Goal: Task Accomplishment & Management: Manage account settings

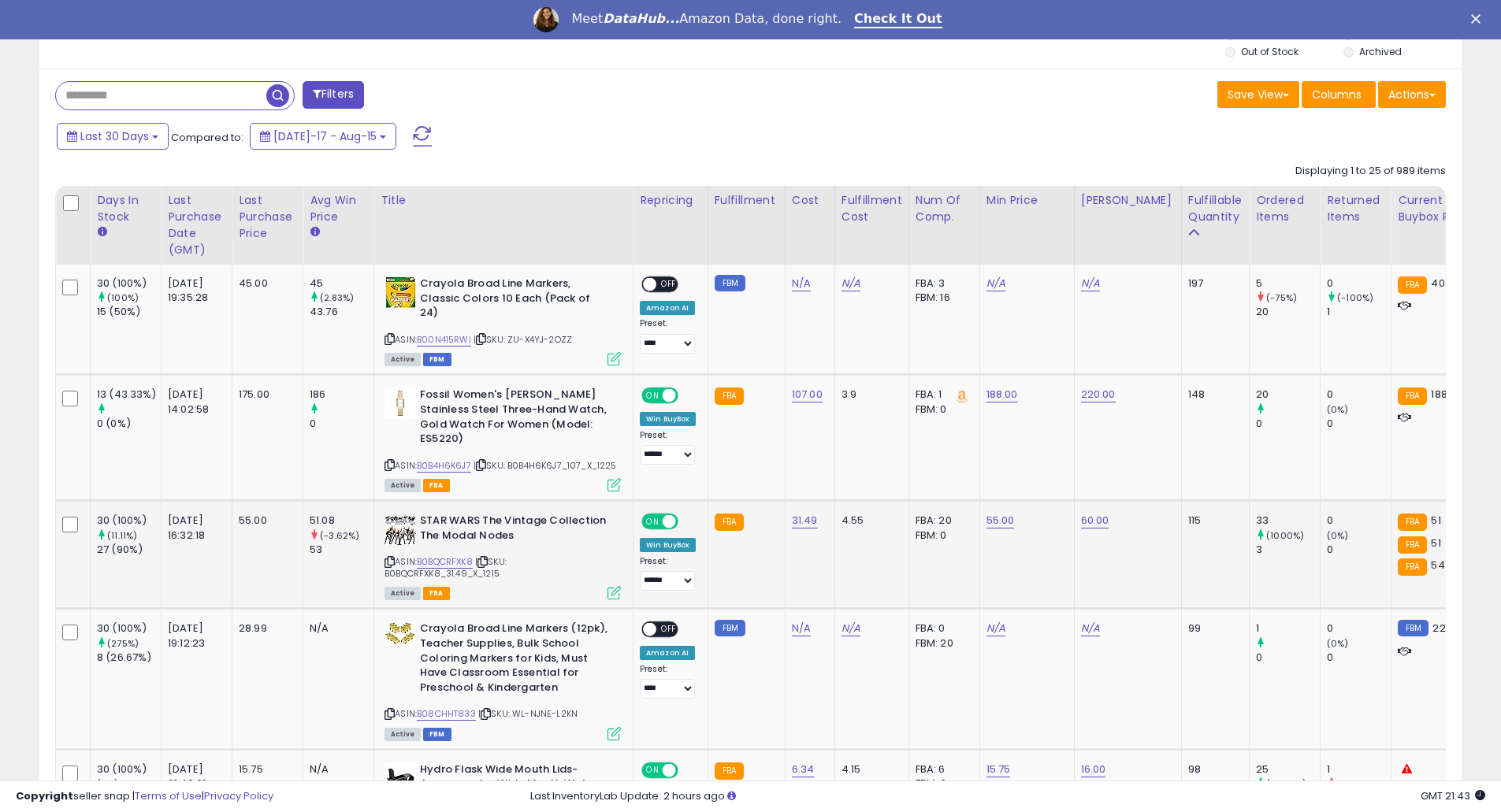
scroll to position [630, 0]
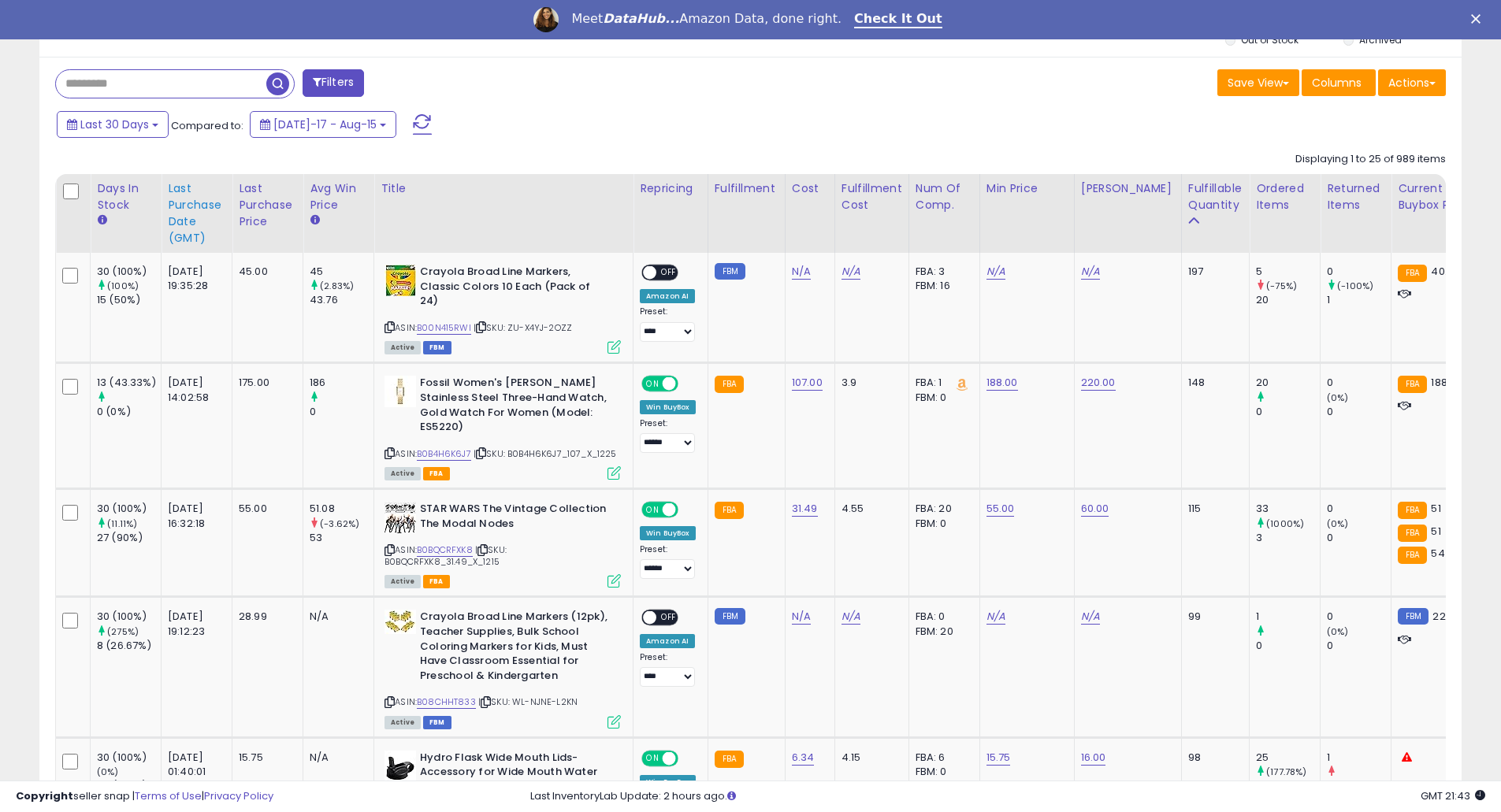
click at [189, 219] on div "Last Purchase Date (GMT)" at bounding box center [197, 214] width 58 height 67
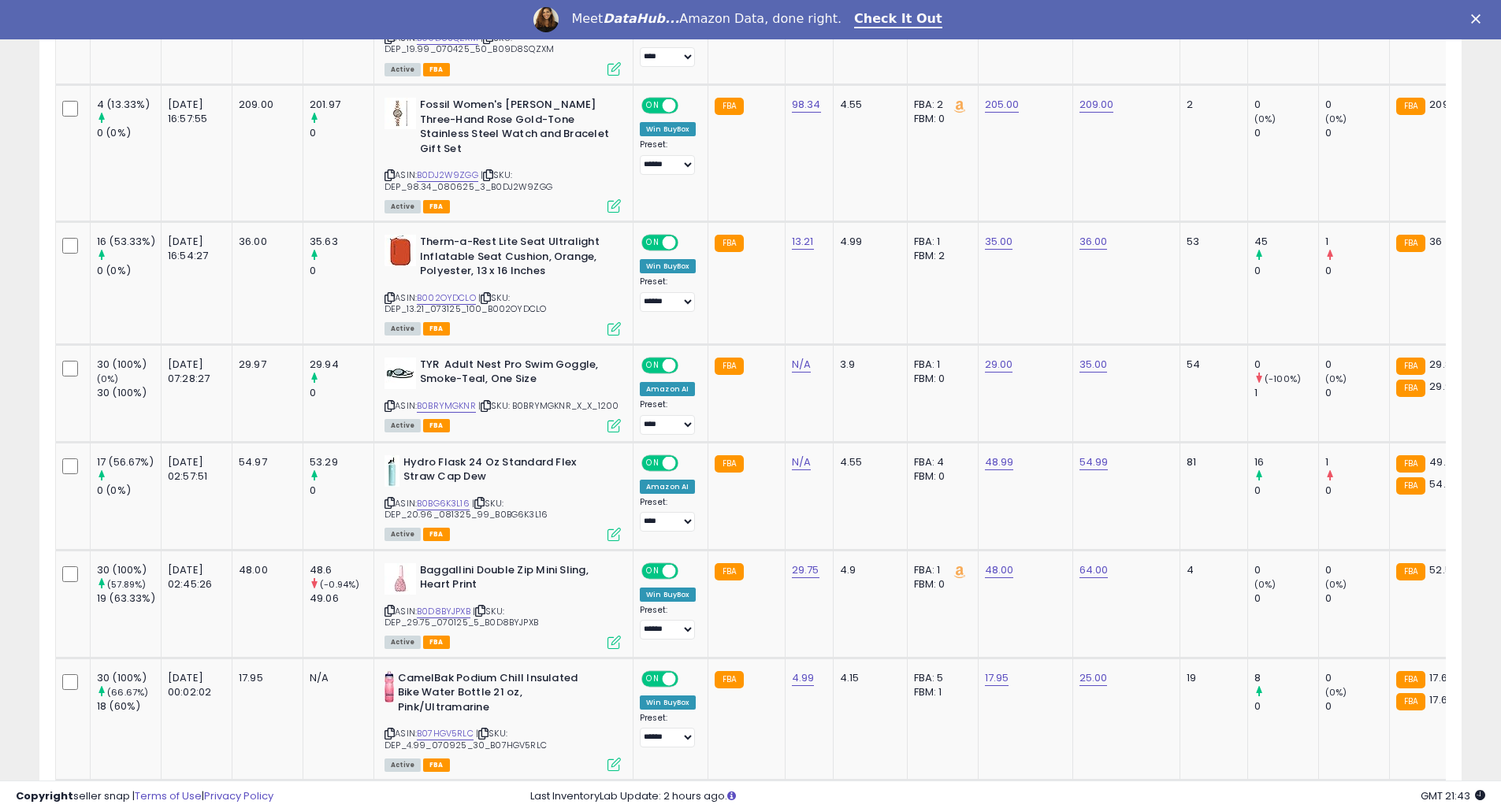
scroll to position [1260, 0]
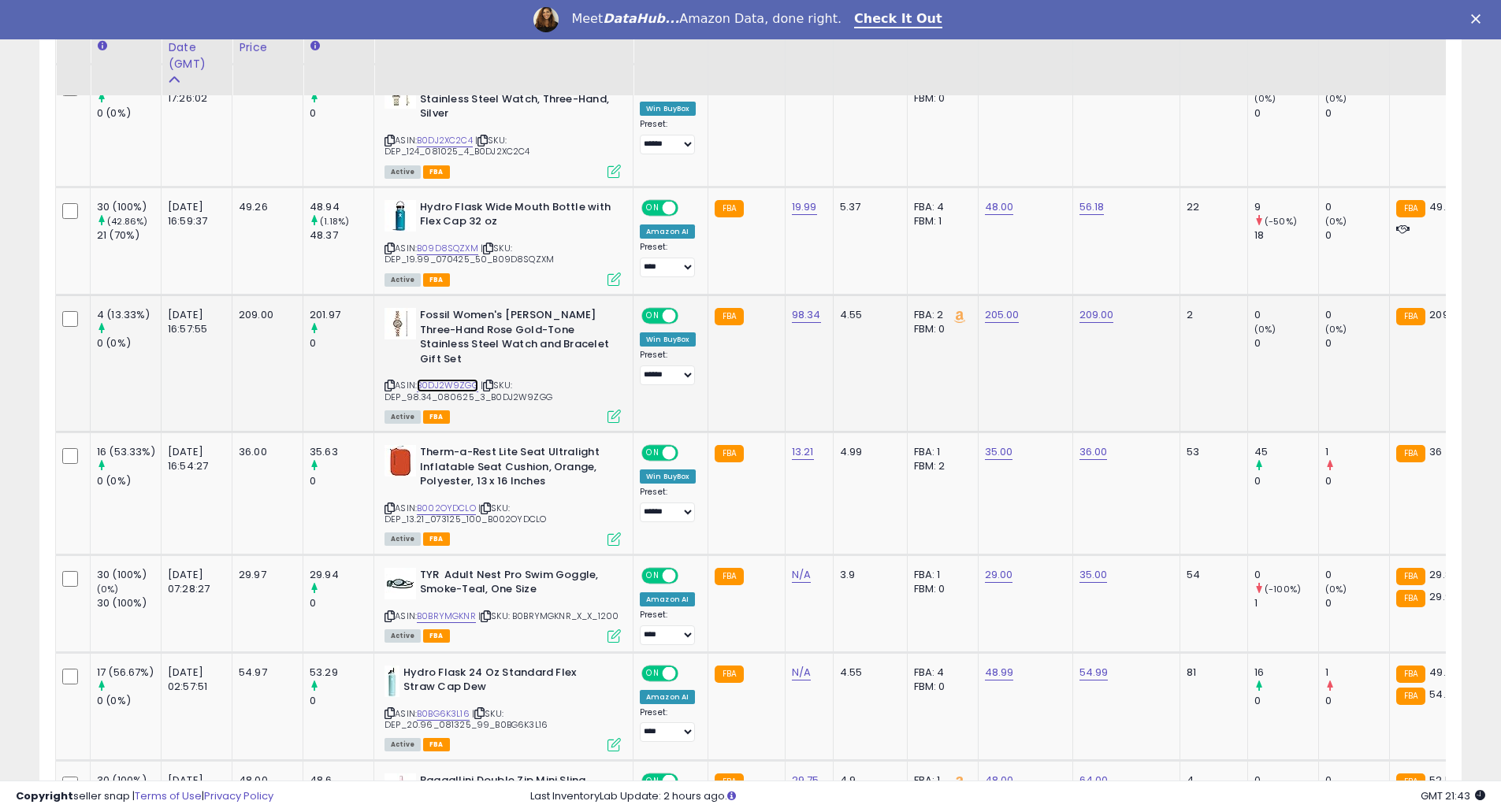
click at [457, 379] on link "B0DJ2W9ZGG" at bounding box center [448, 385] width 62 height 13
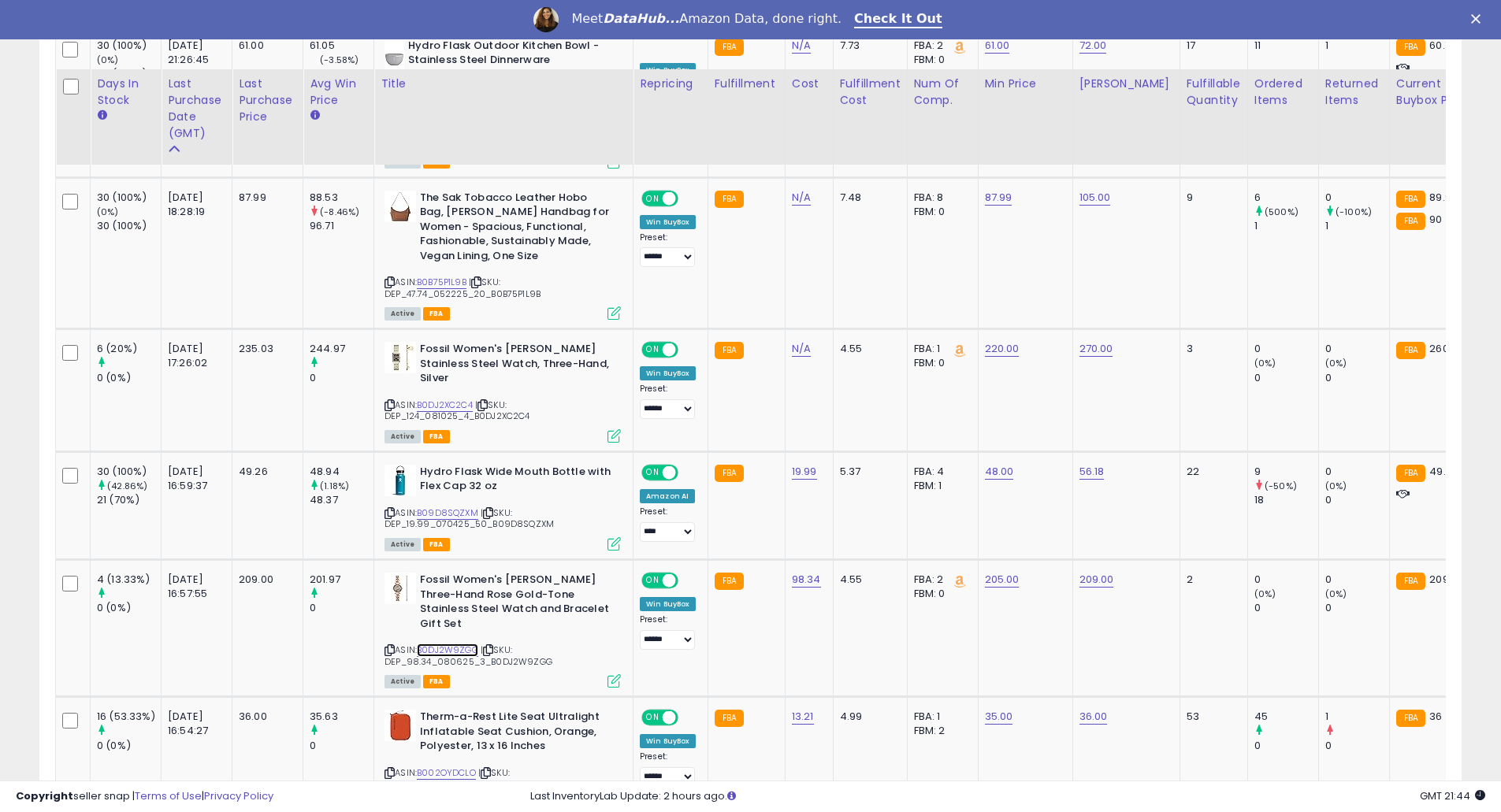
scroll to position [841, 0]
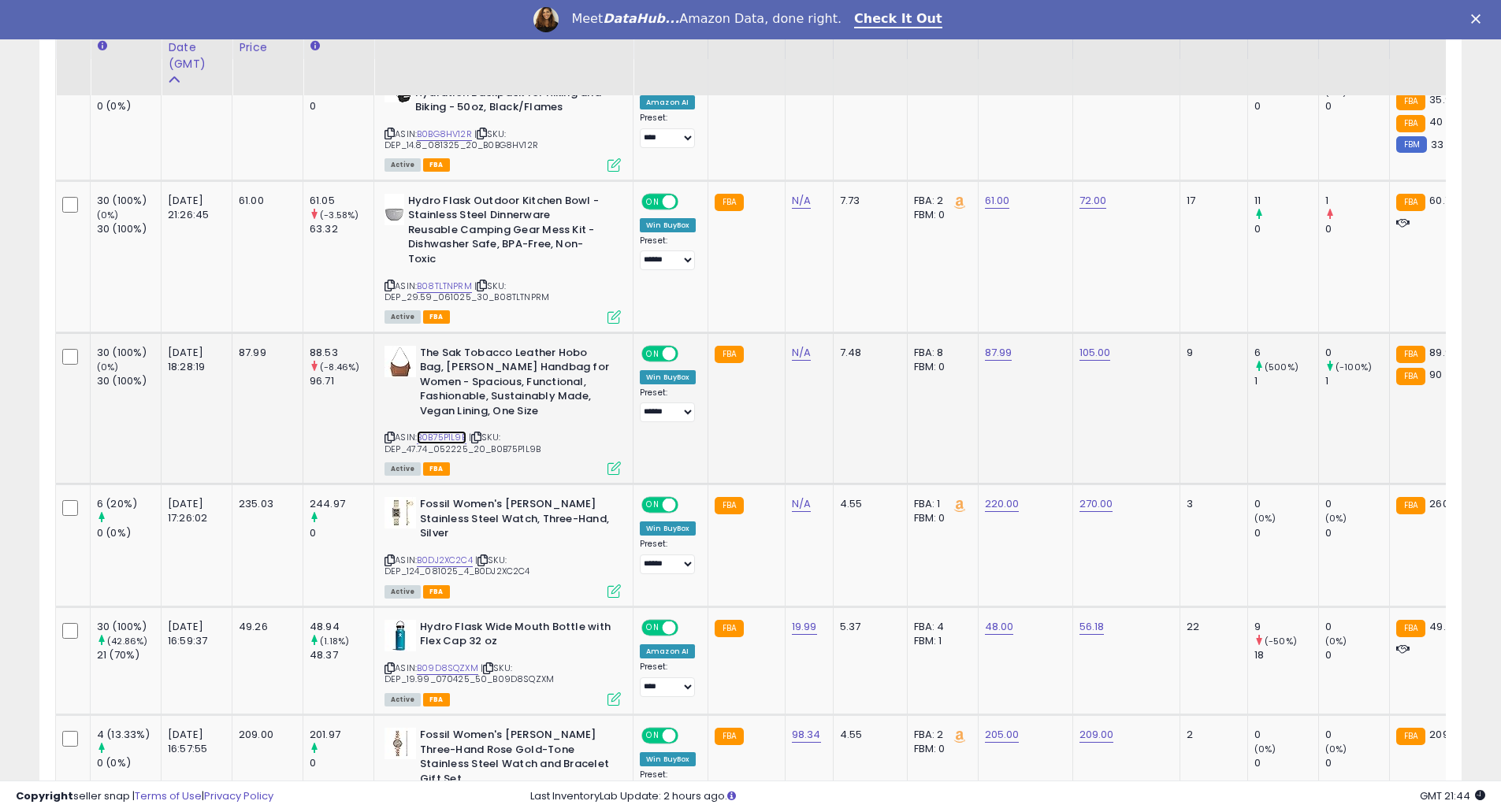
click at [444, 433] on link "B0B75P1L9B" at bounding box center [441, 437] width 50 height 13
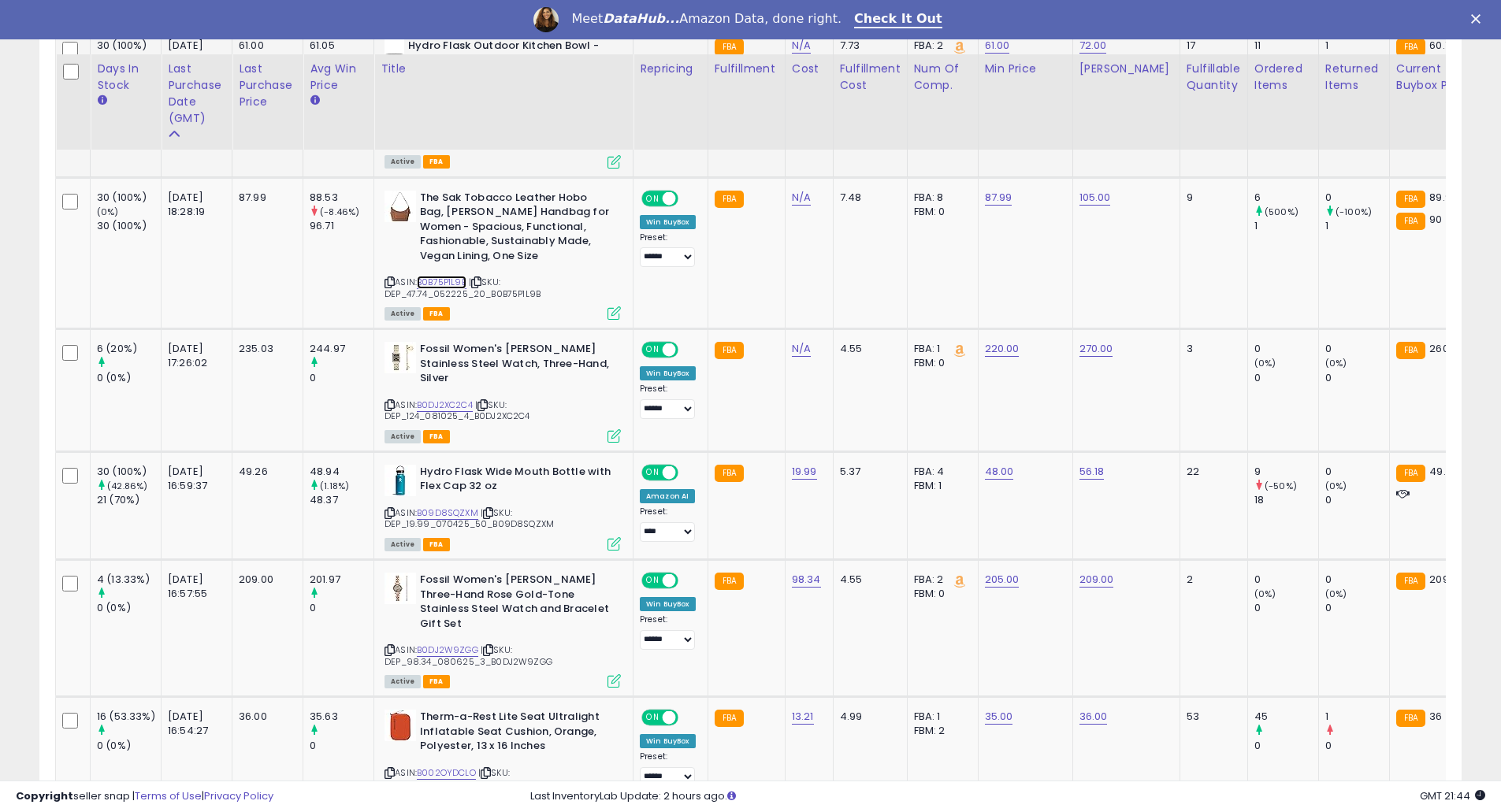
scroll to position [1050, 0]
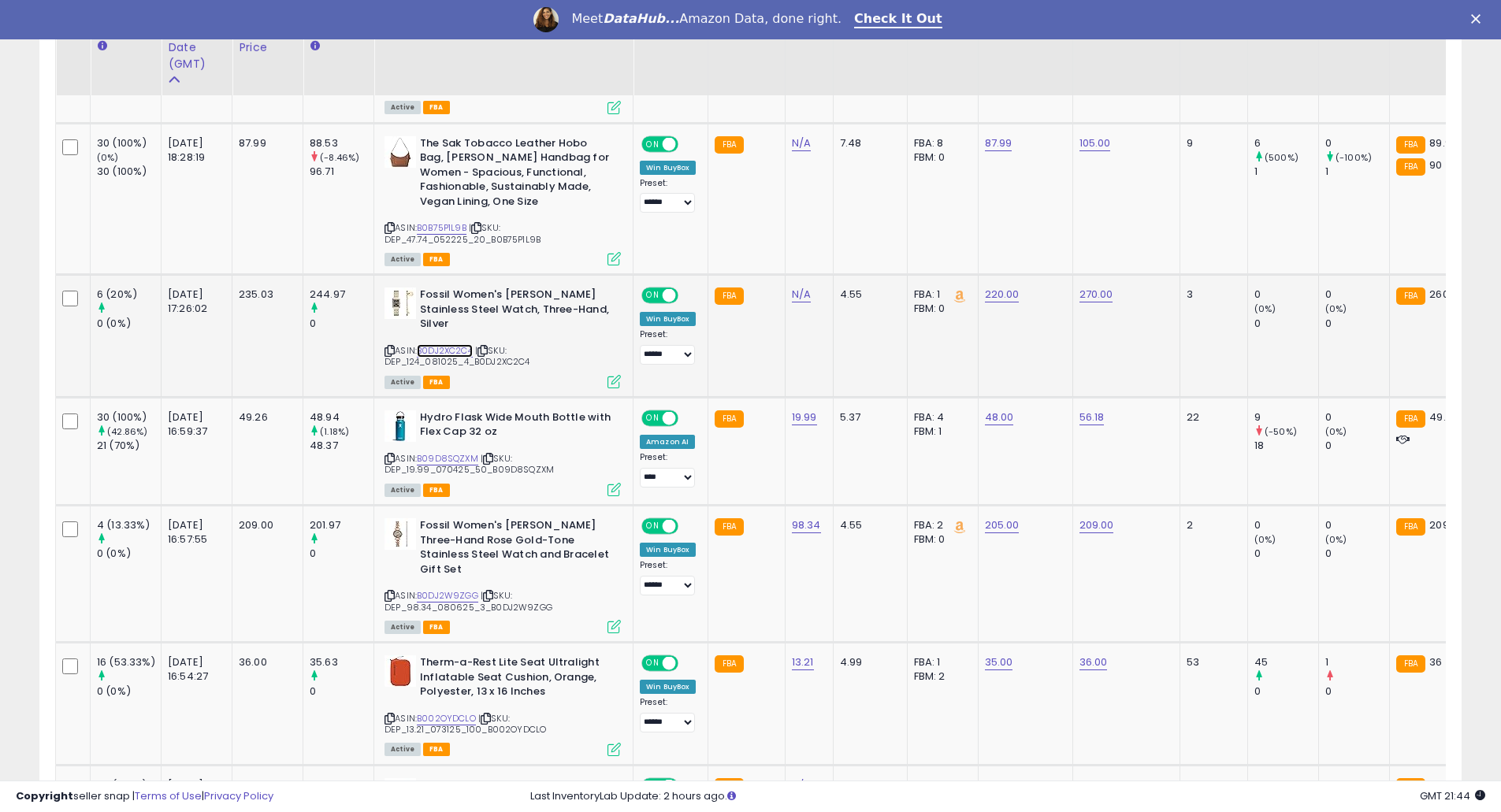
click at [466, 345] on link "B0DJ2XC2C4" at bounding box center [445, 351] width 56 height 13
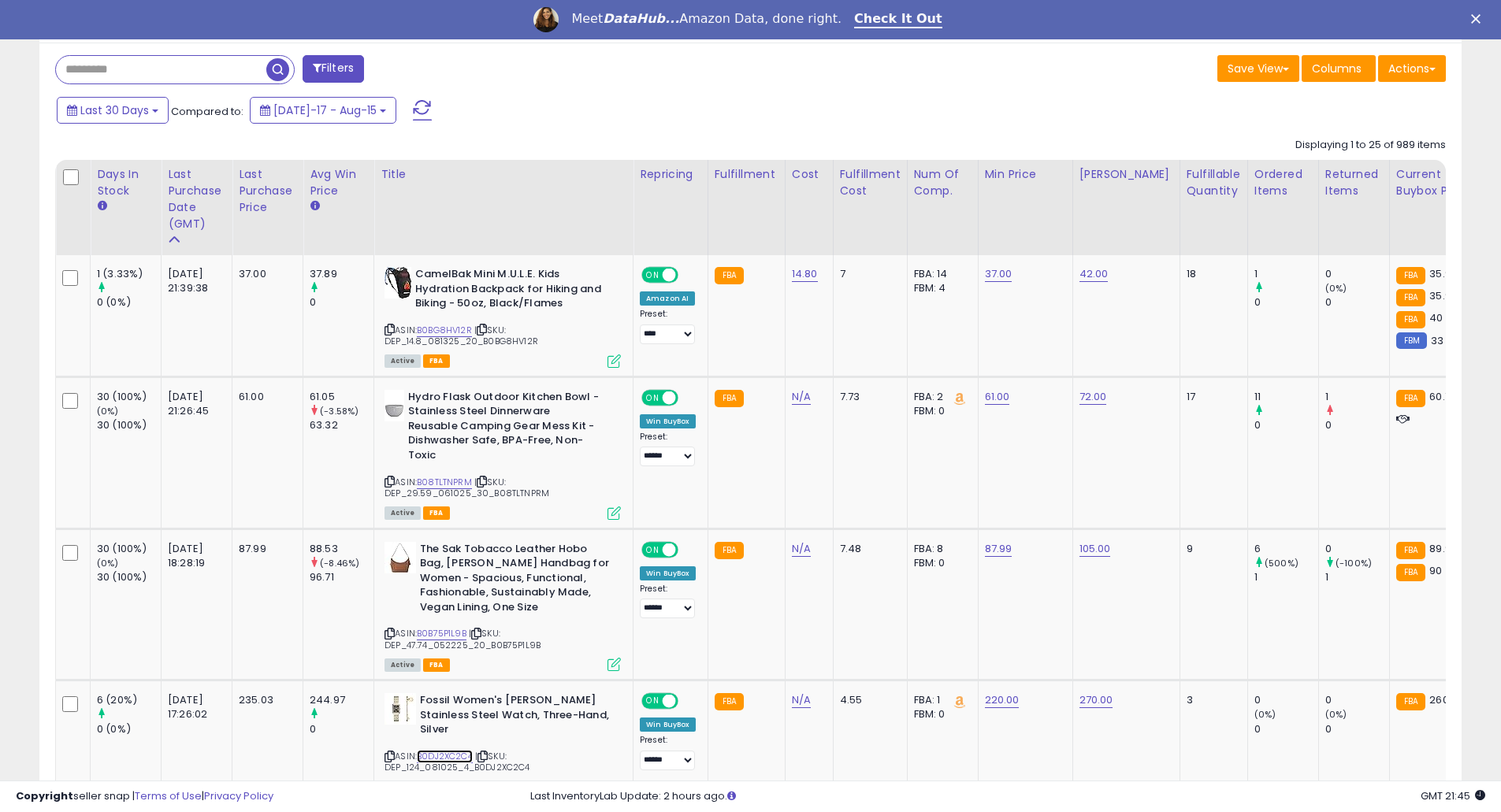
scroll to position [630, 0]
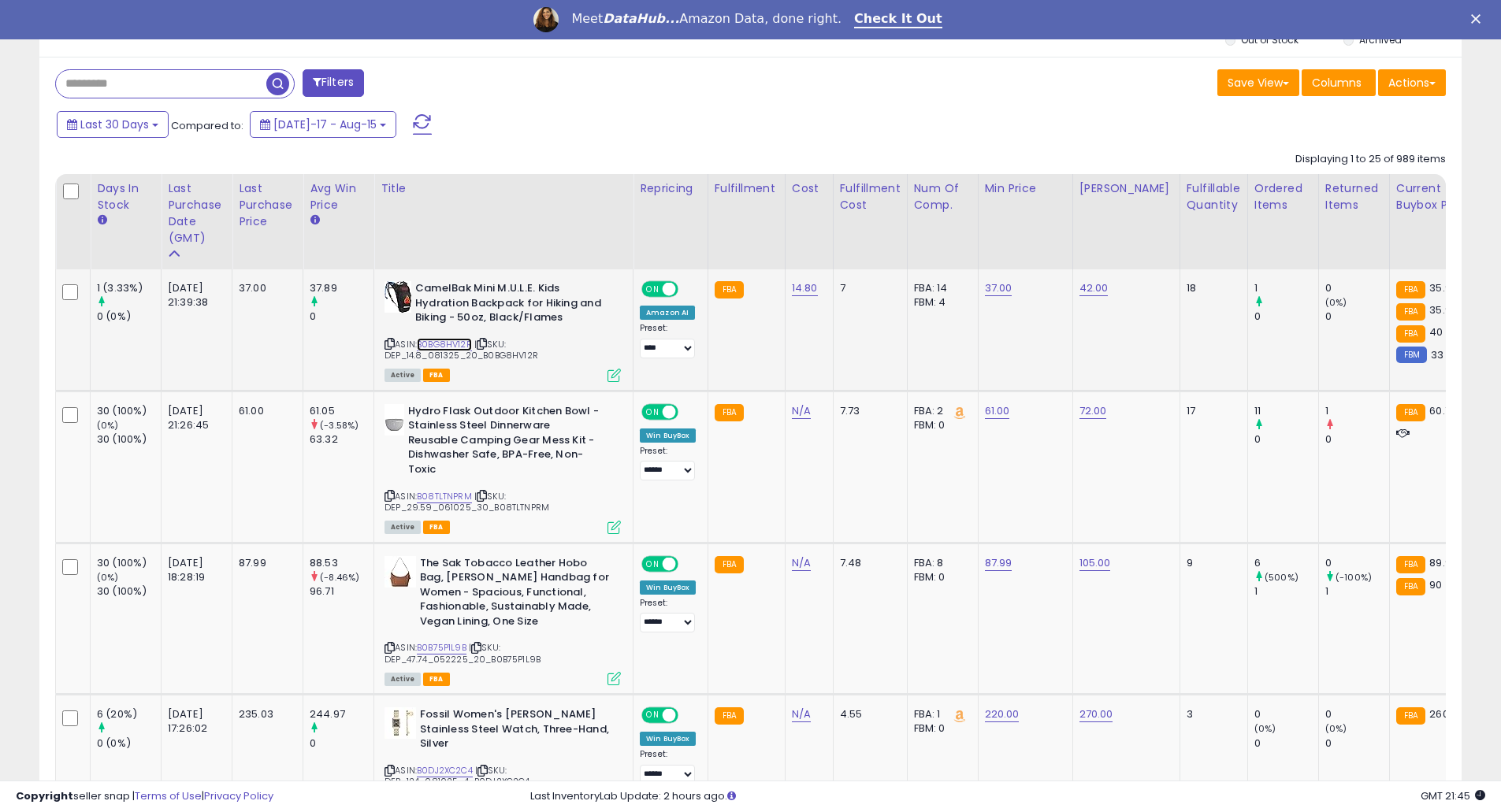
click at [465, 345] on link "B0BG8HV12R" at bounding box center [445, 345] width 55 height 13
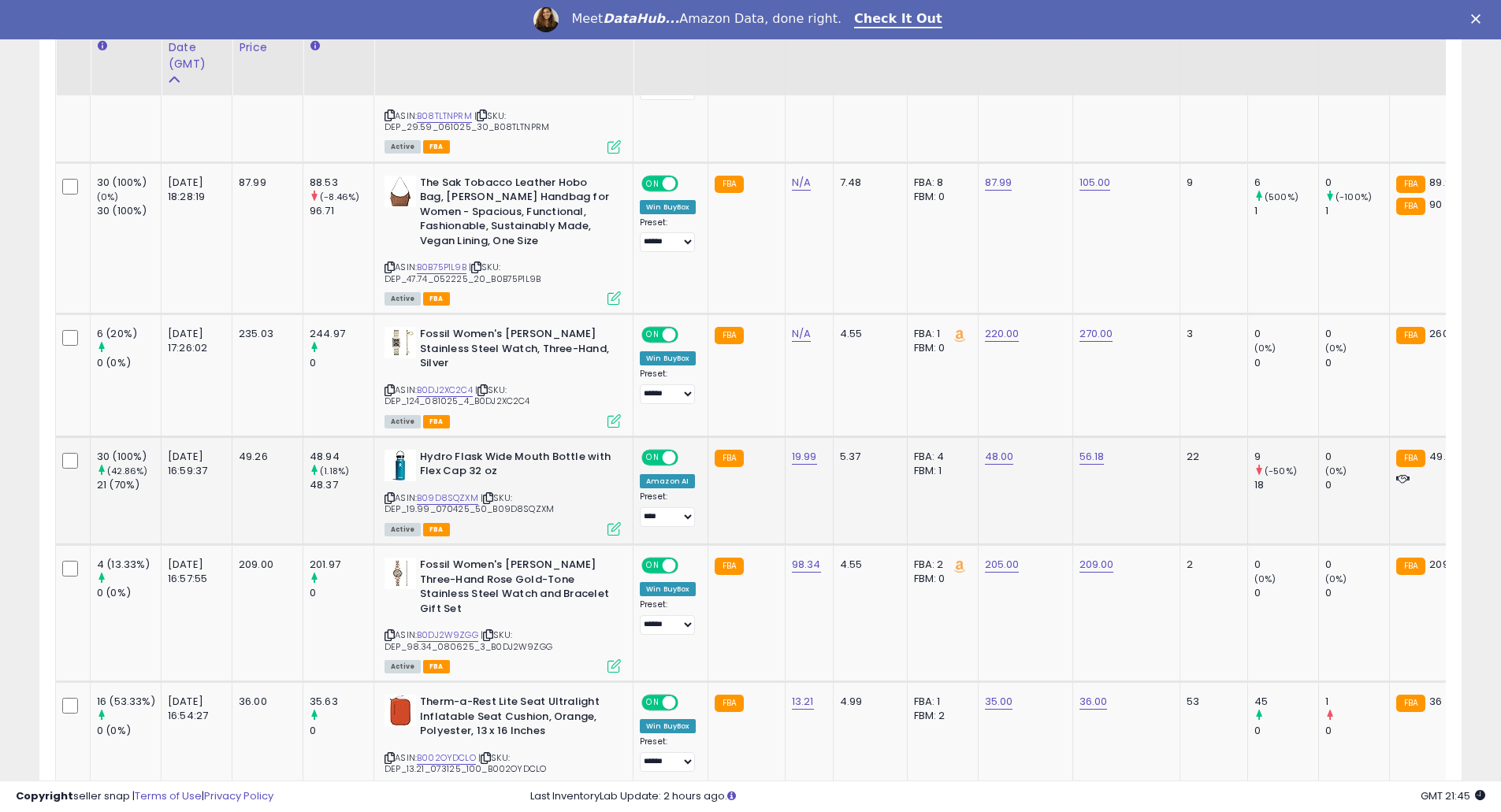
scroll to position [1050, 0]
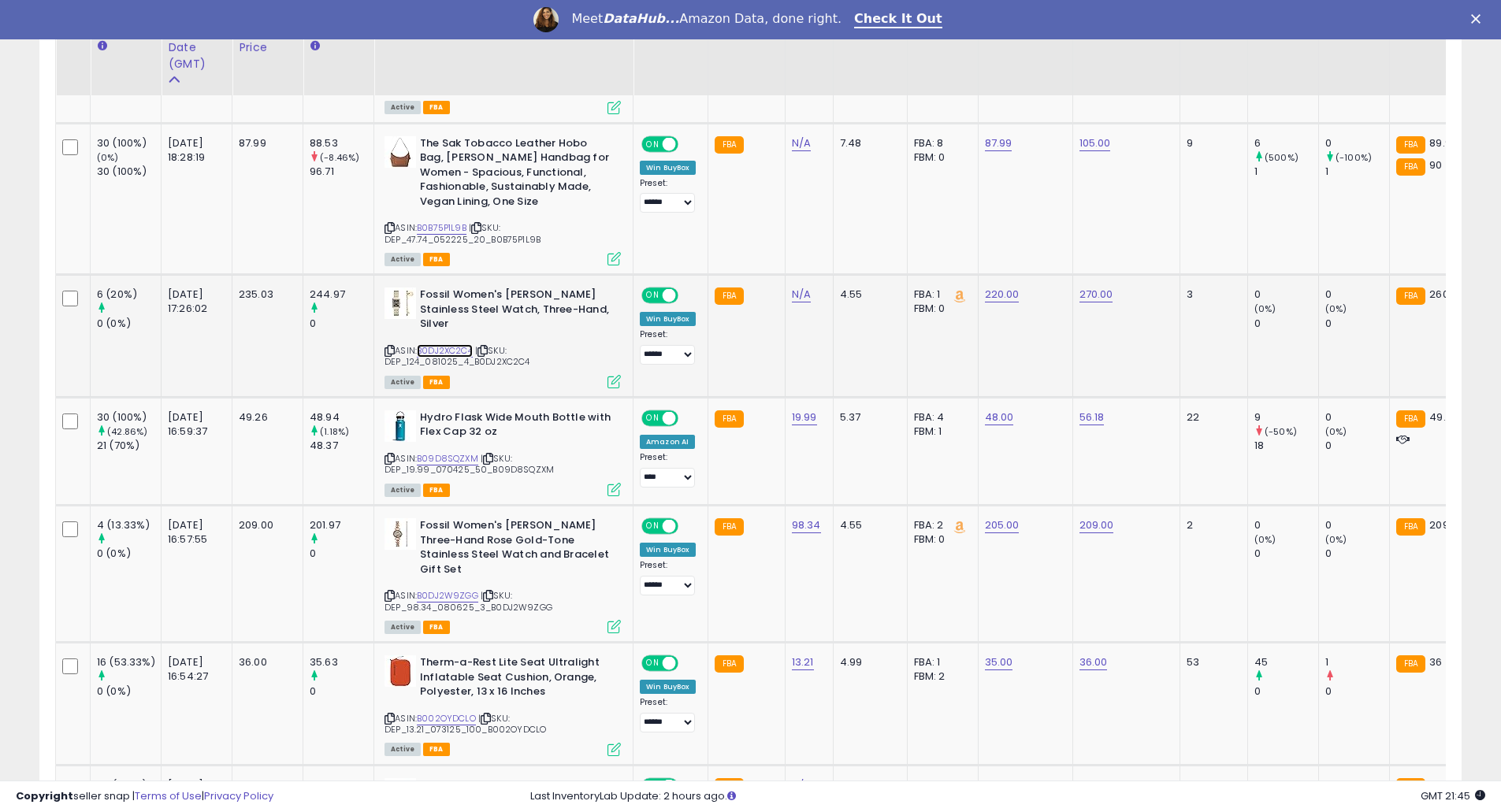
click at [436, 352] on link "B0DJ2XC2C4" at bounding box center [445, 351] width 56 height 13
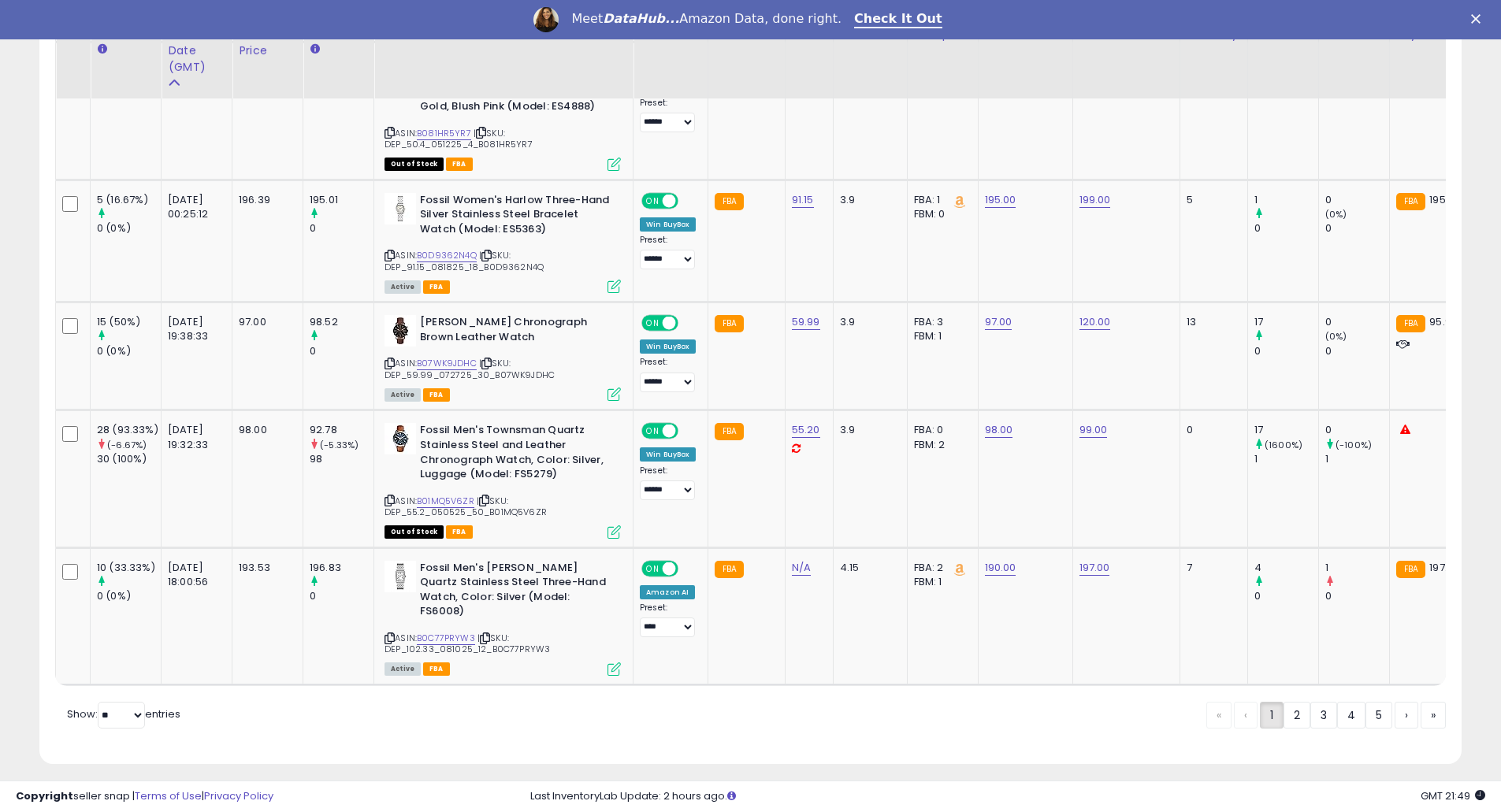
scroll to position [3378, 0]
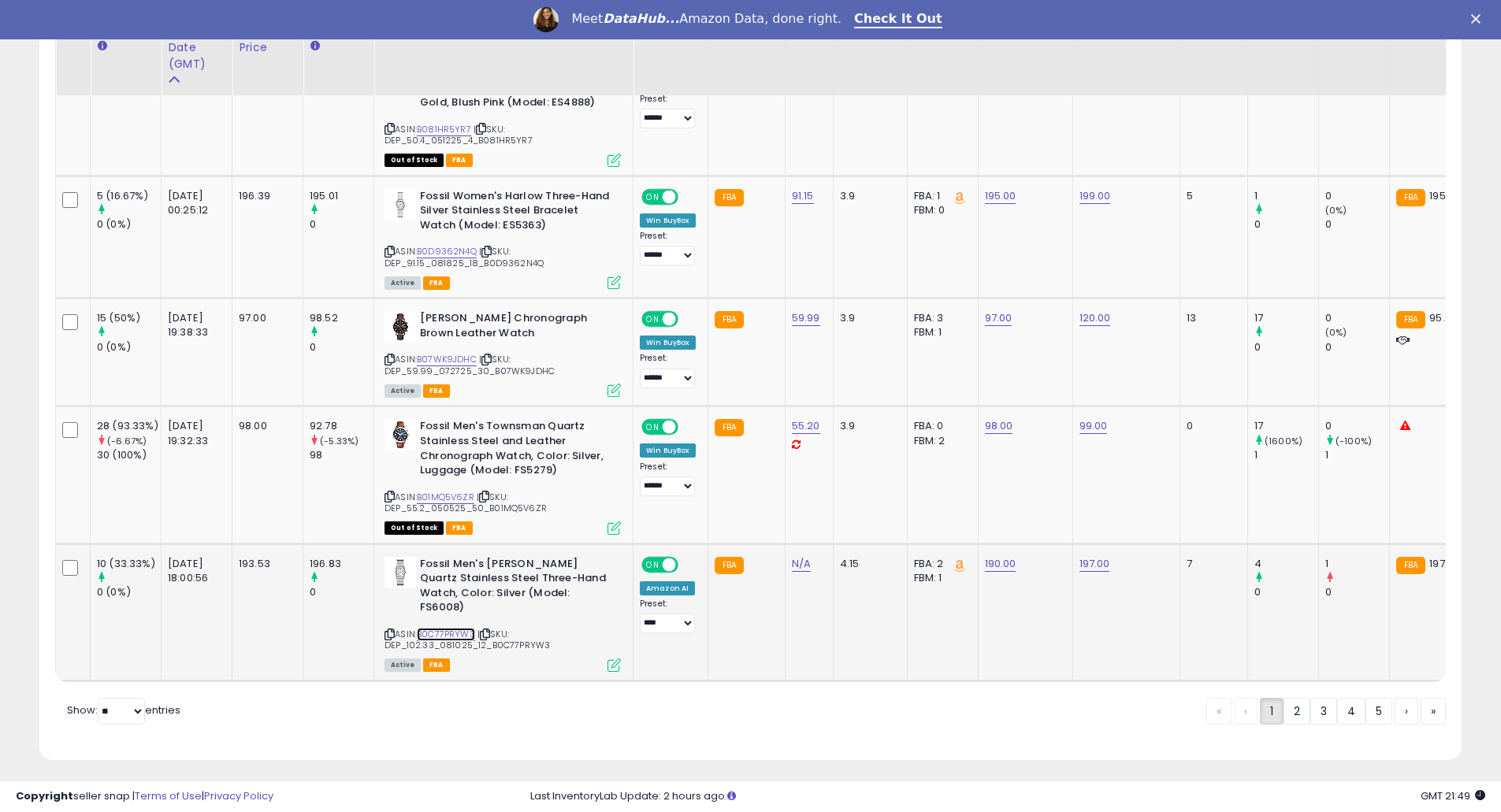
click at [450, 627] on link "B0C77PRYW3" at bounding box center [446, 634] width 59 height 13
click at [657, 627] on td "**********" at bounding box center [670, 612] width 74 height 137
click at [659, 624] on select "**********" at bounding box center [667, 623] width 55 height 20
select select "**********"
click at [640, 614] on select "**********" at bounding box center [667, 623] width 55 height 20
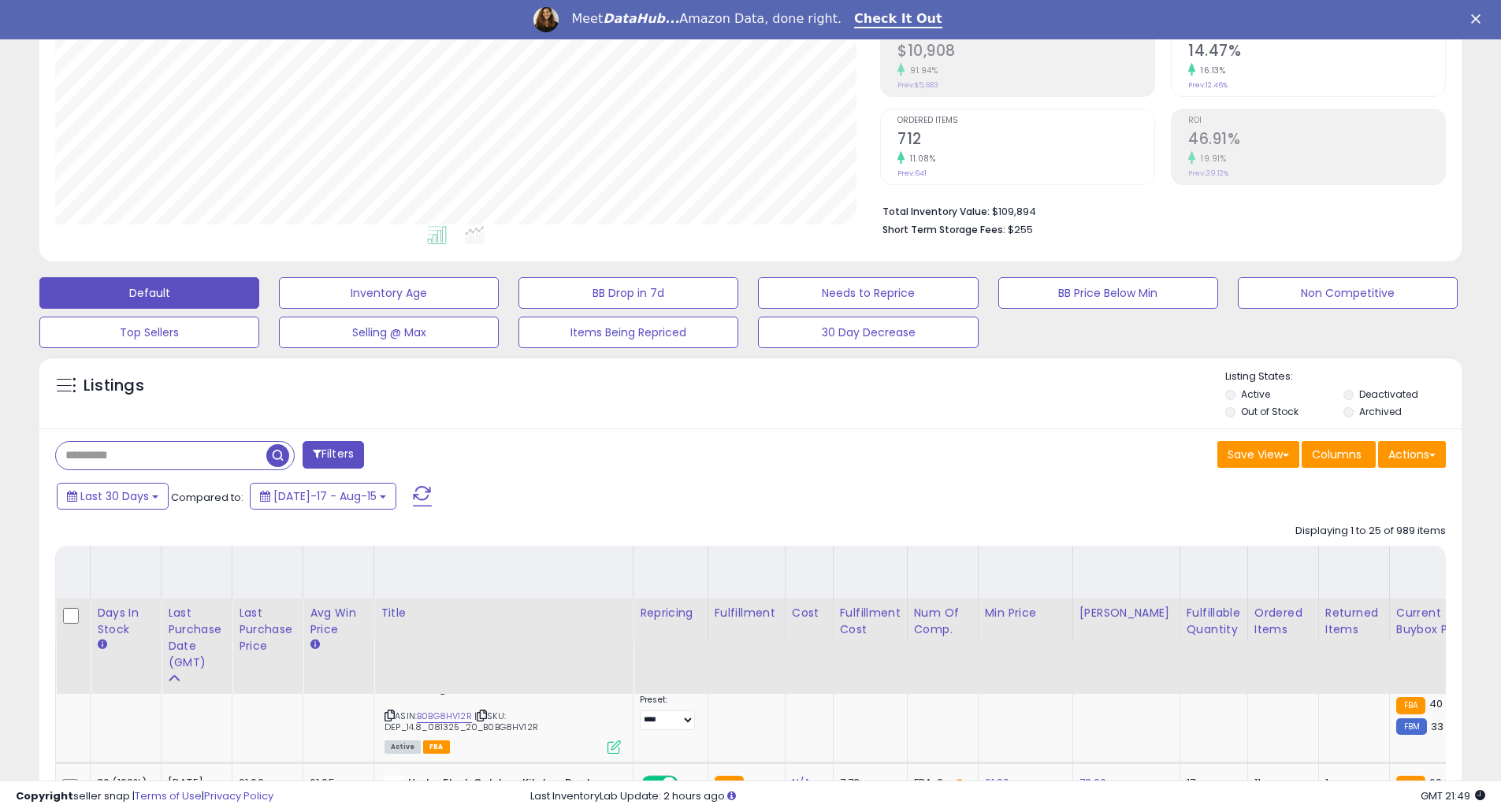
scroll to position [0, 0]
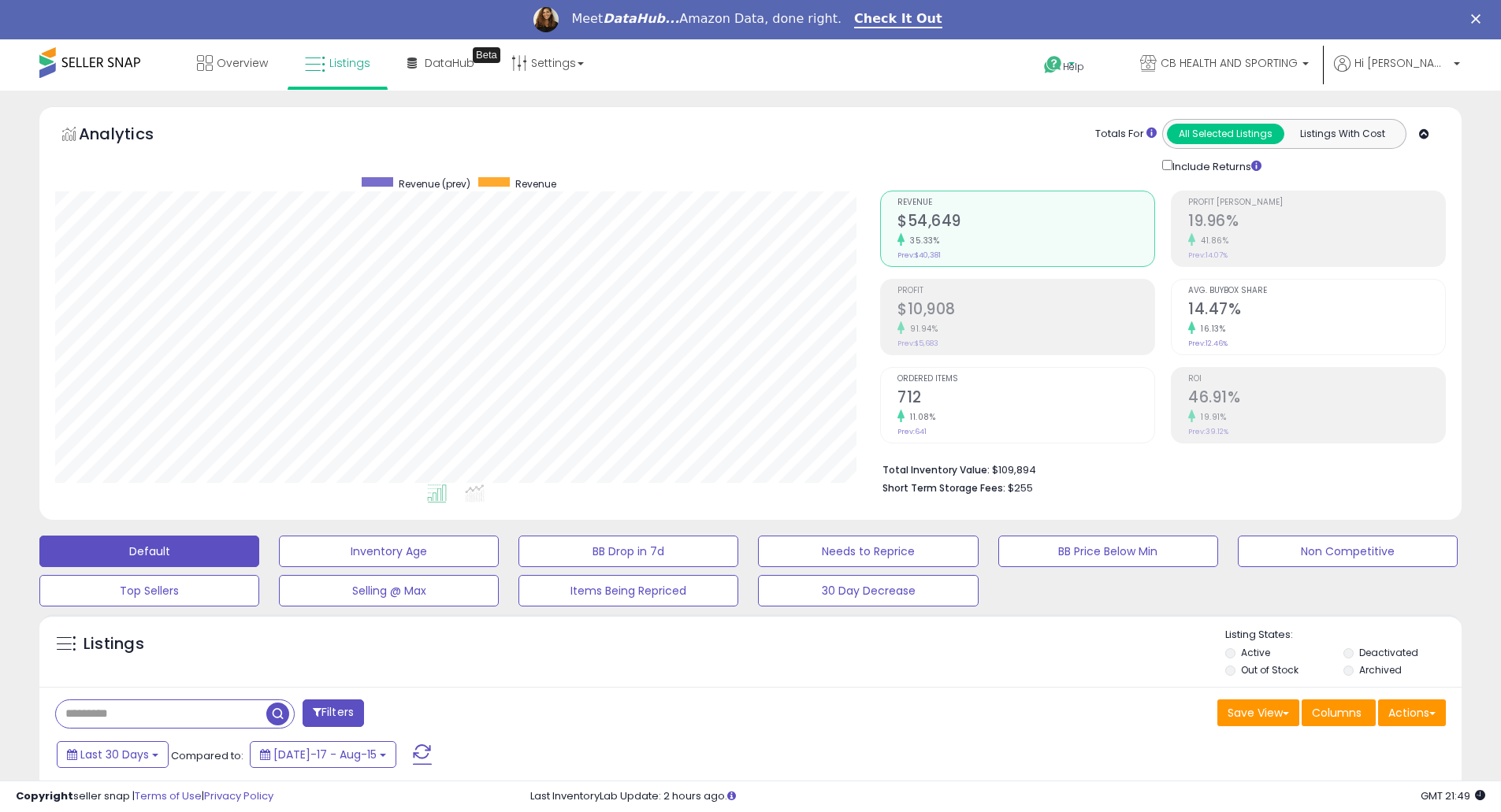
click at [1084, 63] on span "Help" at bounding box center [1073, 67] width 21 height 13
click at [1117, 128] on link "Contact Support" at bounding box center [1088, 123] width 85 height 15
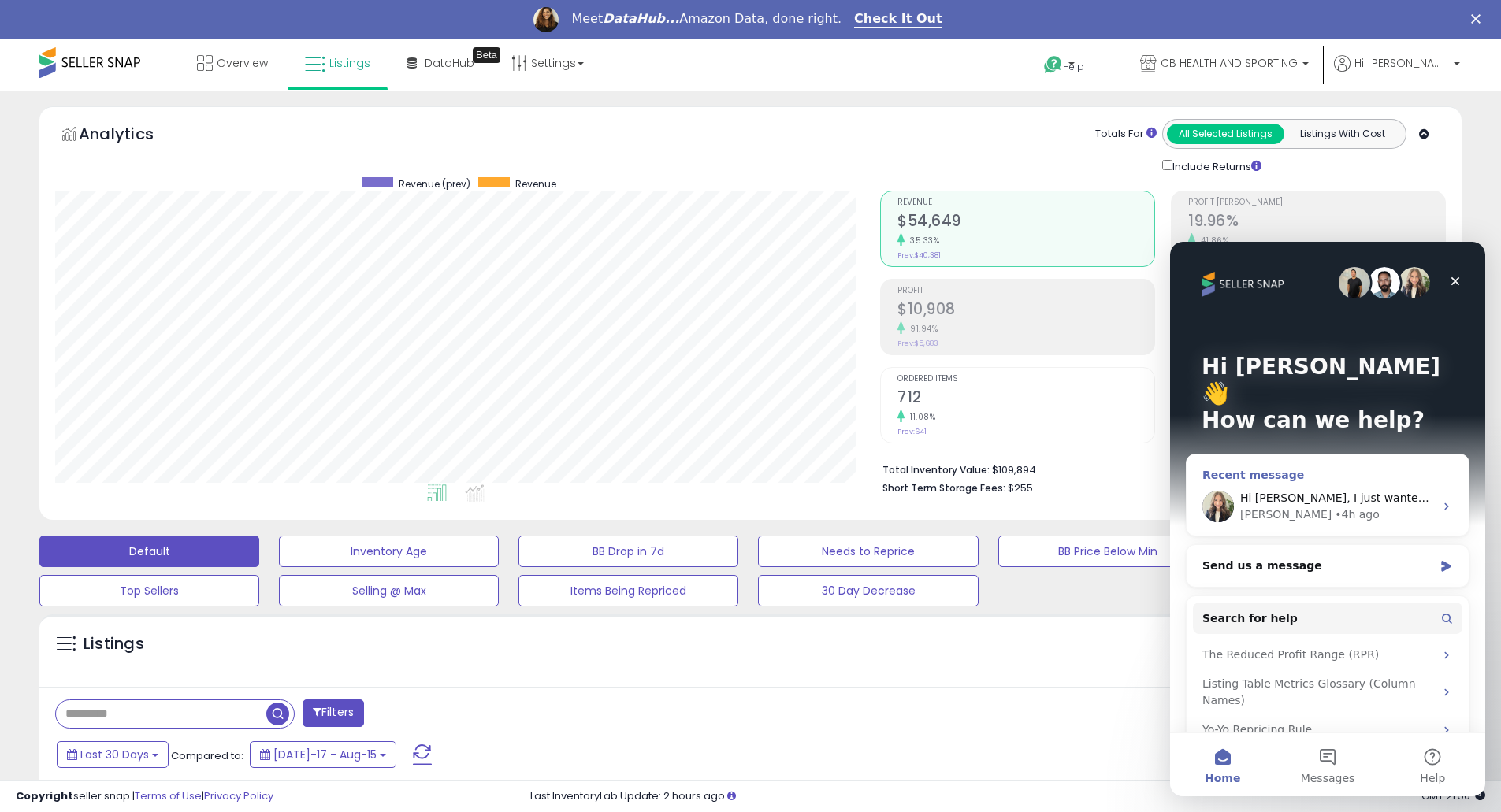
click at [1334, 478] on div "Hi Carmella, I just wanted to follow up with you about these repricing strategi…" at bounding box center [1327, 507] width 282 height 59
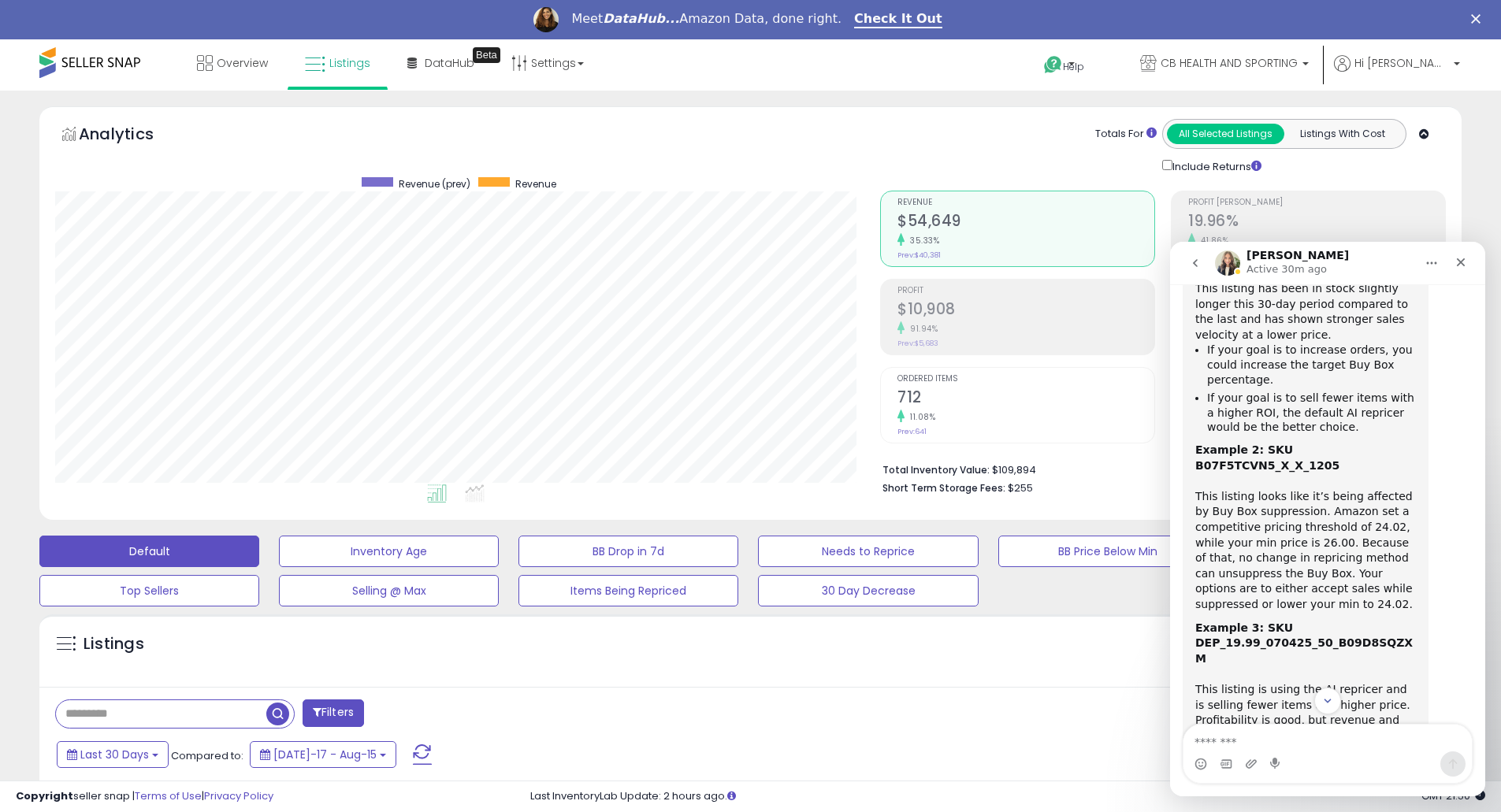
scroll to position [428, 0]
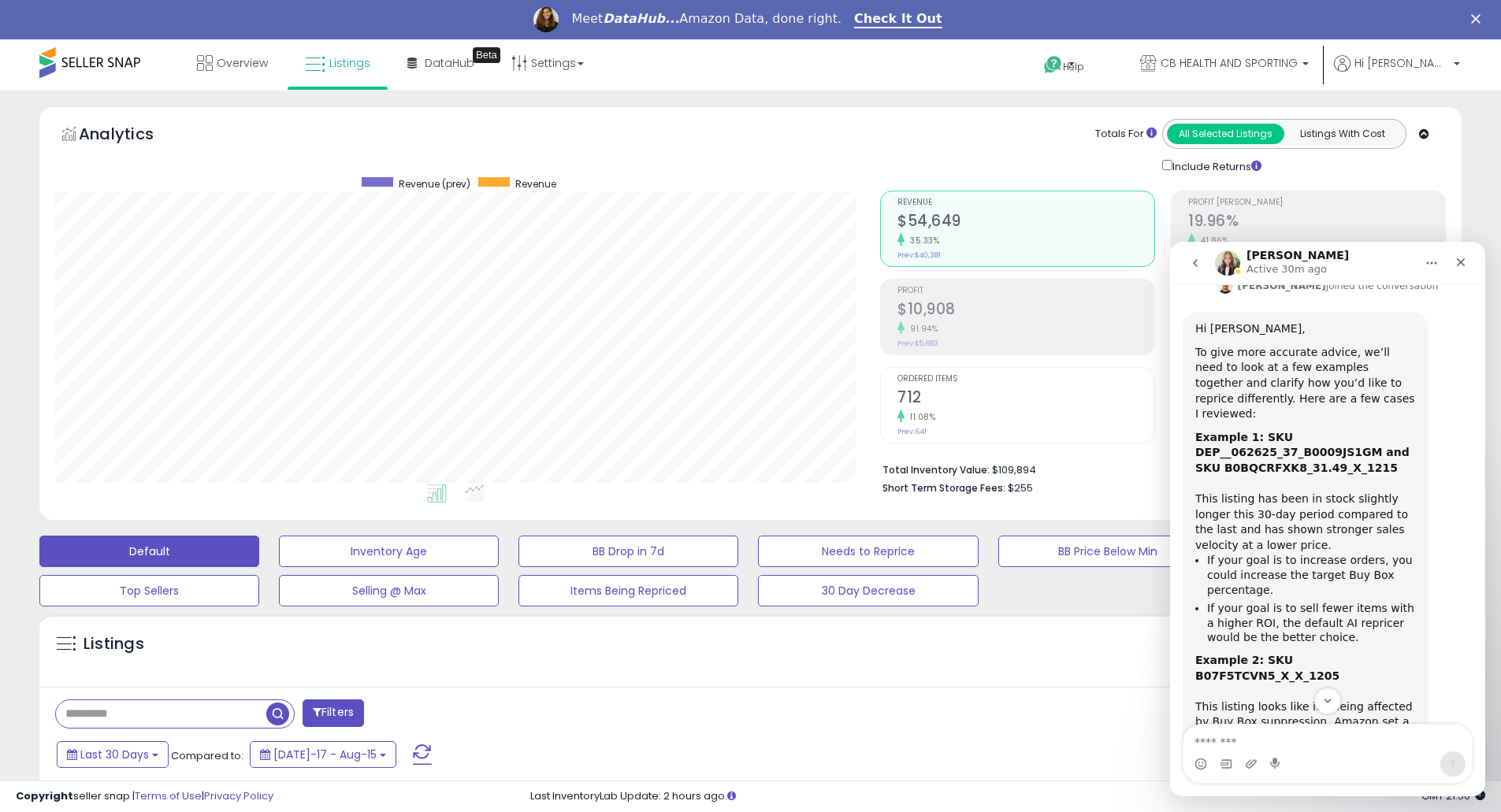
click at [1335, 761] on div "Intercom messenger" at bounding box center [1328, 764] width 288 height 25
click at [1333, 752] on div "Intercom messenger" at bounding box center [1328, 764] width 288 height 25
click at [1346, 741] on textarea "Message…" at bounding box center [1328, 738] width 288 height 27
type textarea "**********"
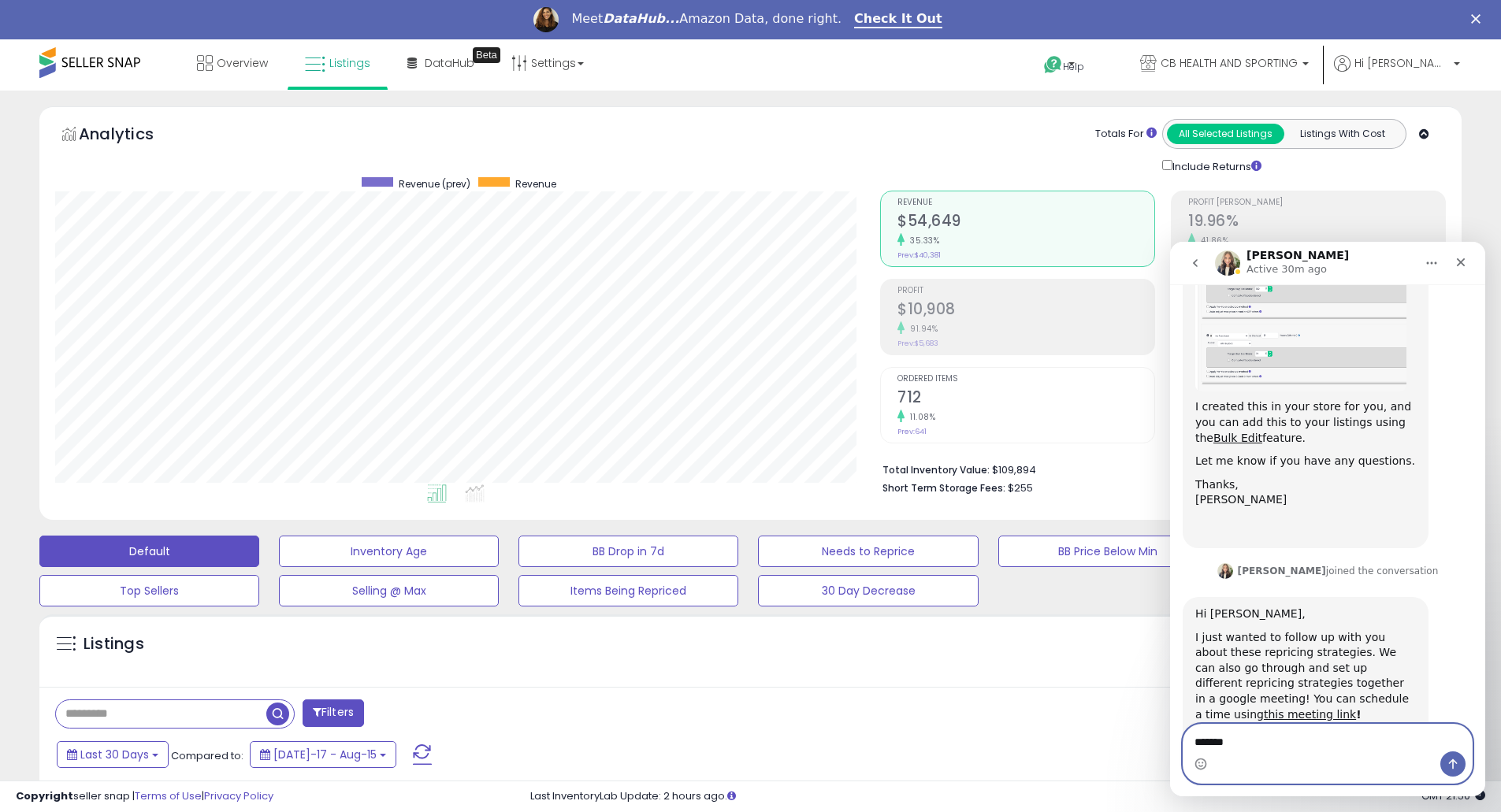
scroll to position [1316, 0]
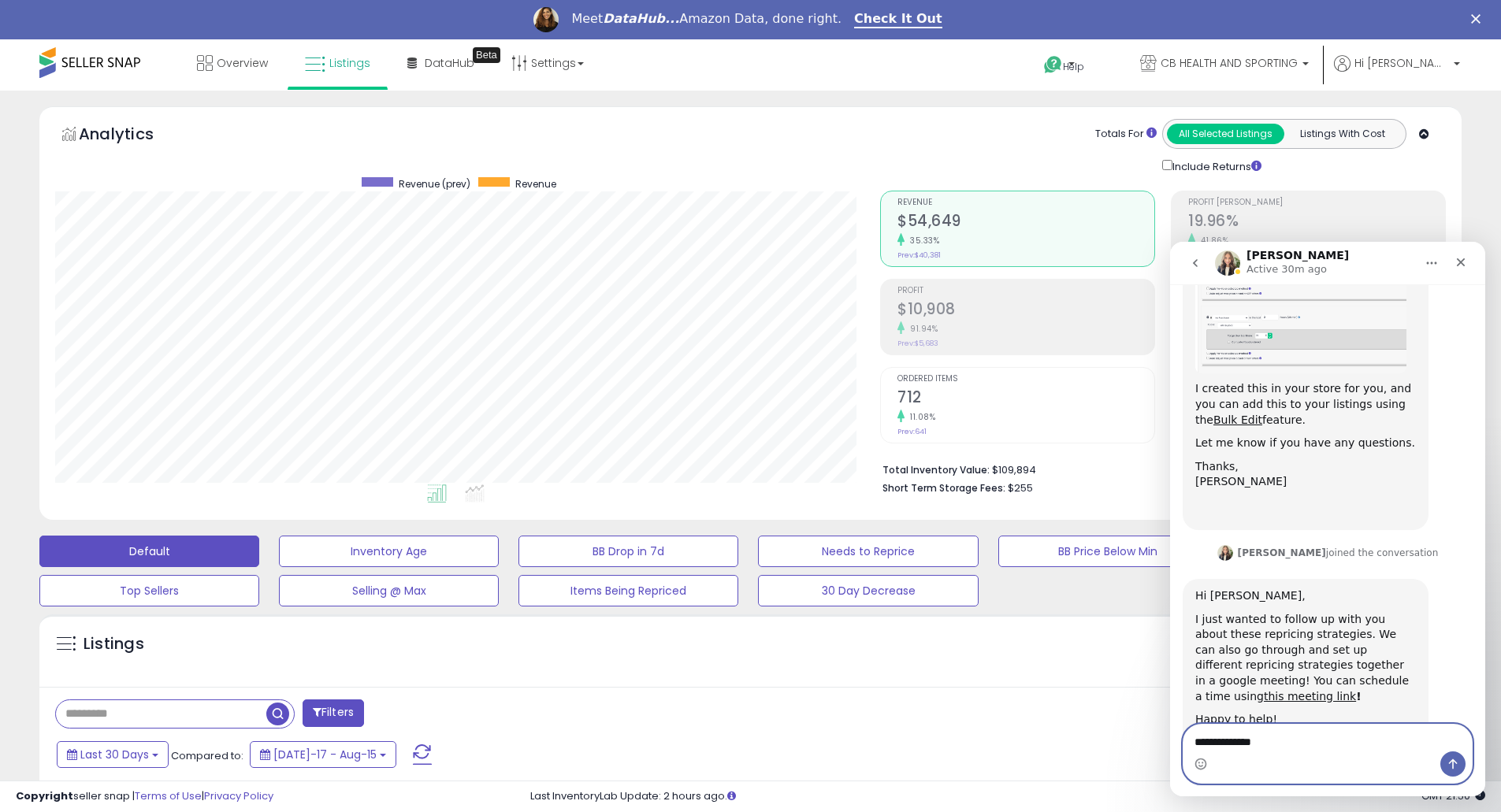
type textarea "**********"
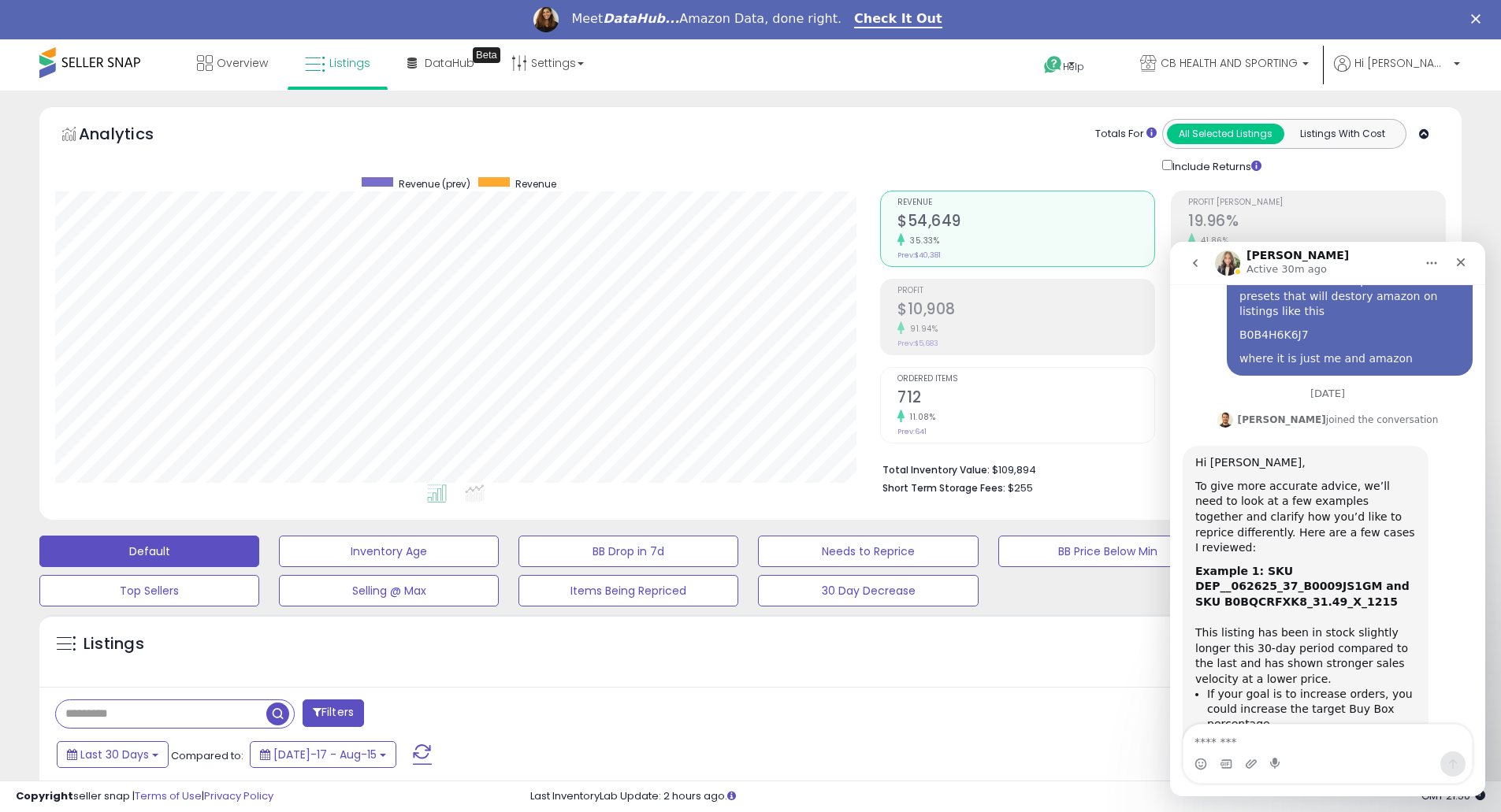
scroll to position [291, 0]
drag, startPoint x: 1217, startPoint y: 475, endPoint x: 1340, endPoint y: 495, distance: 124.6
click at [1339, 495] on div "To give more accurate advice, we’ll need to look at a few examples together and…" at bounding box center [1305, 520] width 220 height 77
click at [1342, 506] on div "To give more accurate advice, we’ll need to look at a few examples together and…" at bounding box center [1305, 520] width 220 height 77
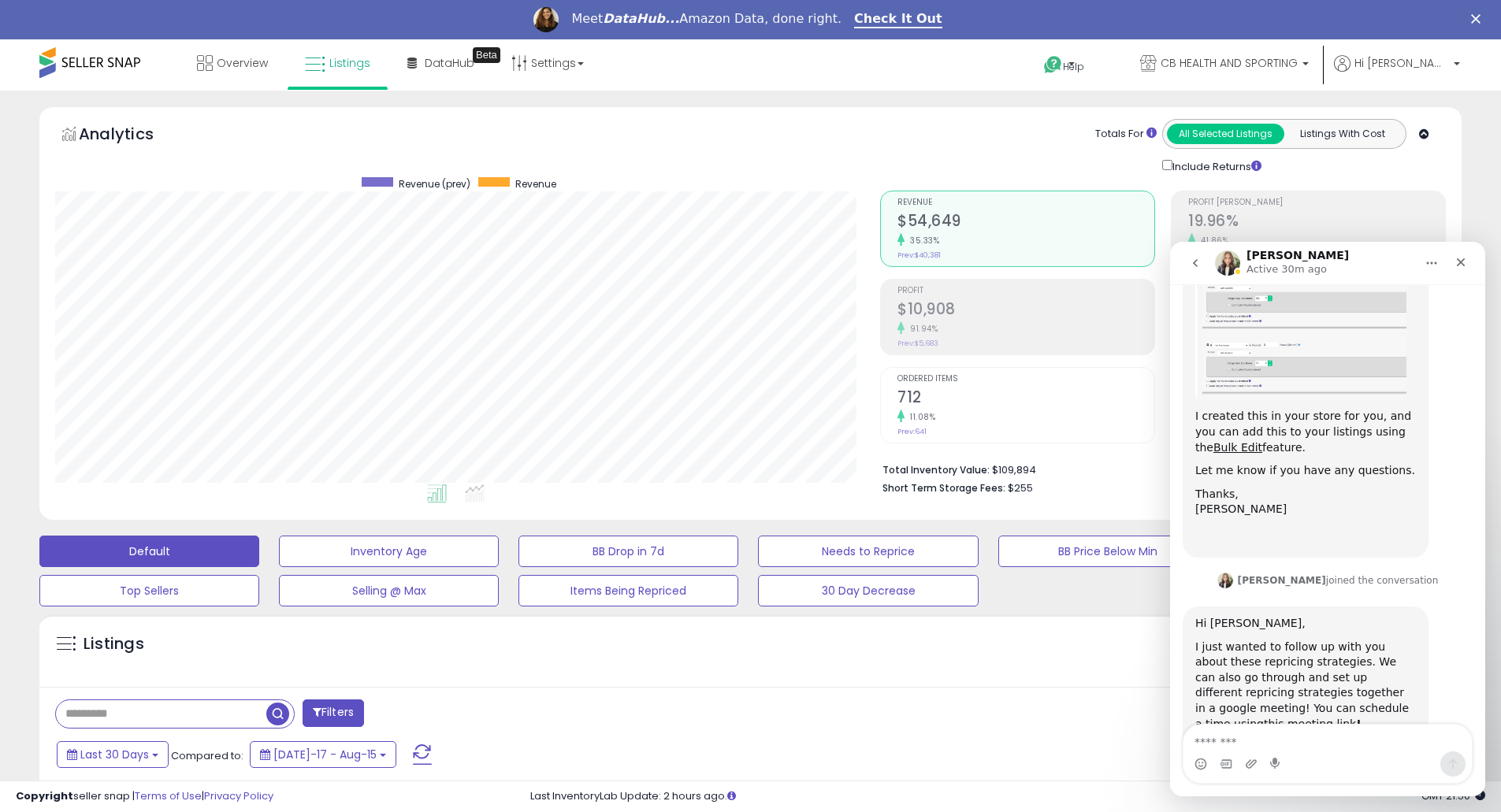
scroll to position [1351, 0]
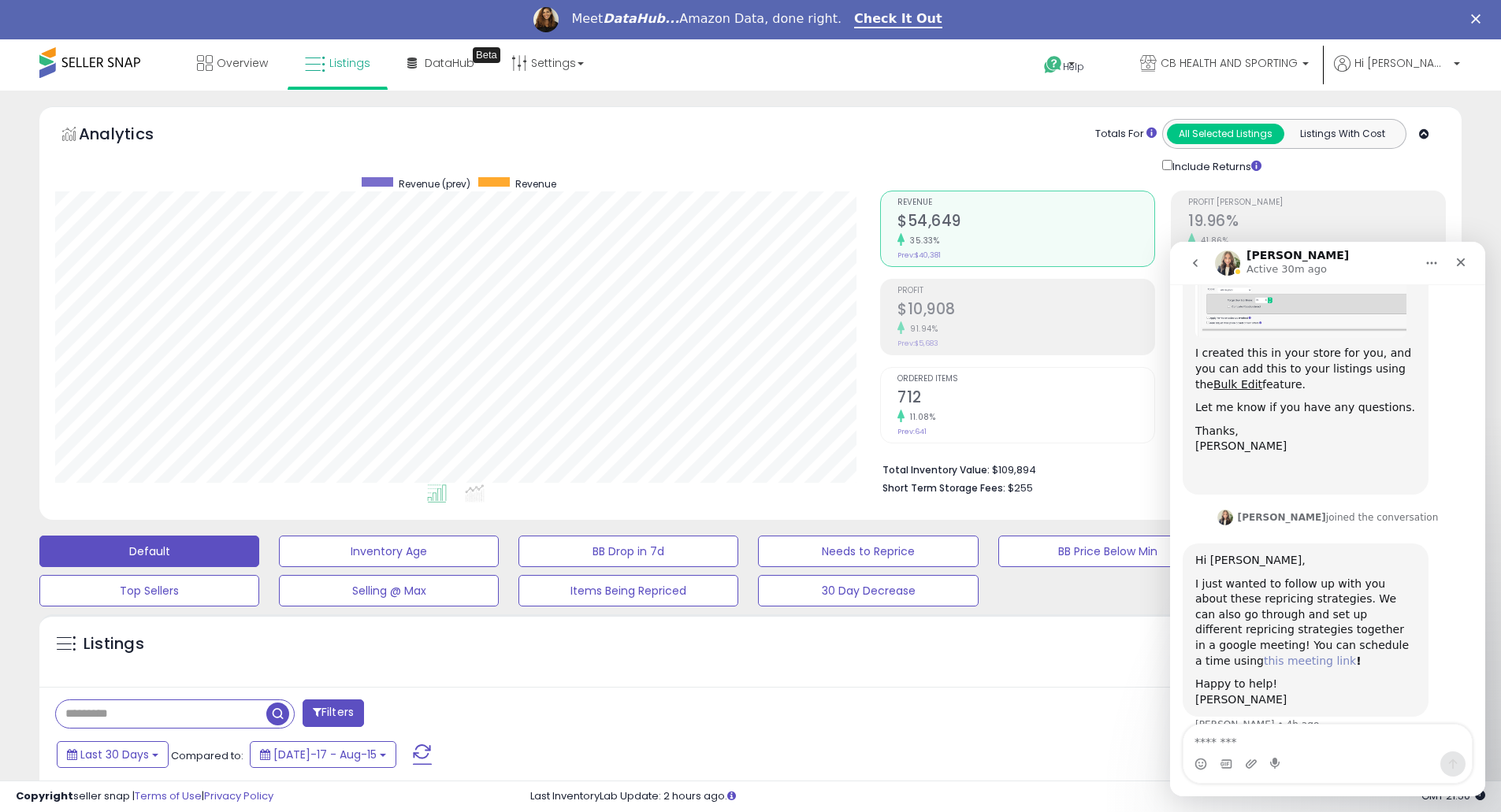
click at [1343, 654] on link "this meeting link" at bounding box center [1310, 661] width 92 height 13
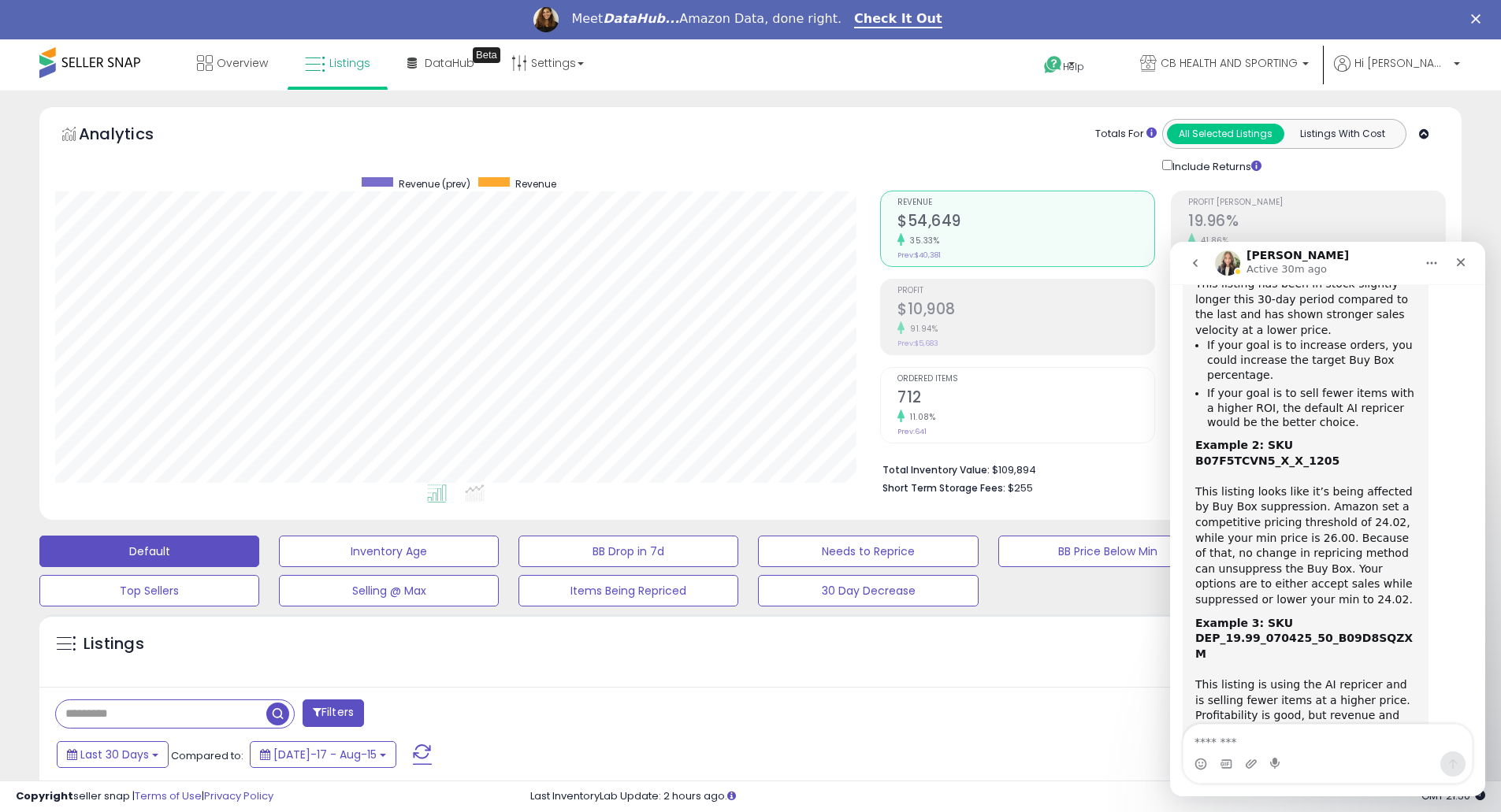
scroll to position [600, 0]
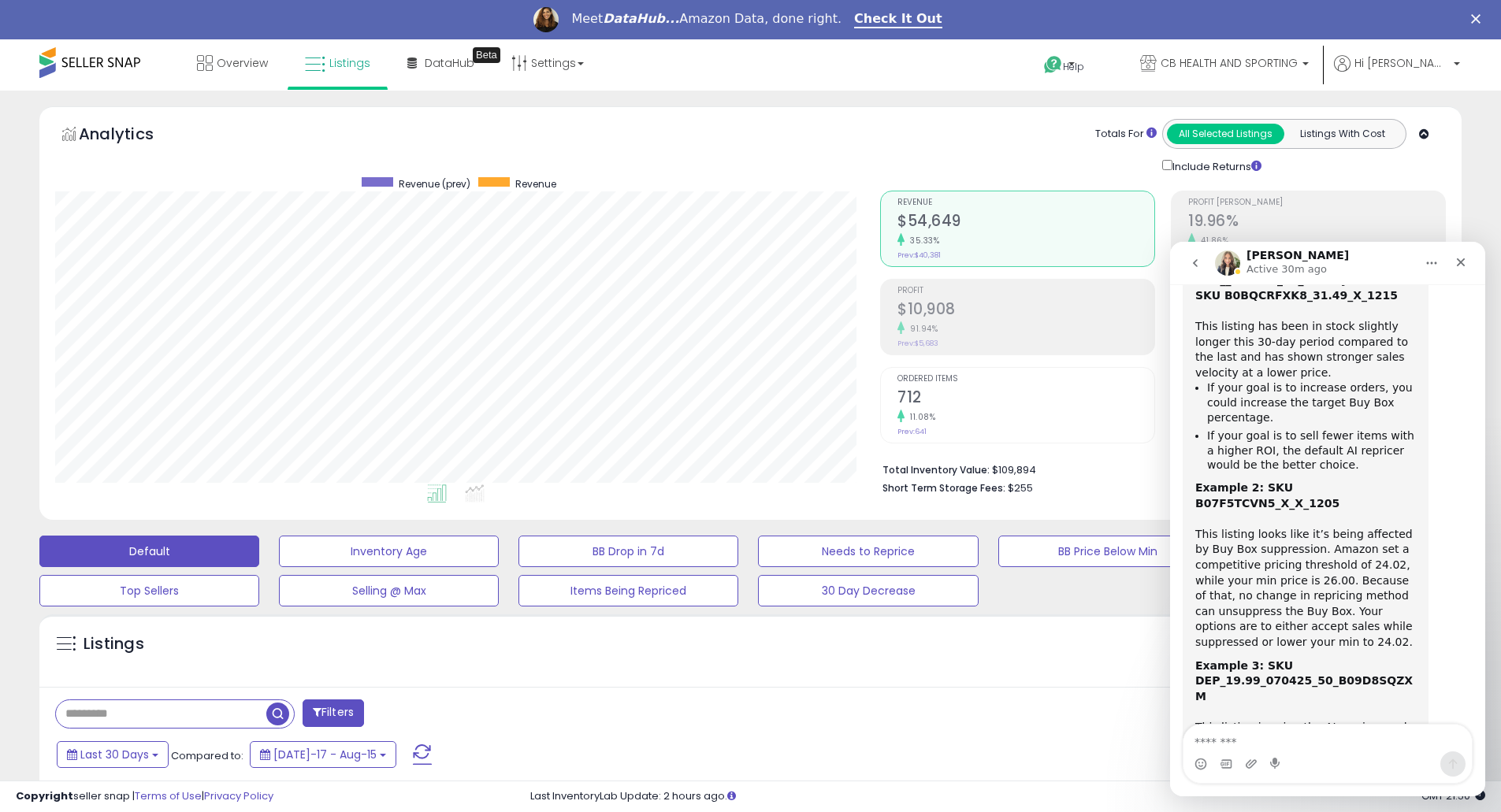
drag, startPoint x: 1479, startPoint y: 635, endPoint x: 2664, endPoint y: 696, distance: 1186.6
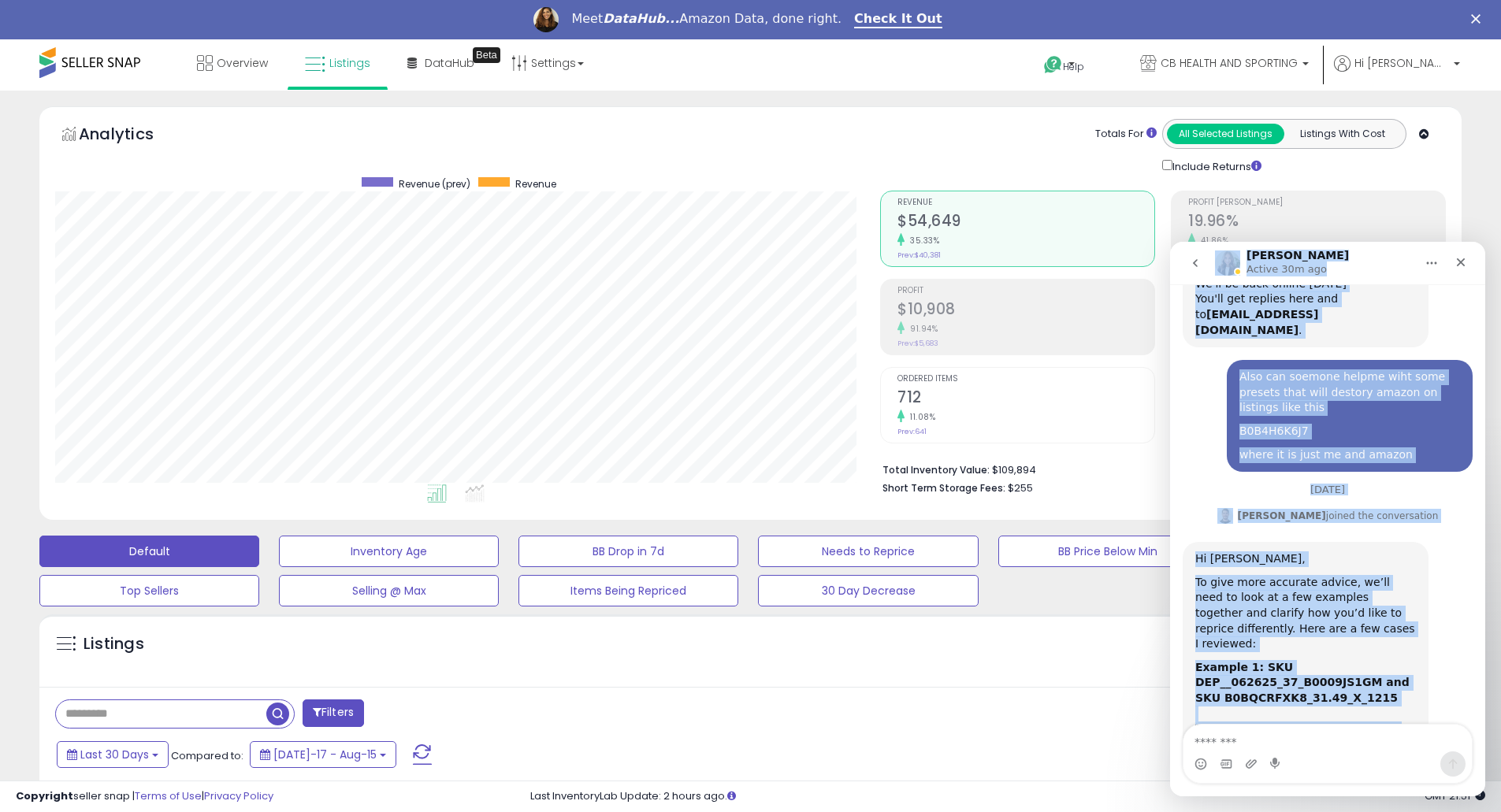
scroll to position [165, 0]
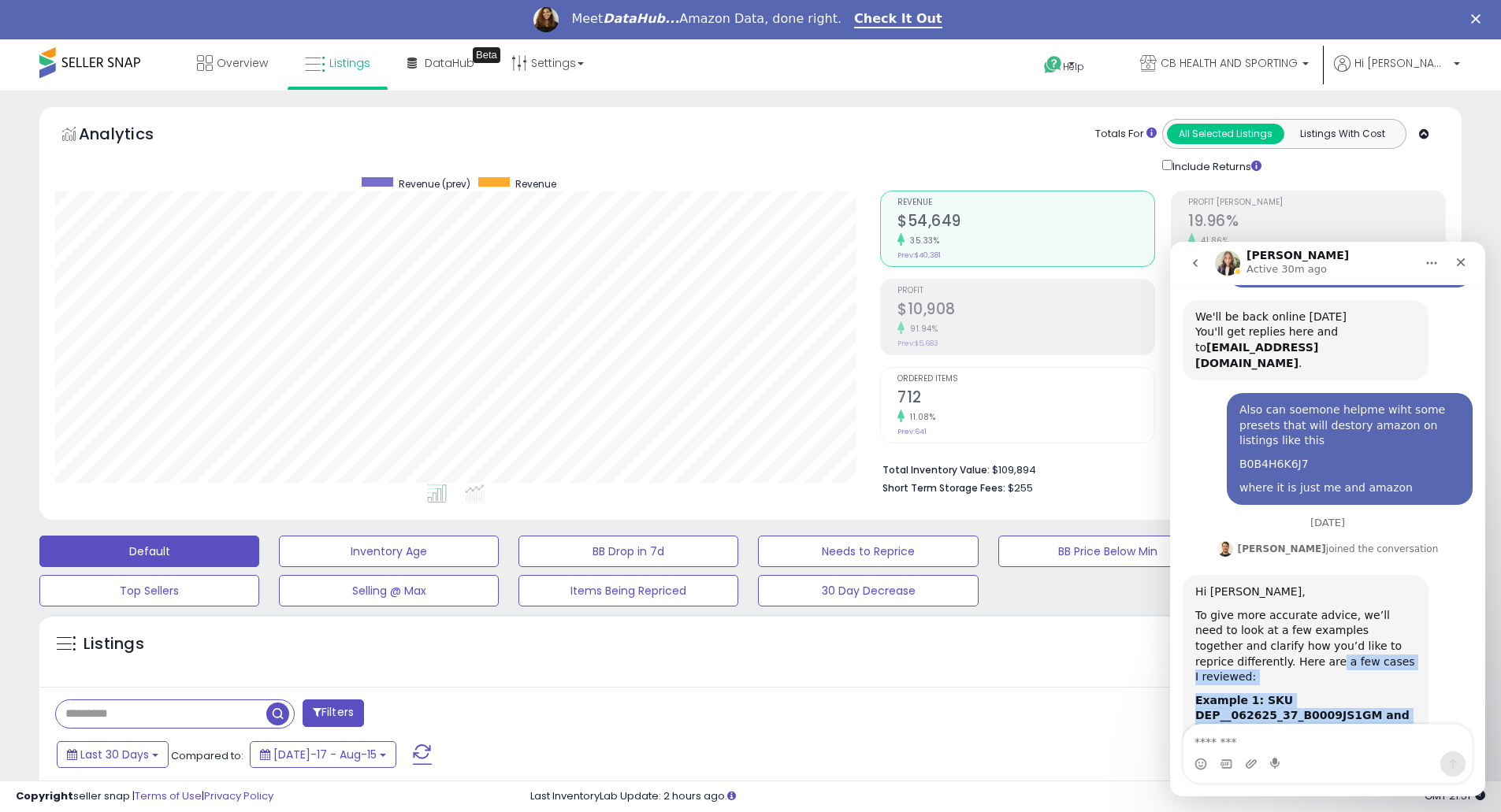
drag, startPoint x: 1372, startPoint y: 618, endPoint x: 1434, endPoint y: 612, distance: 62.3
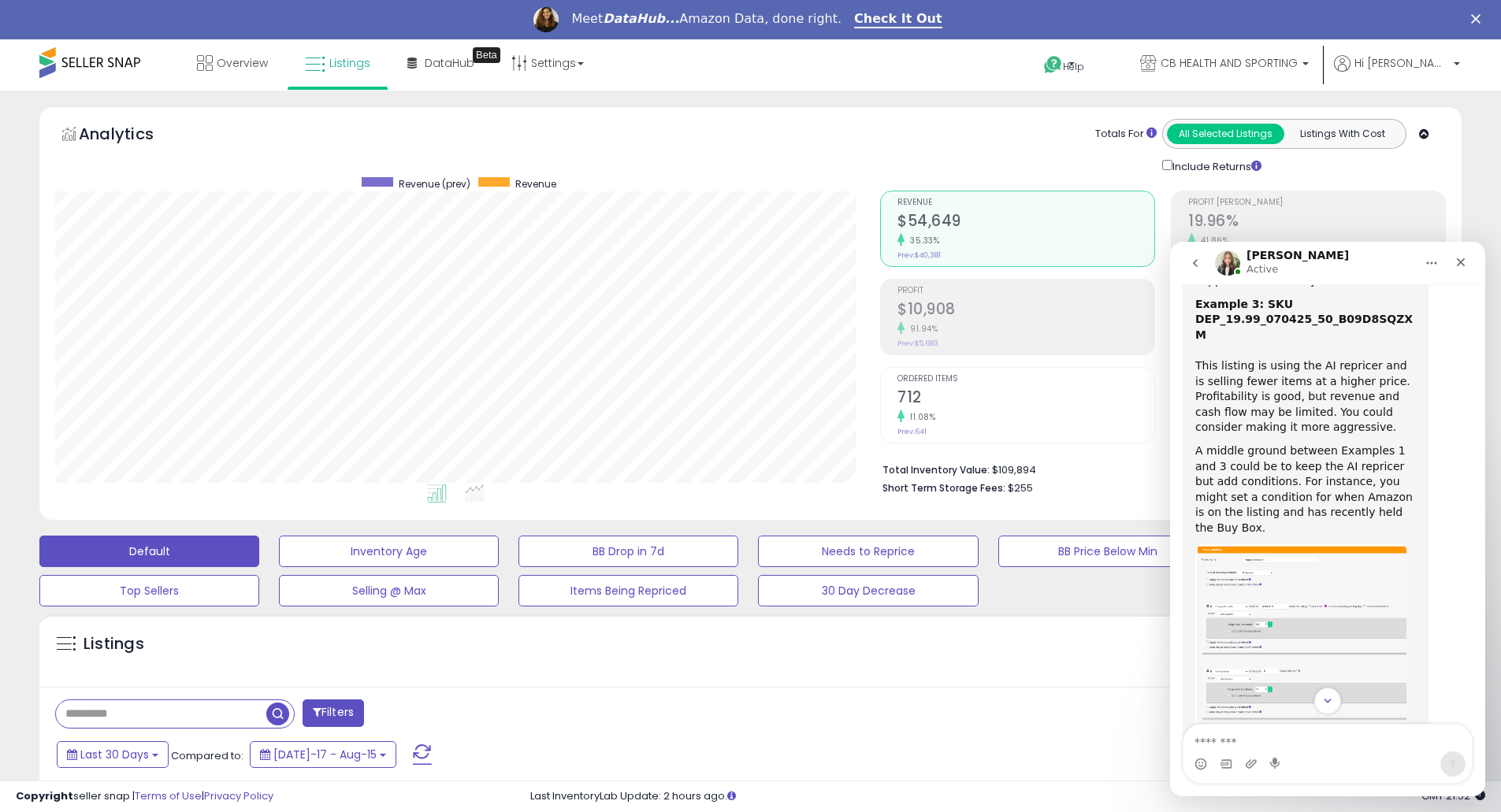
scroll to position [931, 0]
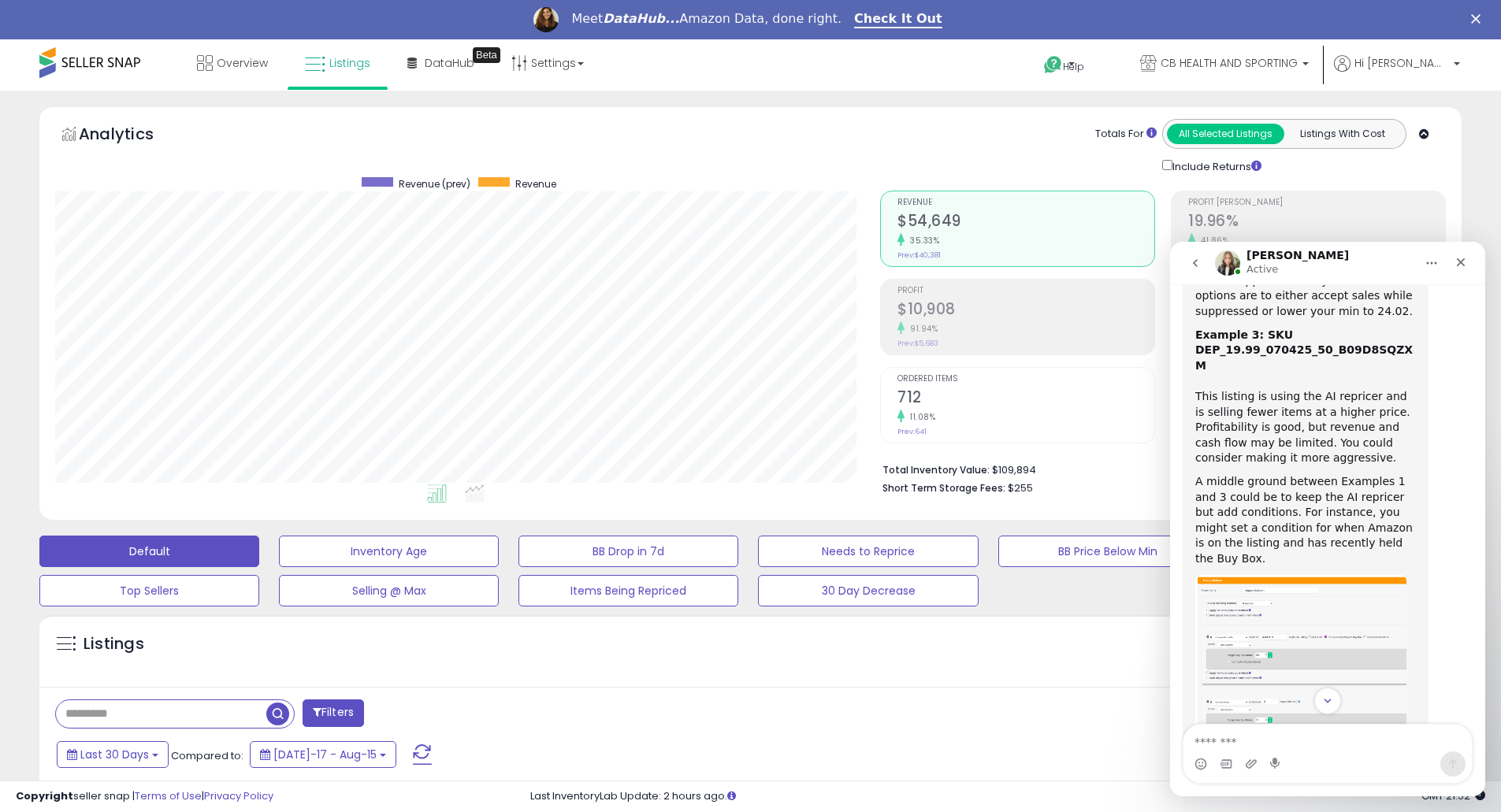
click at [1282, 575] on img "Elias says…" at bounding box center [1300, 667] width 211 height 184
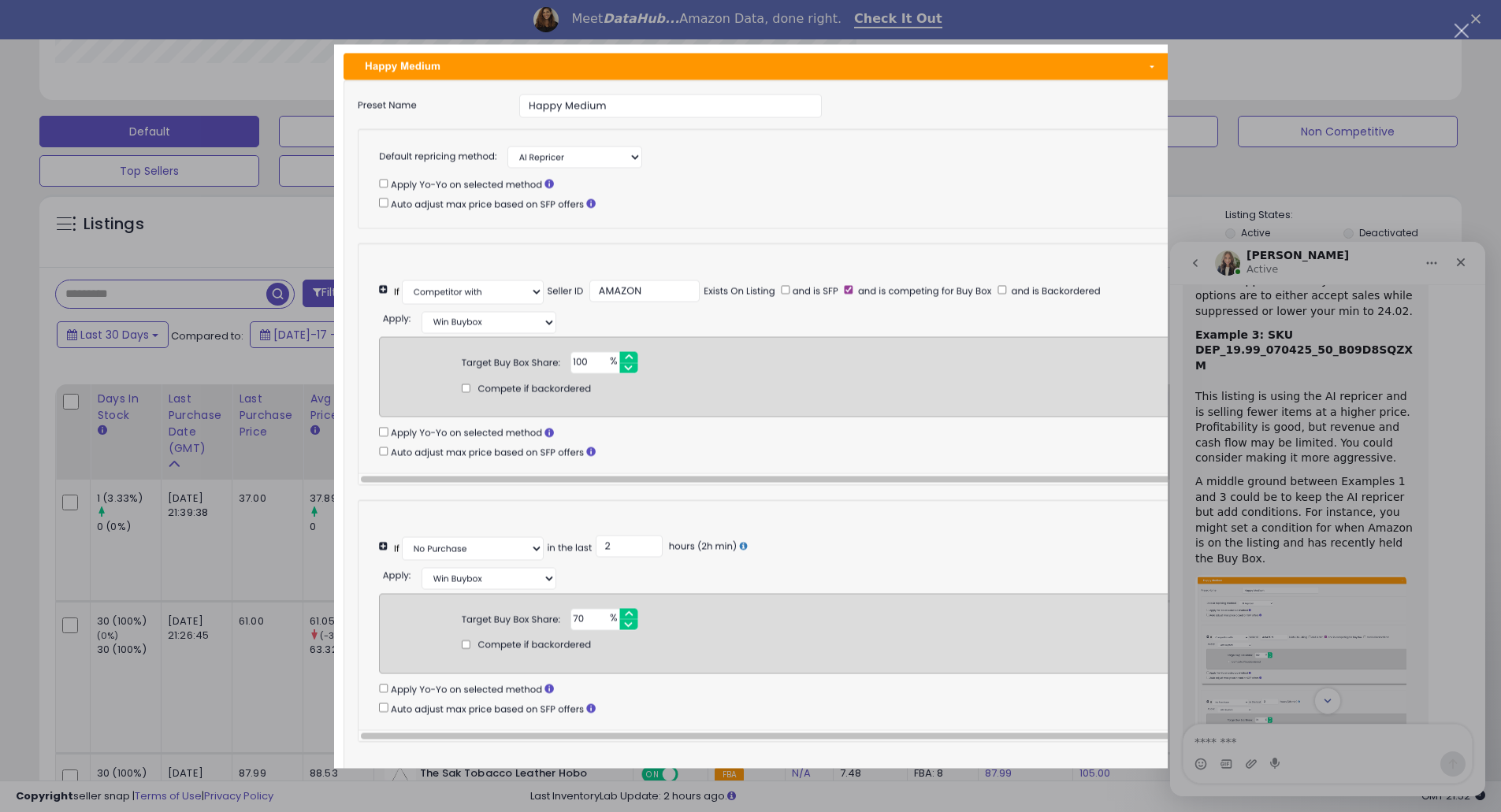
scroll to position [210, 0]
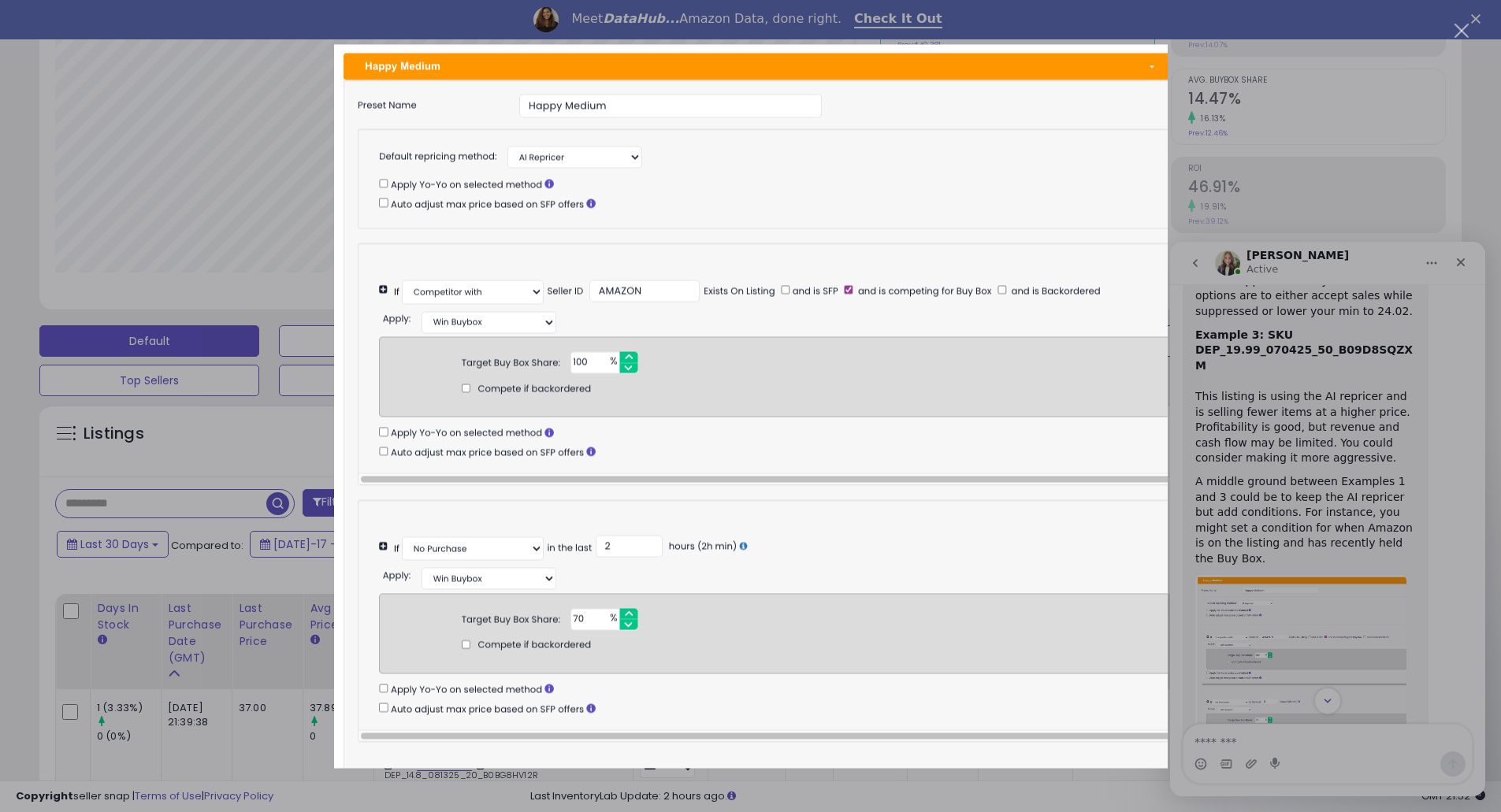
click at [1434, 62] on div "Intercom messenger" at bounding box center [750, 406] width 1501 height 812
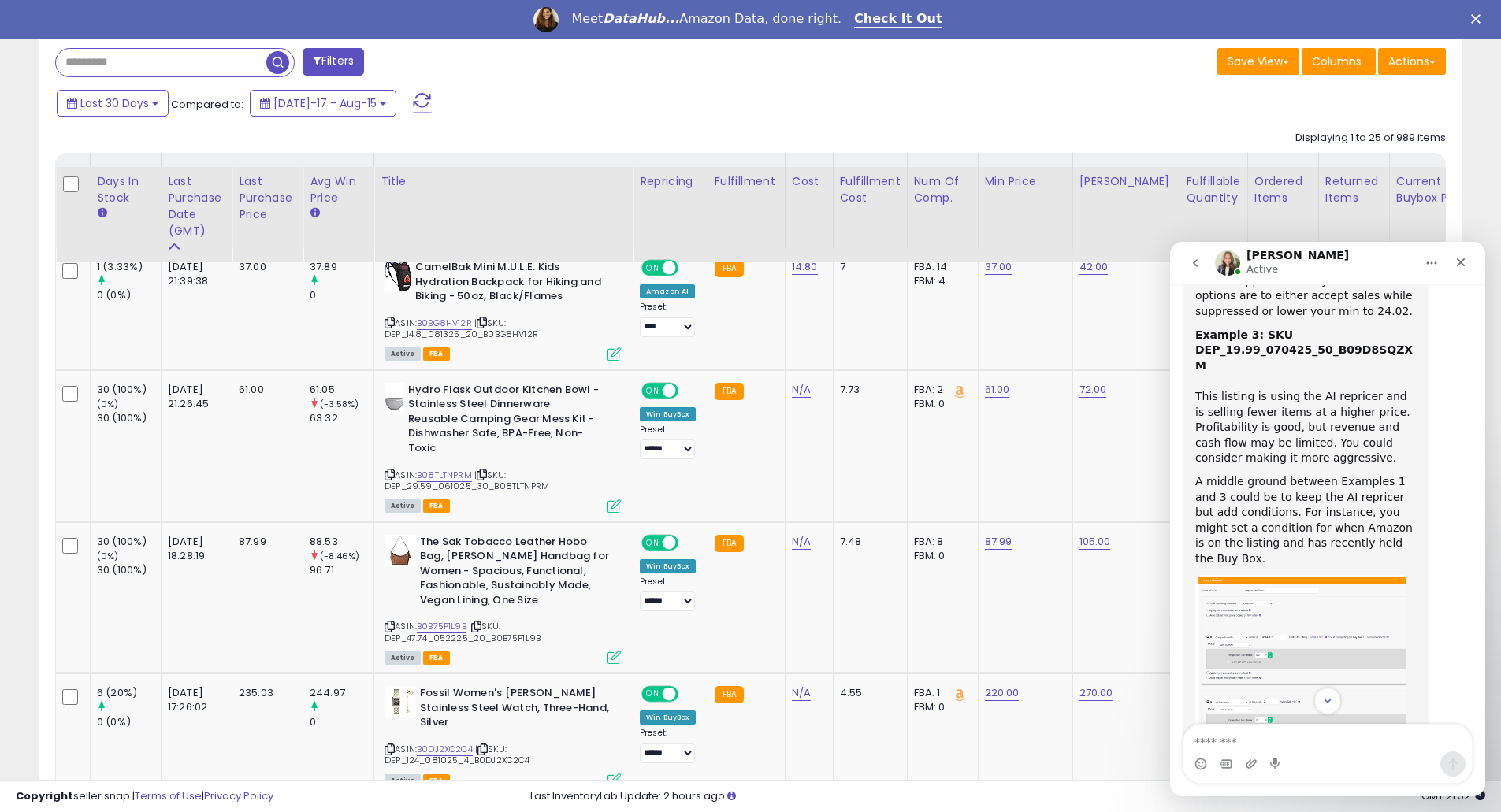
scroll to position [841, 0]
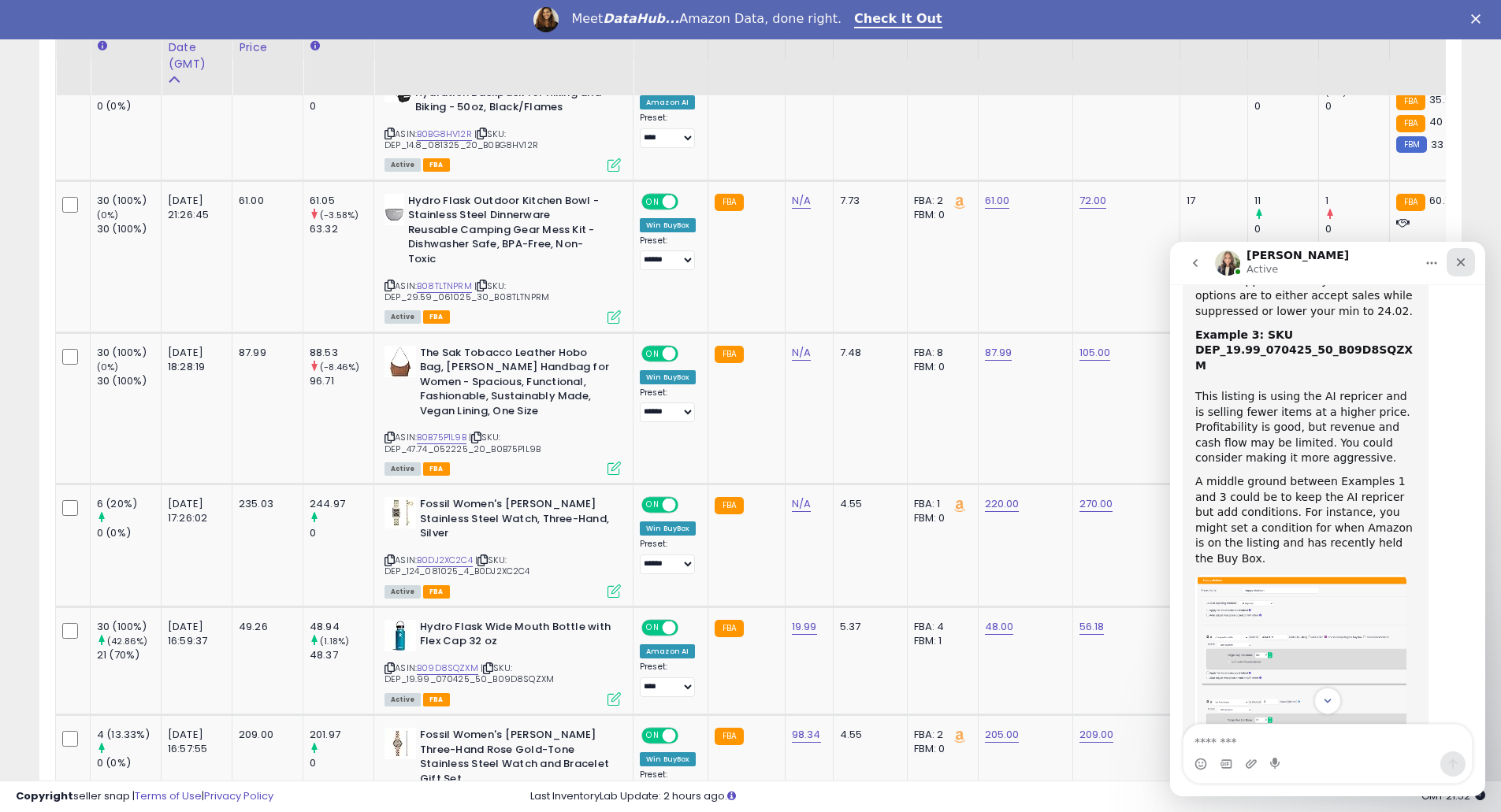
click at [1463, 261] on icon "Close" at bounding box center [1461, 262] width 9 height 9
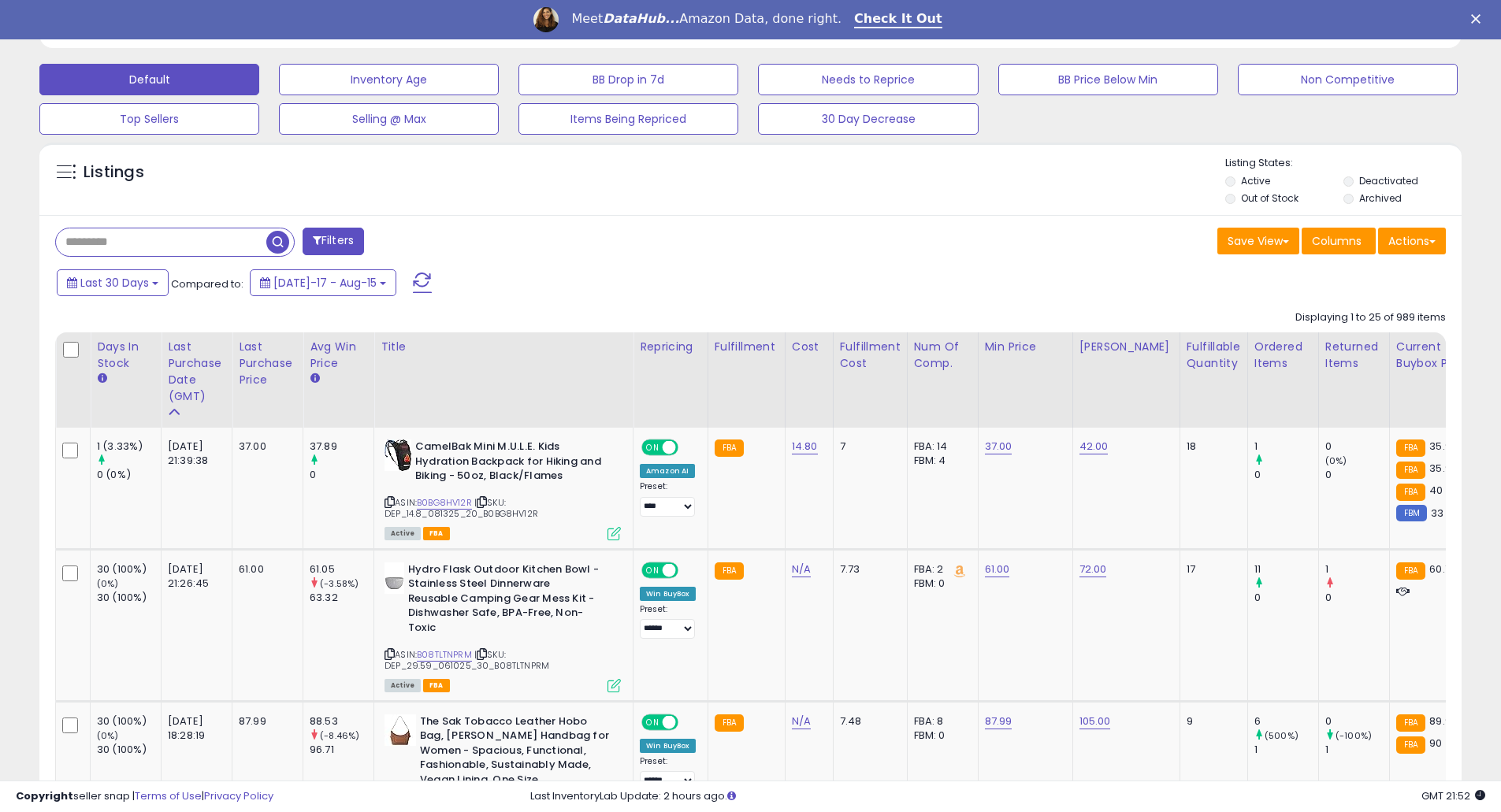
scroll to position [420, 0]
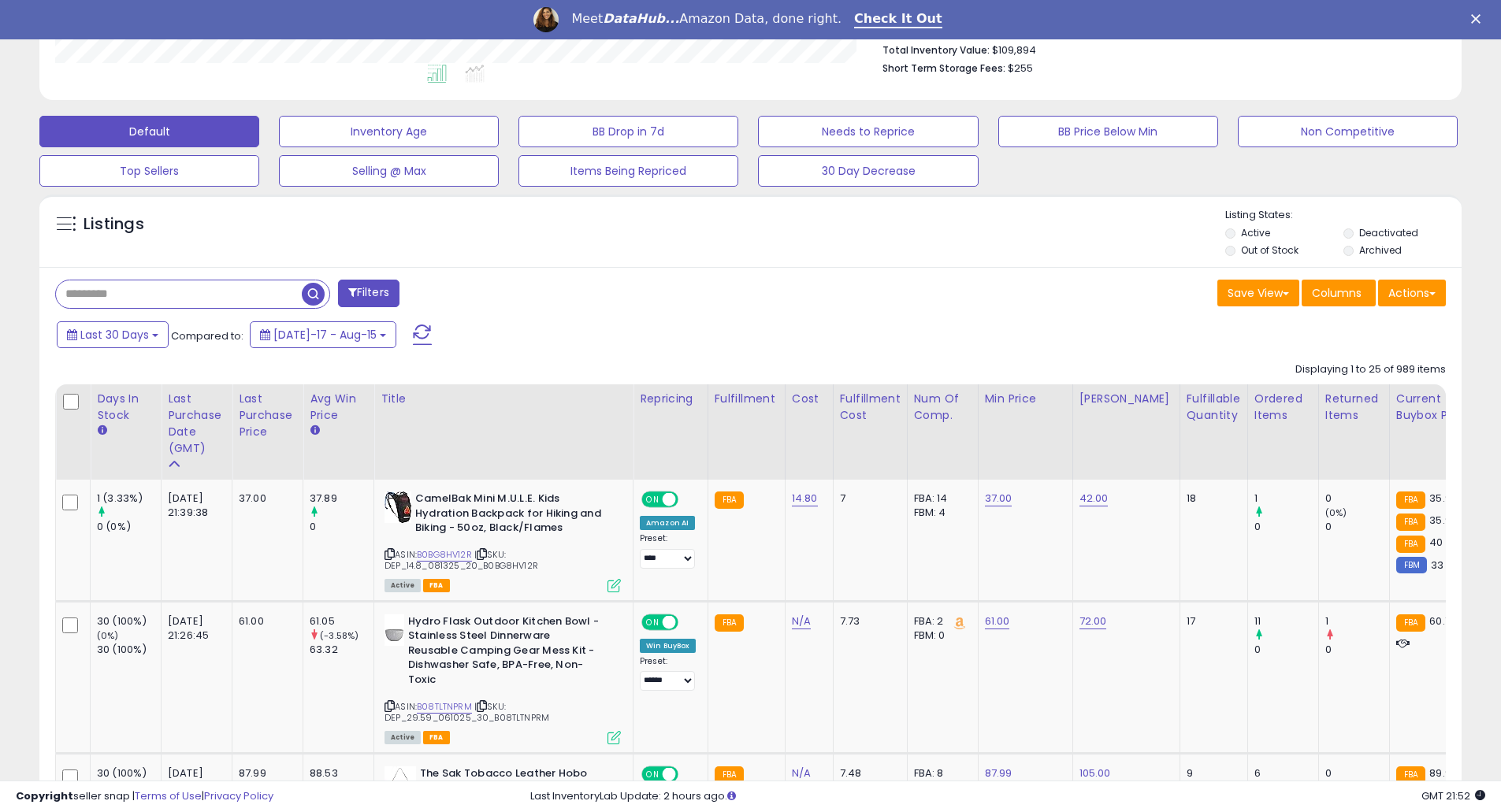
click at [223, 301] on input "text" at bounding box center [179, 294] width 246 height 28
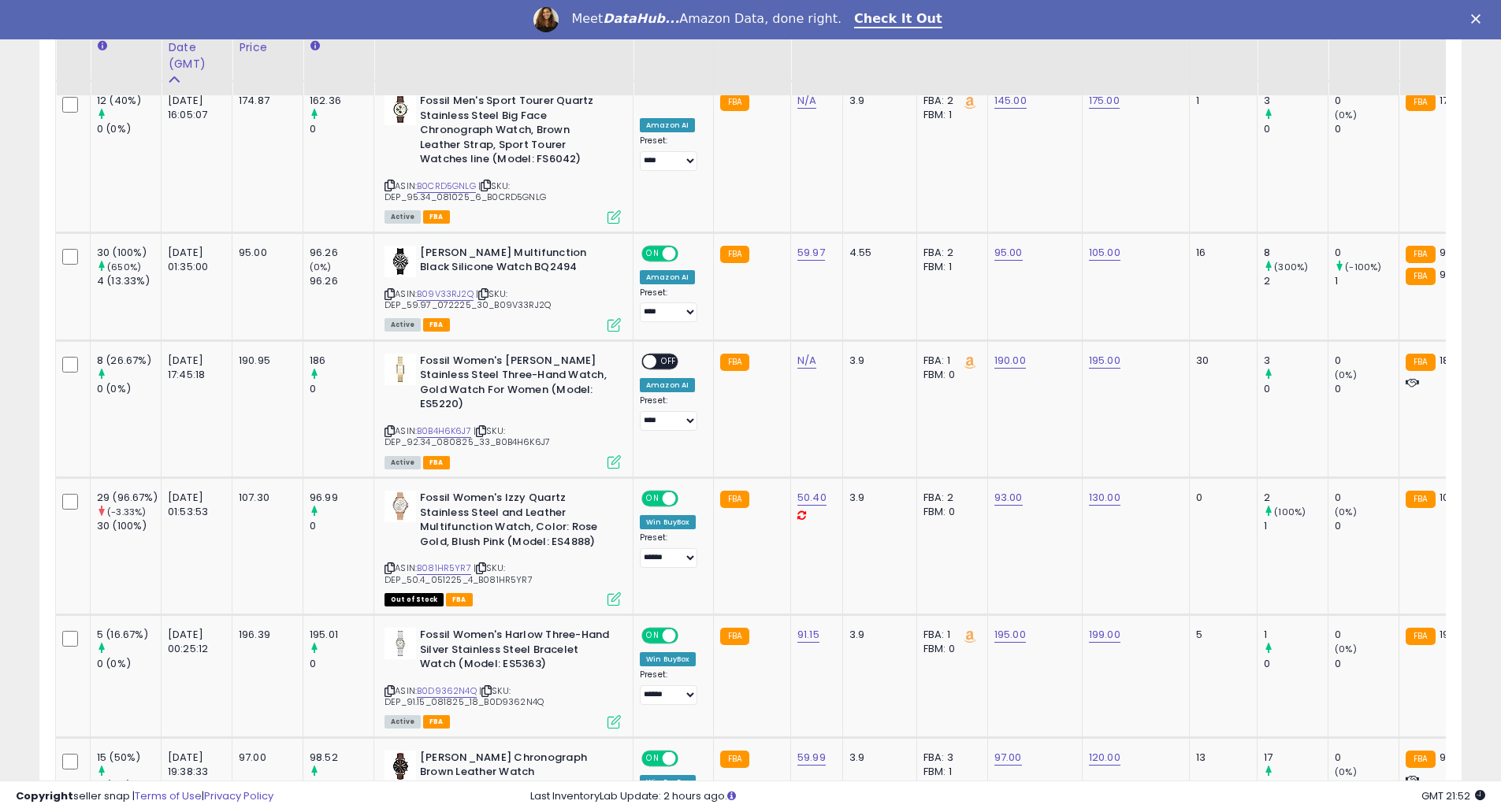
scroll to position [323, 825]
click at [388, 427] on icon at bounding box center [389, 431] width 10 height 9
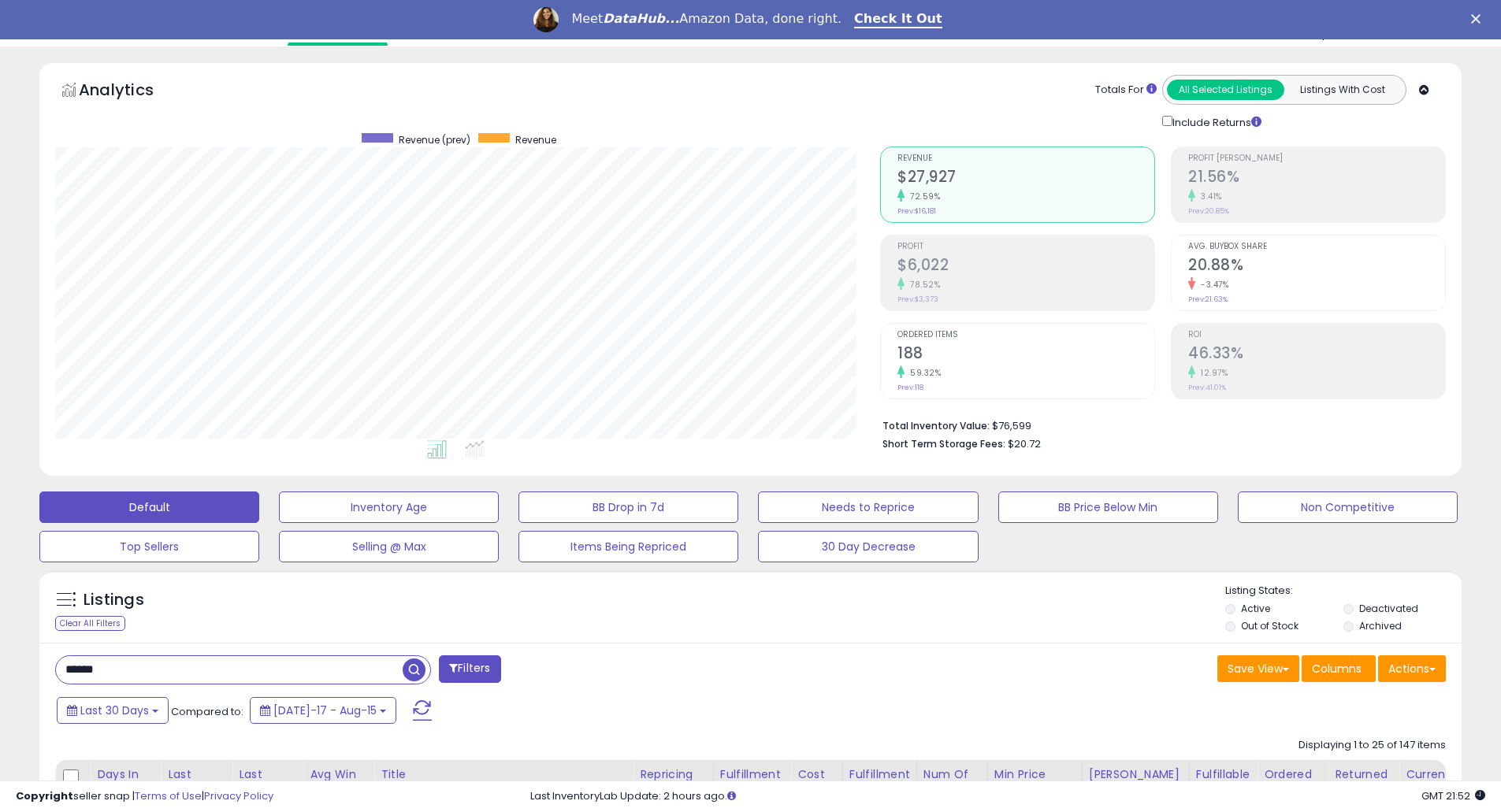
scroll to position [420, 0]
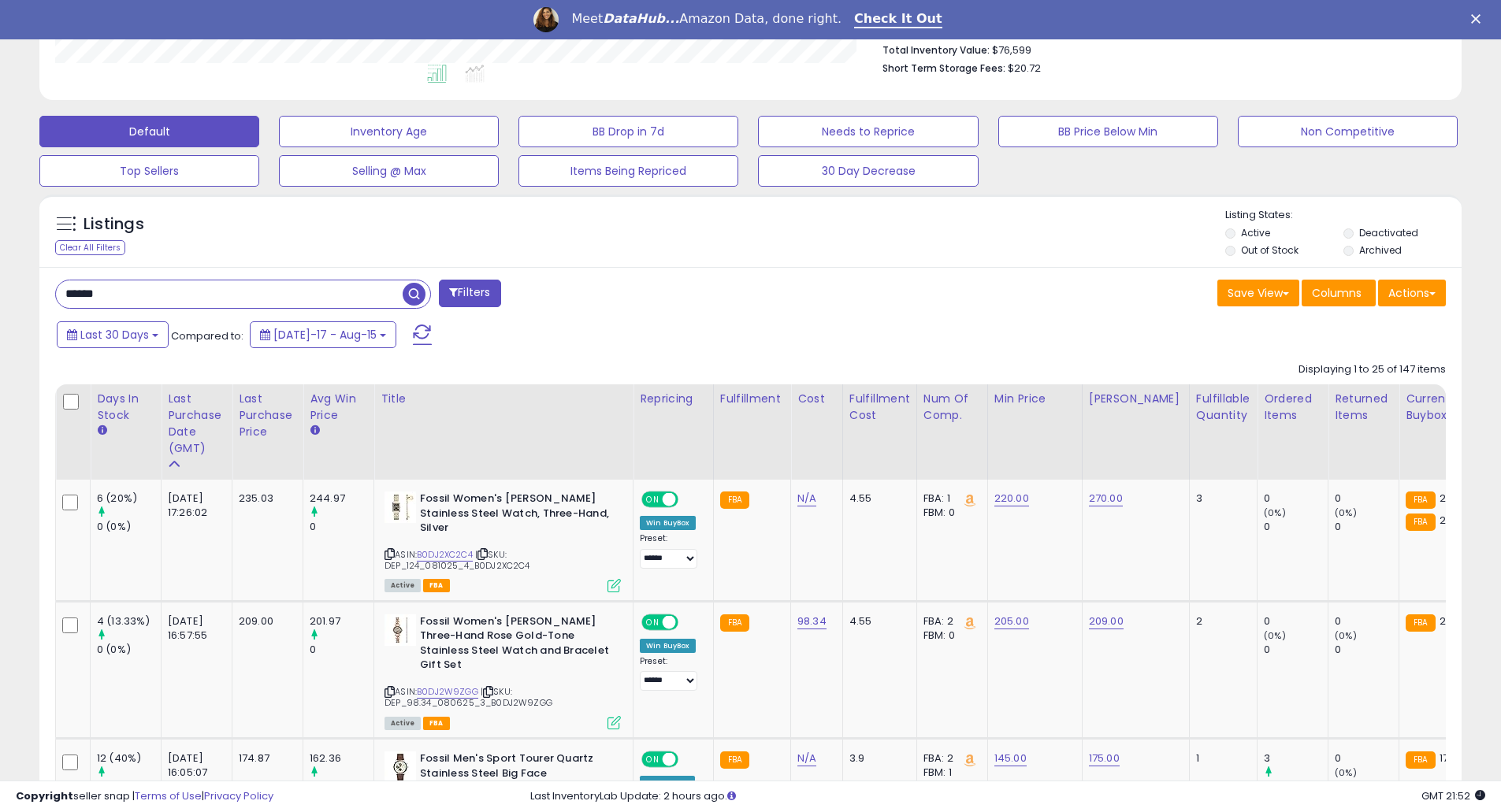
drag, startPoint x: 236, startPoint y: 302, endPoint x: -80, endPoint y: 300, distance: 316.0
paste input "****"
type input "**********"
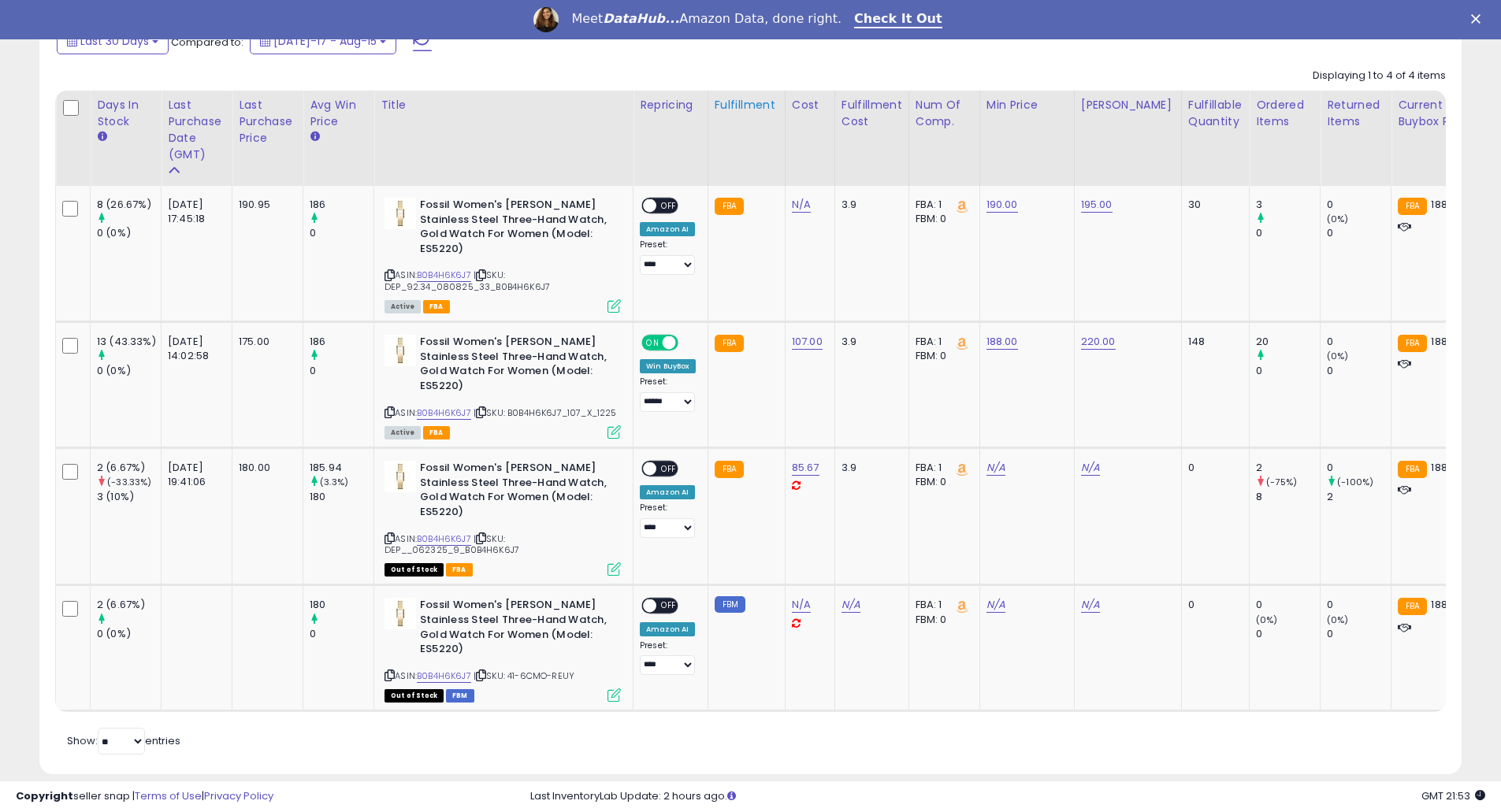
scroll to position [759, 0]
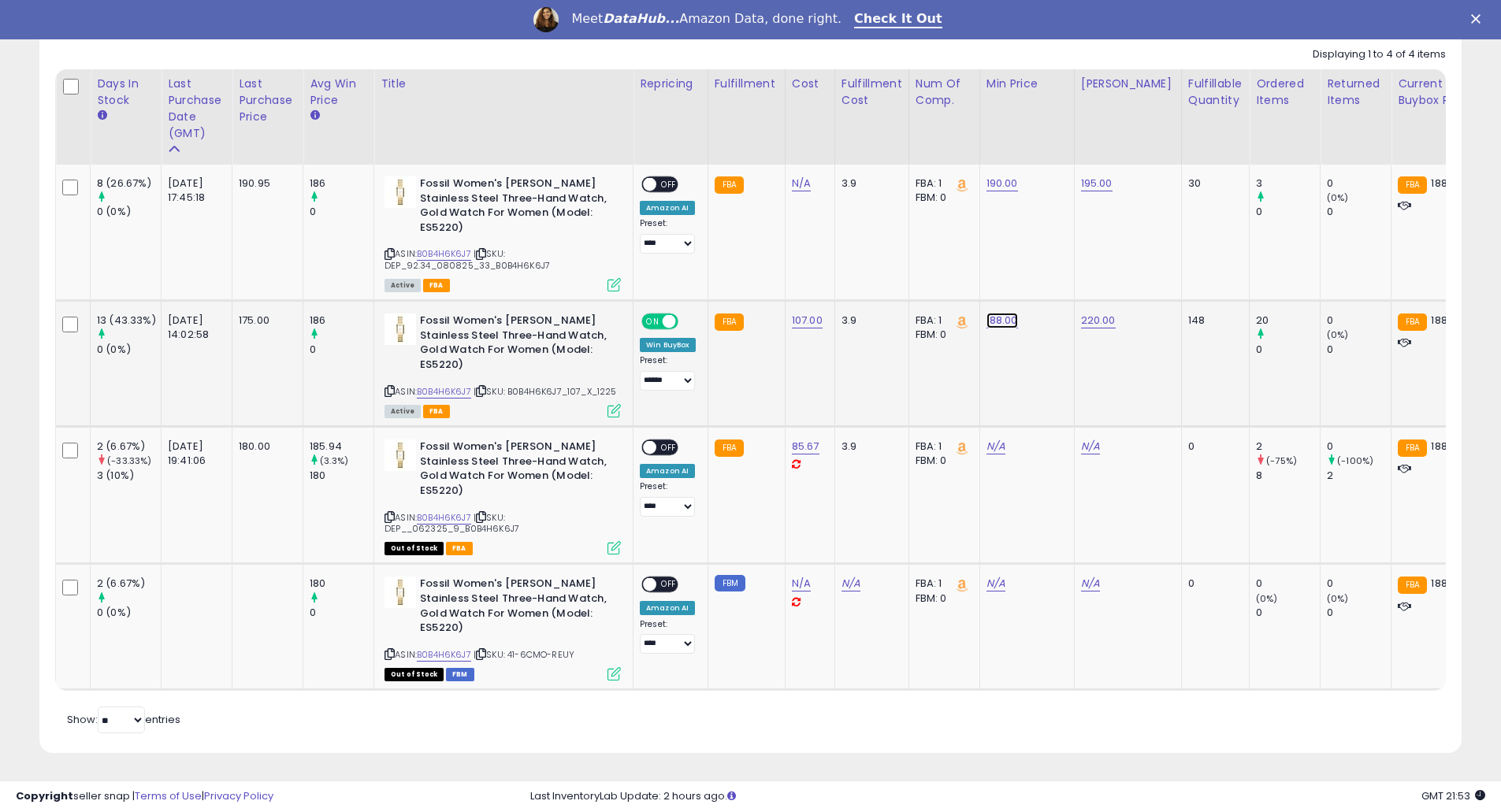
click at [1003, 313] on link "188.00" at bounding box center [1003, 321] width 32 height 16
drag, startPoint x: 983, startPoint y: 265, endPoint x: 850, endPoint y: 265, distance: 133.0
click at [850, 265] on tbody "8 (26.67%) 0 (0%) 2025-09-13 17:45:18" at bounding box center [1358, 427] width 2603 height 525
type input "***"
click button "submit" at bounding box center [1045, 280] width 27 height 24
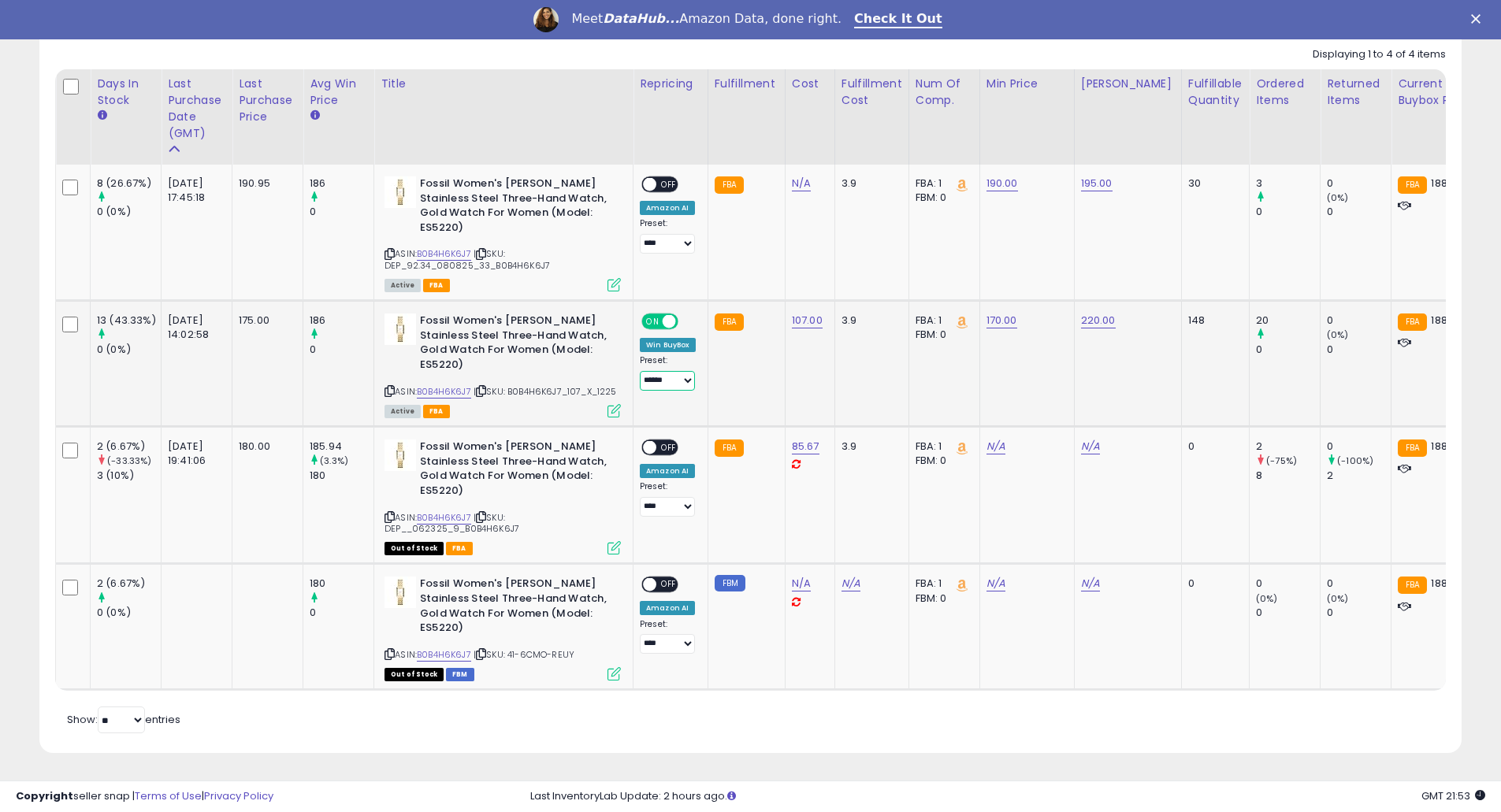
click at [670, 371] on select "**********" at bounding box center [667, 380] width 55 height 20
select select "**********"
click at [640, 371] on select "**********" at bounding box center [667, 380] width 55 height 20
click at [939, 507] on td "FBA: 1 Low FBA: 188.20 Low FBA Back Ordered: n/a Low FBM: 188.20 Low SFP: n/a F…" at bounding box center [943, 495] width 71 height 137
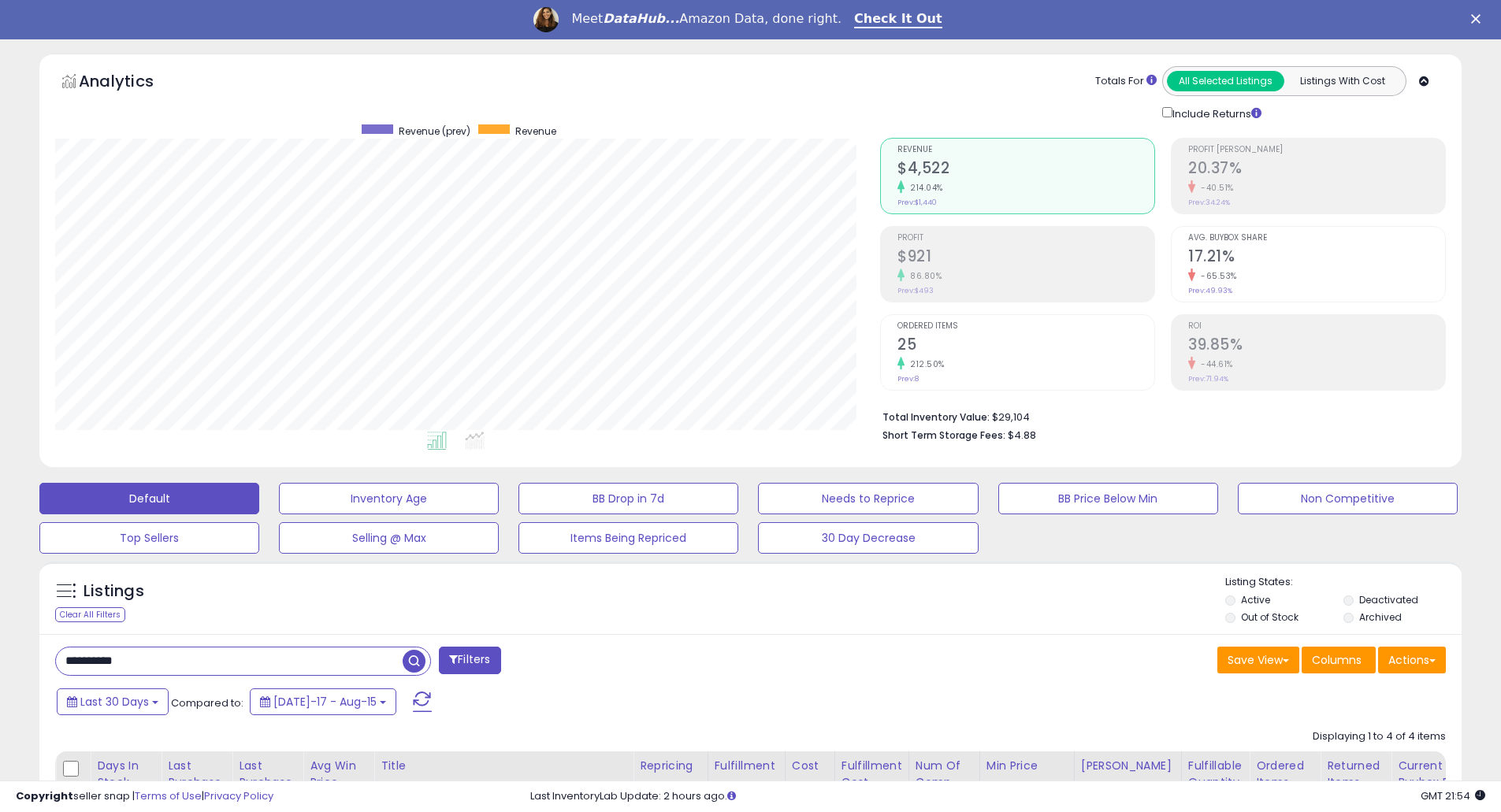
scroll to position [0, 0]
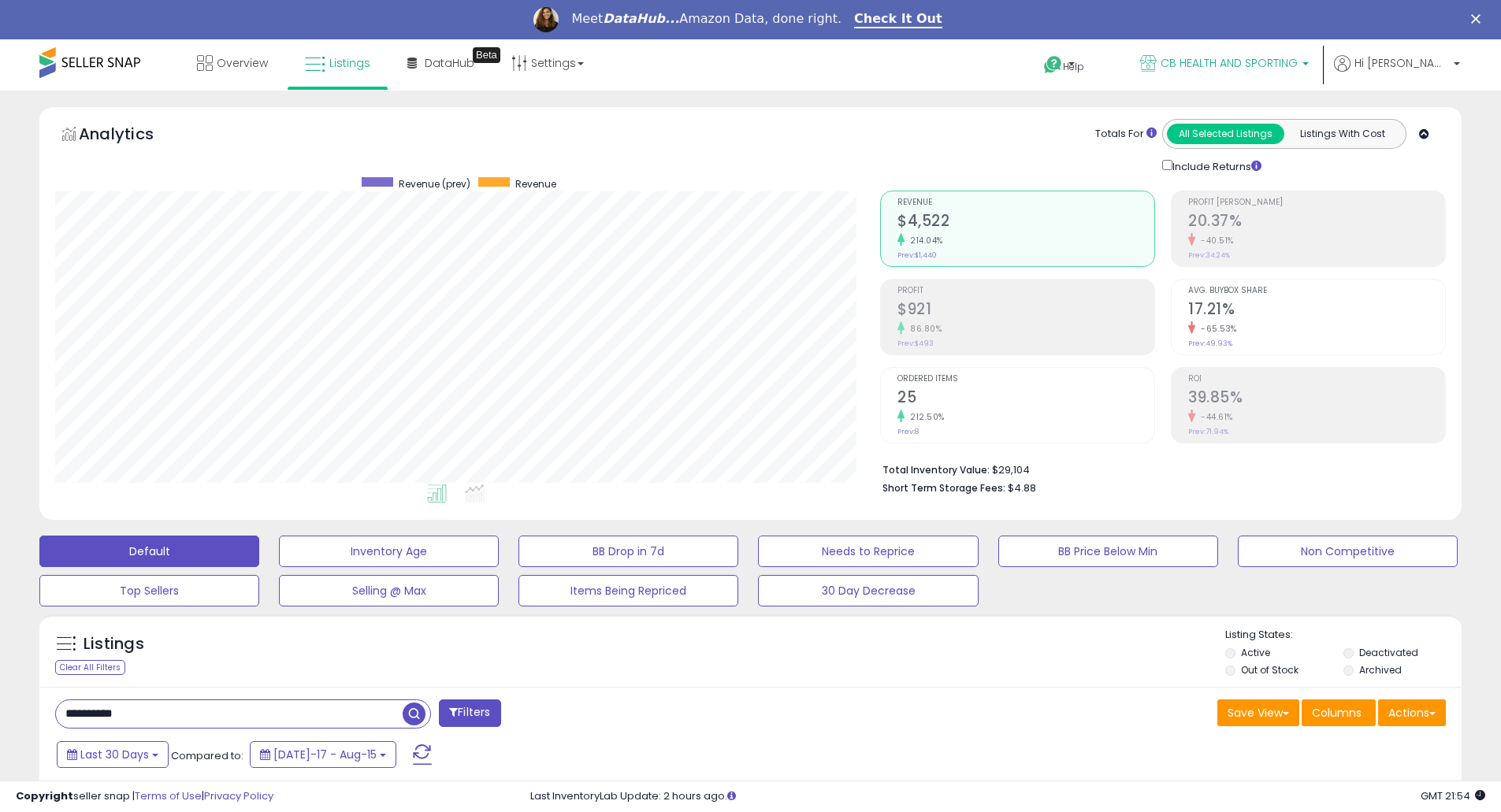
click at [1300, 55] on link "CB HEALTH AND SPORTING" at bounding box center [1224, 65] width 193 height 51
click at [1388, 72] on p "Hi [PERSON_NAME]" at bounding box center [1396, 65] width 126 height 20
click at [1427, 125] on link "Account" at bounding box center [1424, 123] width 42 height 15
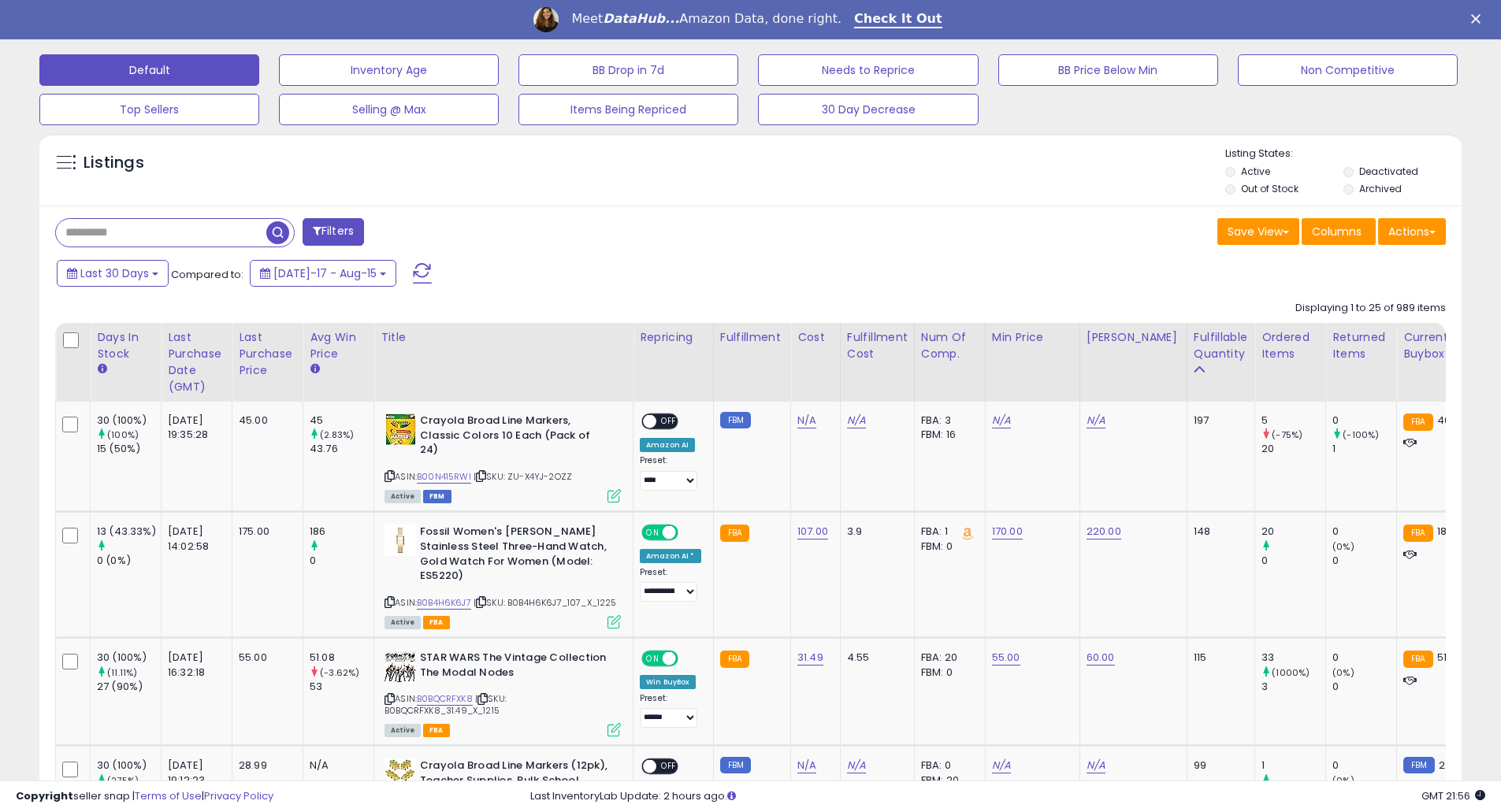
scroll to position [420, 0]
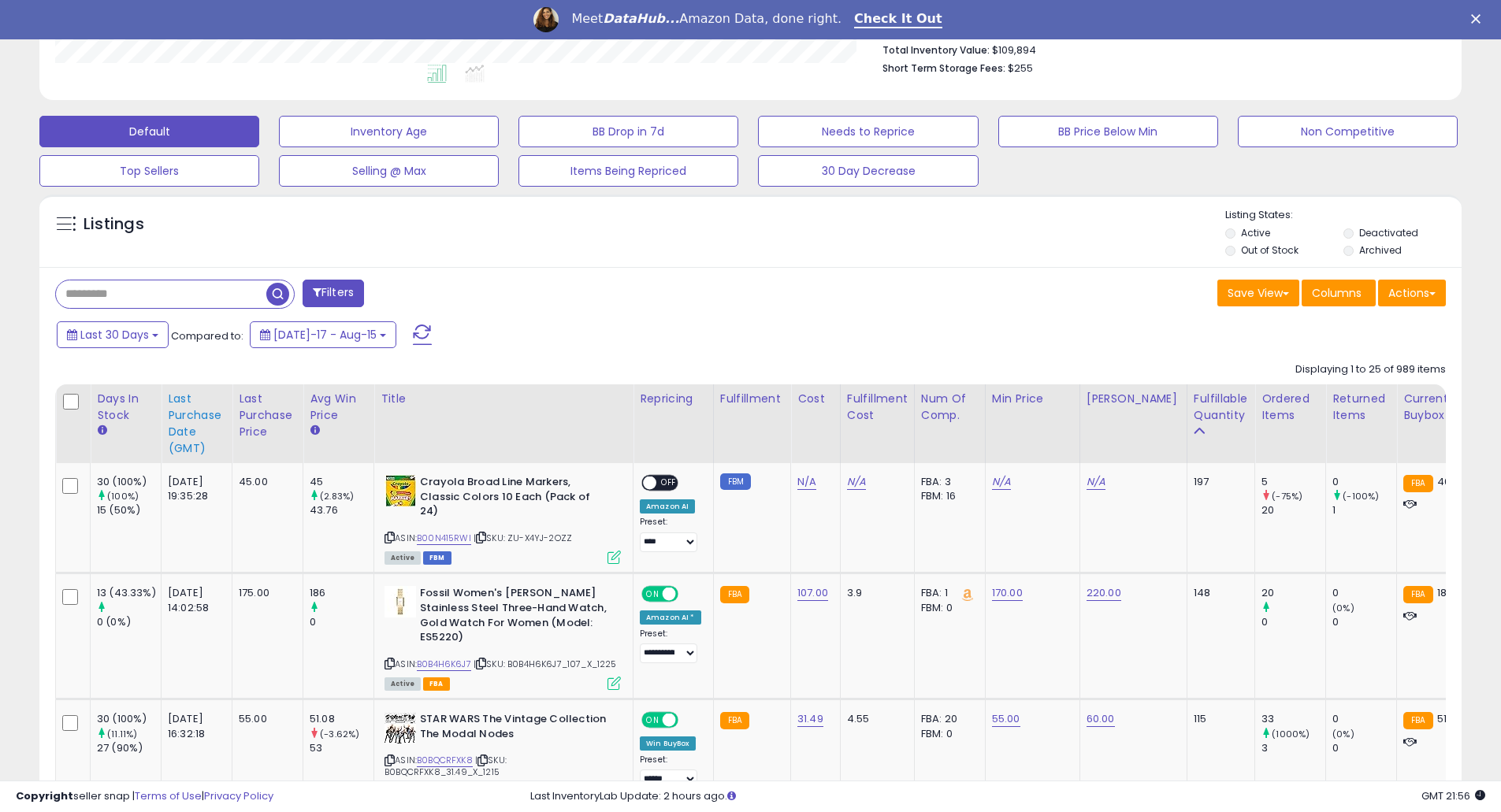
click at [208, 424] on div "Last Purchase Date (GMT)" at bounding box center [197, 424] width 58 height 67
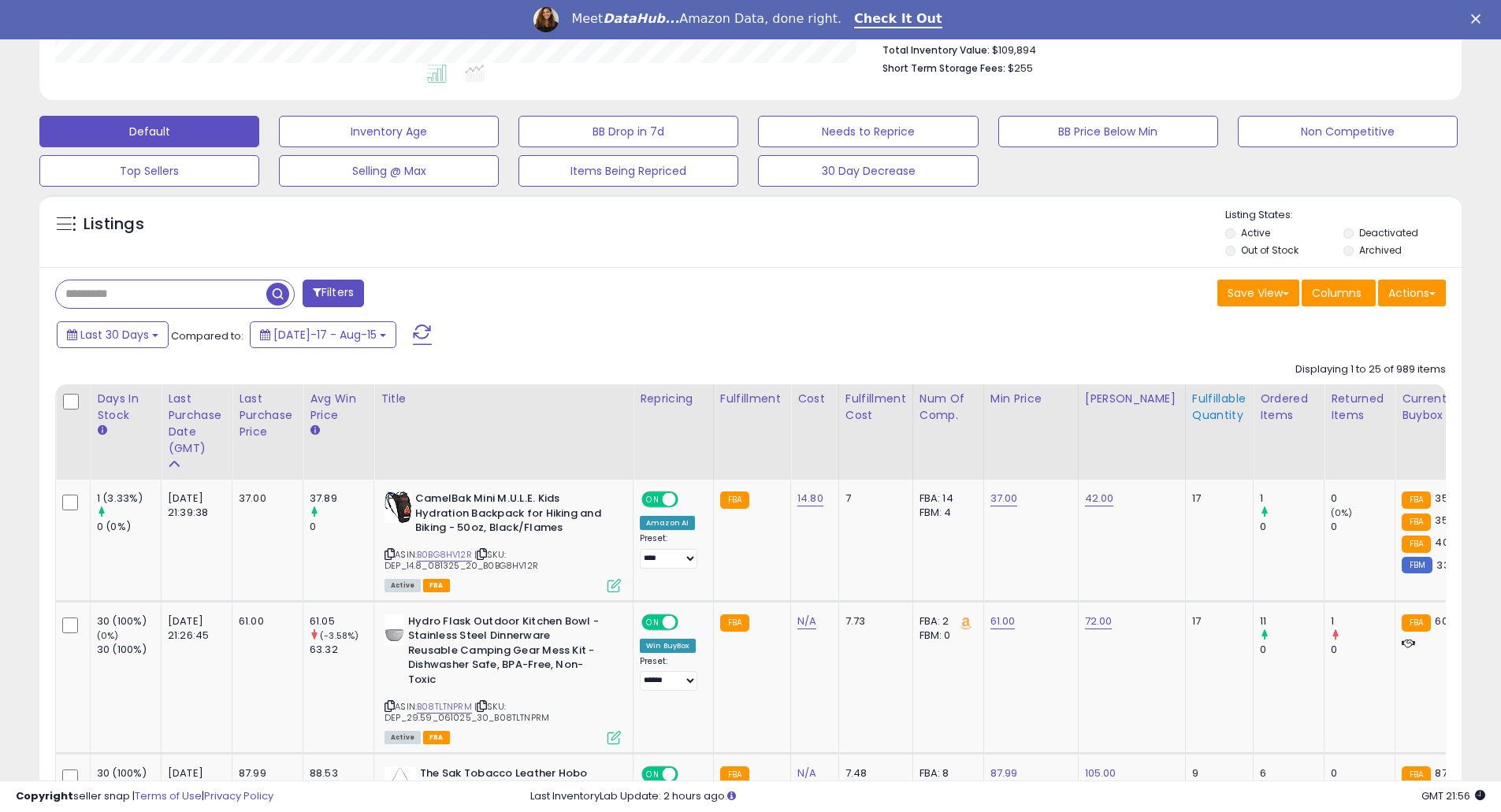
click at [1192, 401] on div "Fulfillable Quantity" at bounding box center [1219, 407] width 55 height 33
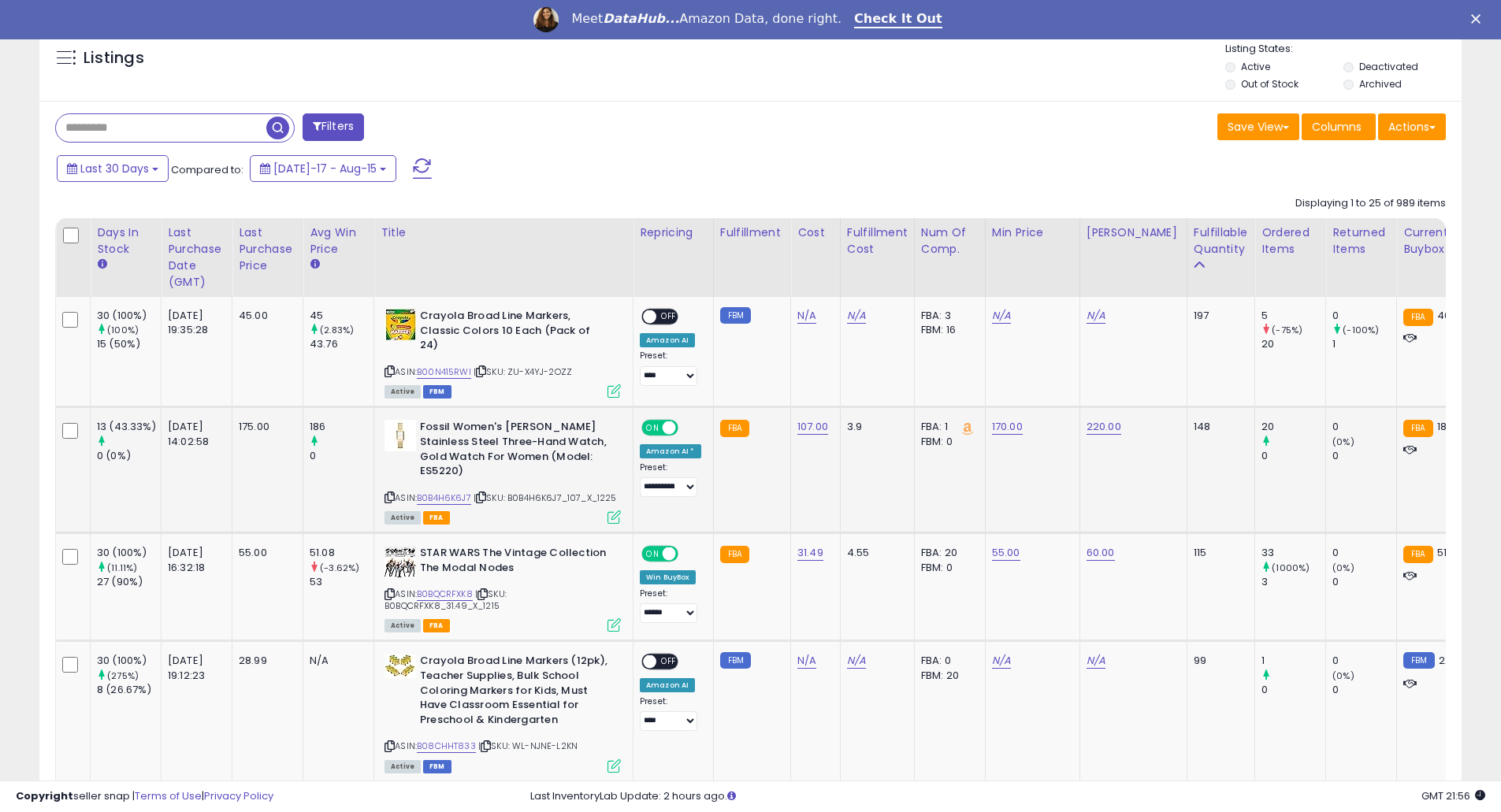
scroll to position [630, 0]
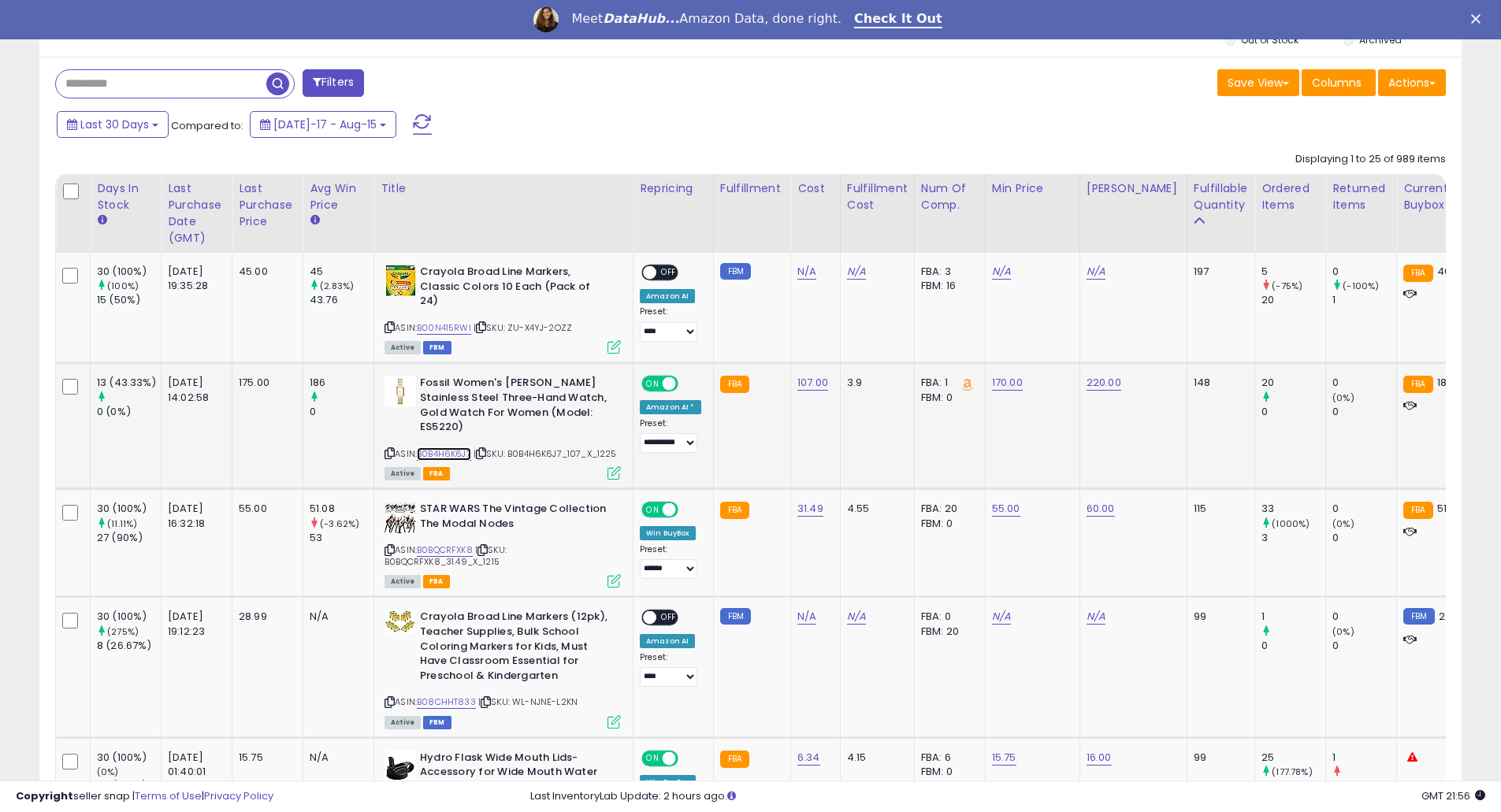
click at [431, 448] on link "B0B4H6K6J7" at bounding box center [444, 454] width 55 height 13
click at [465, 552] on link "B0BQCRFXK8" at bounding box center [445, 550] width 56 height 13
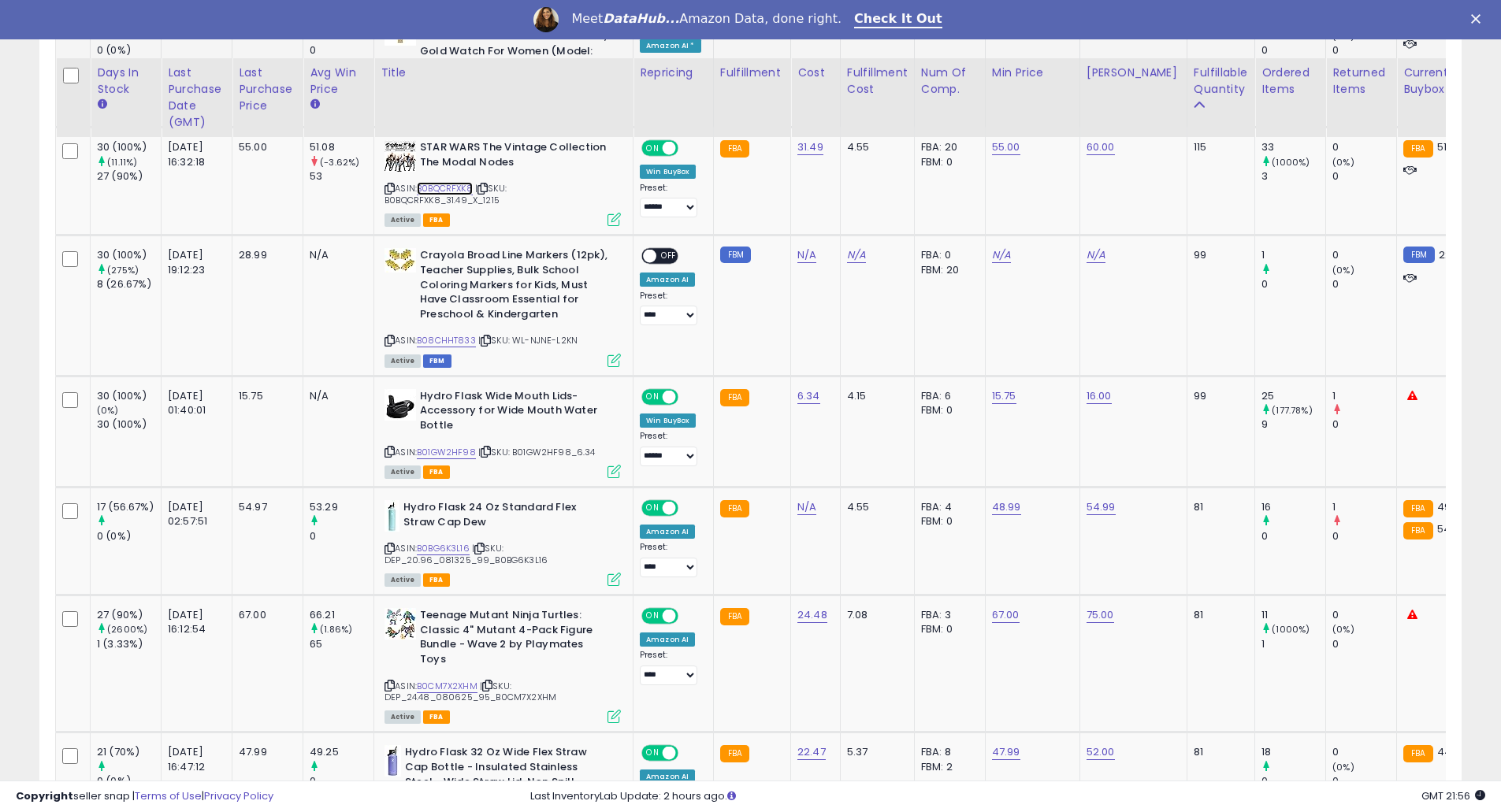
scroll to position [1050, 0]
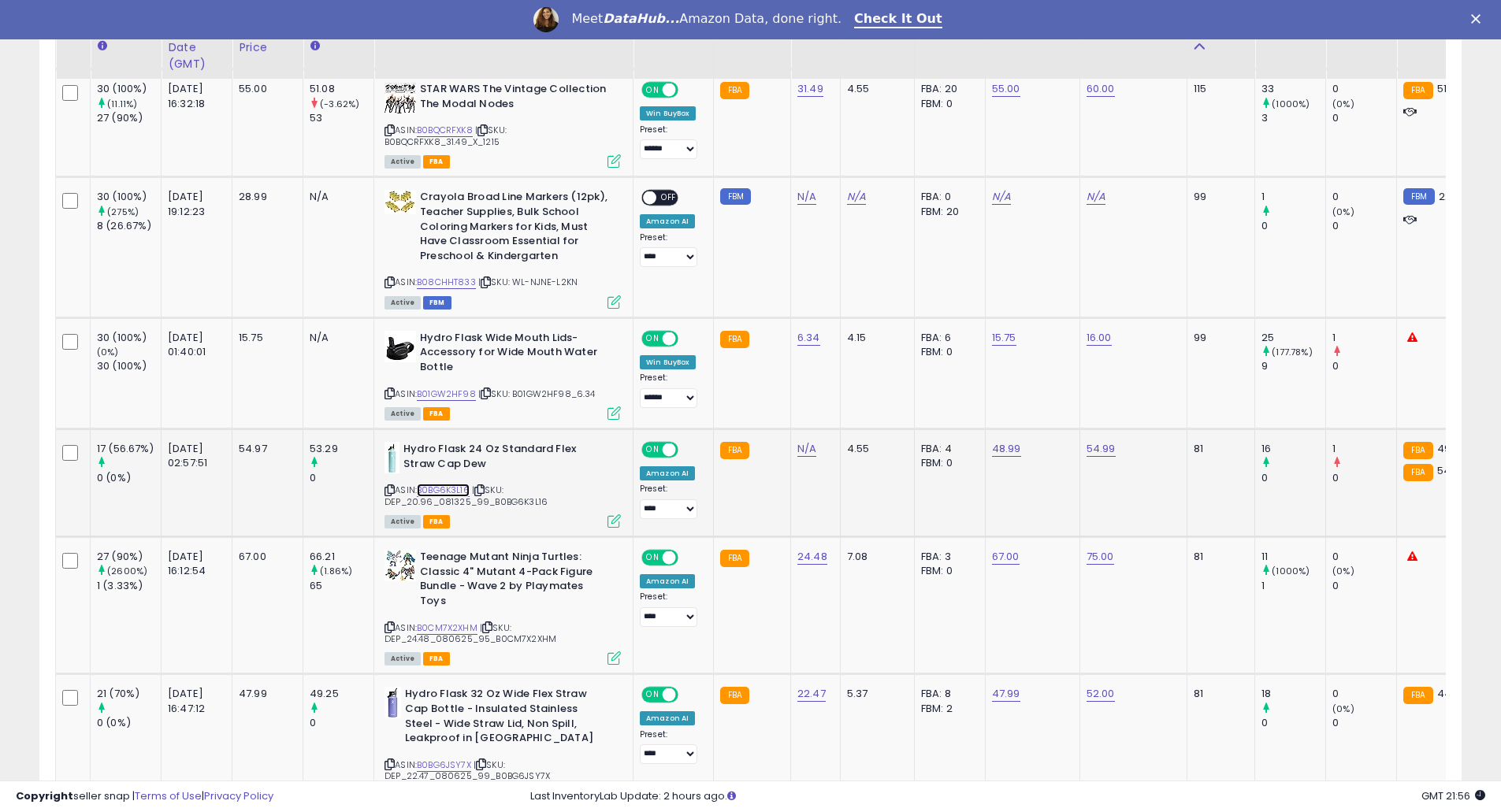
click at [445, 486] on link "B0BG6K3L16" at bounding box center [443, 490] width 53 height 13
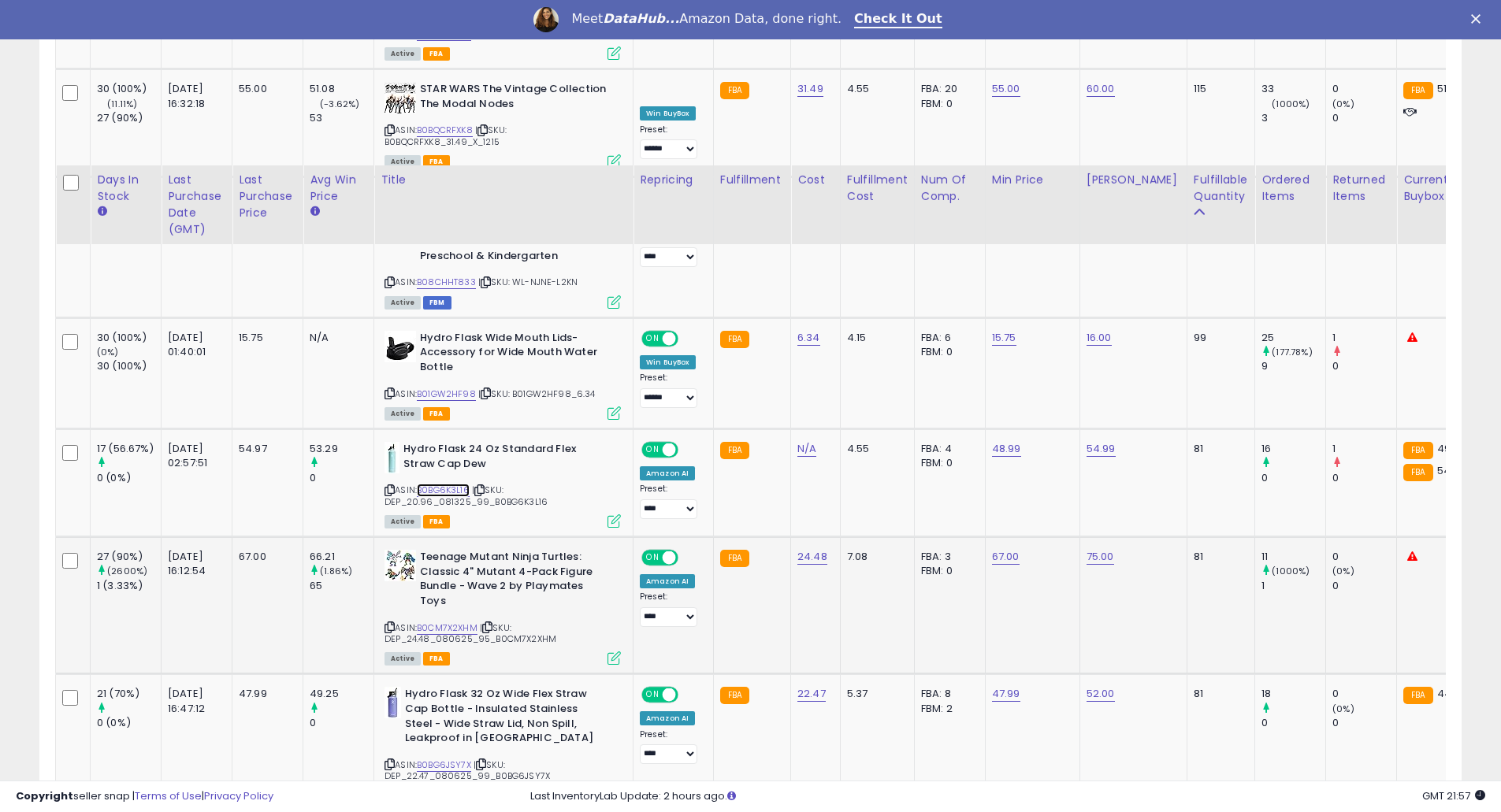
scroll to position [1260, 0]
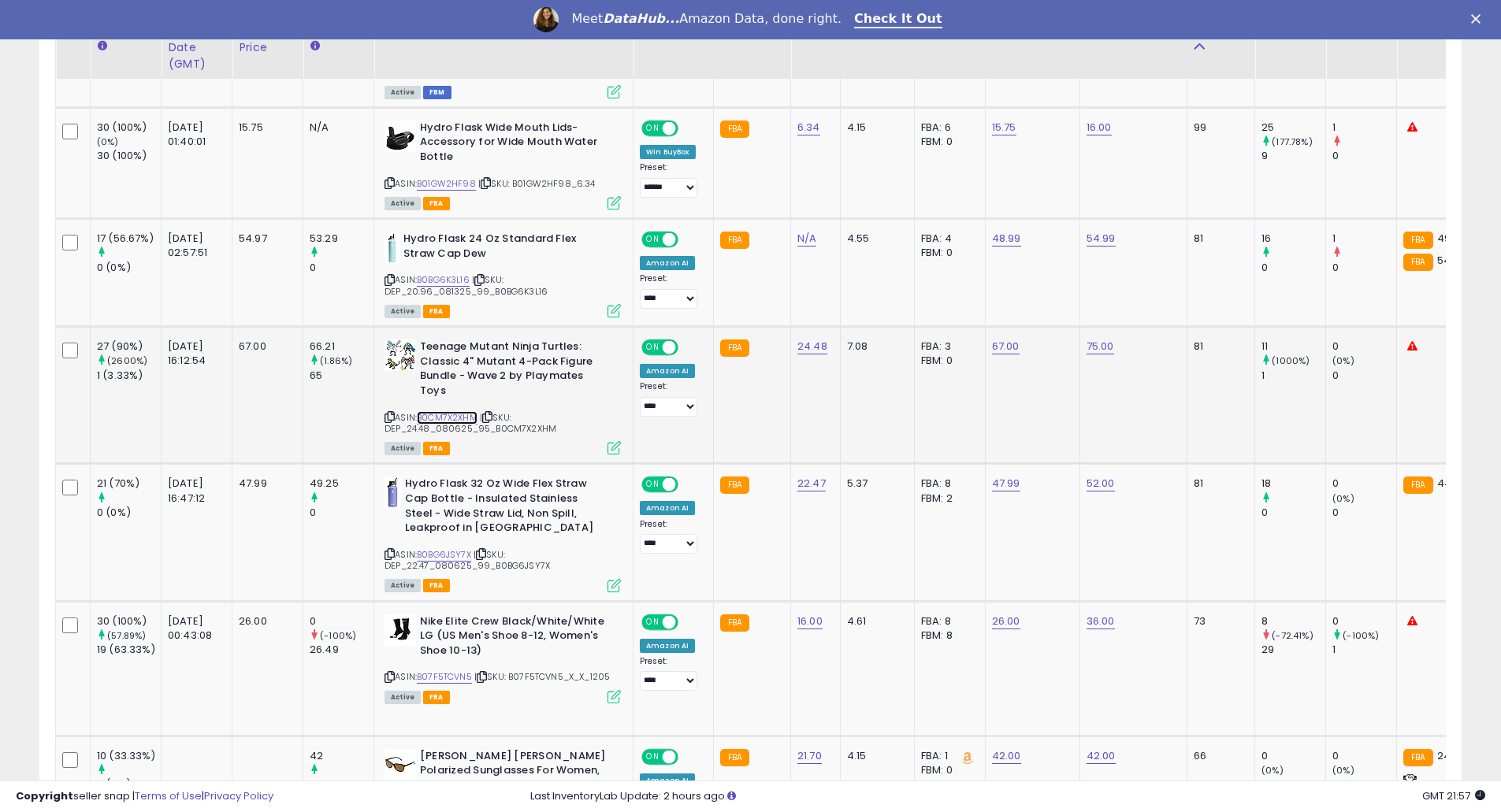
click at [469, 411] on link "B0CM7X2XHM" at bounding box center [447, 417] width 61 height 13
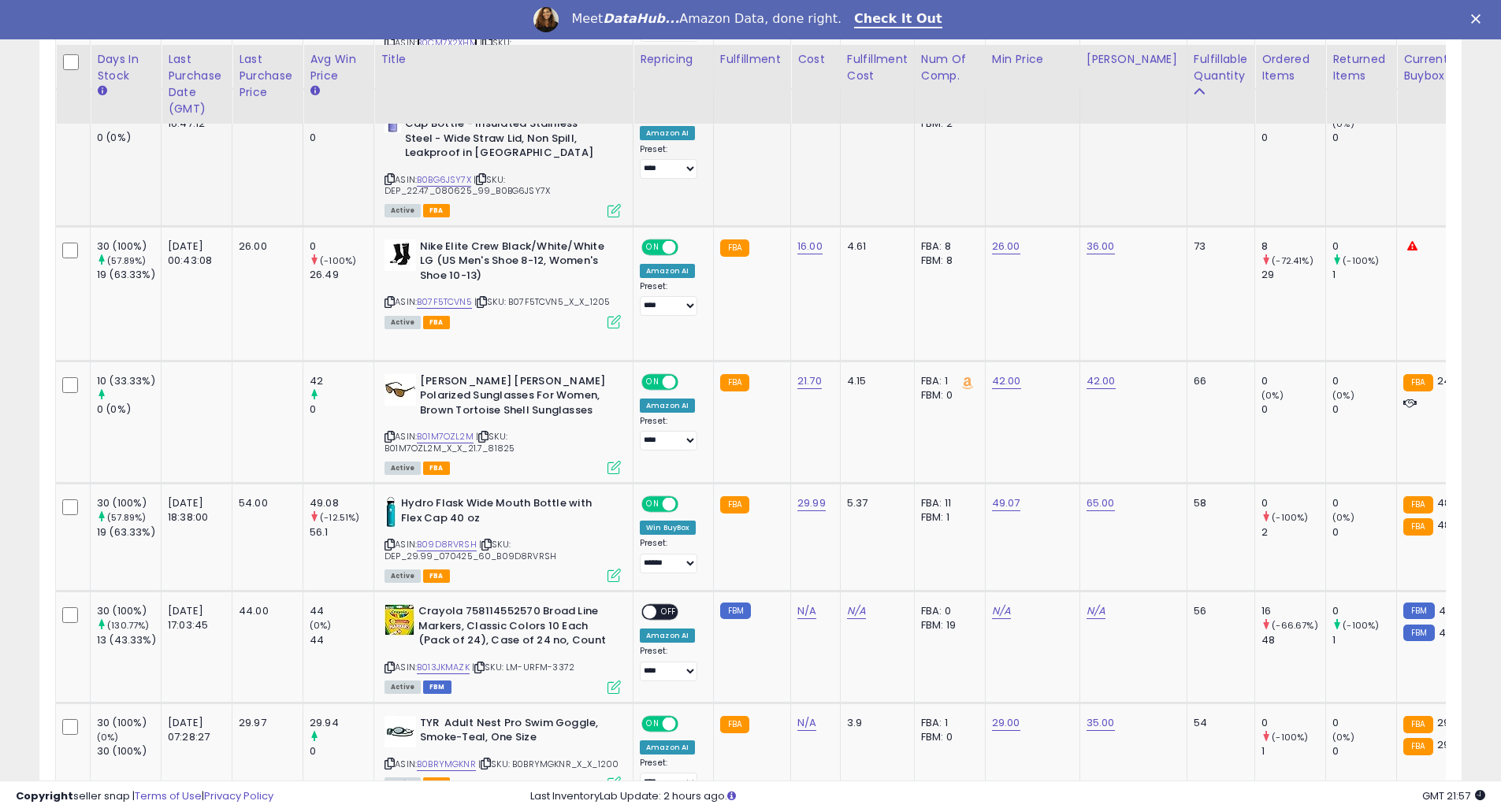
scroll to position [1680, 0]
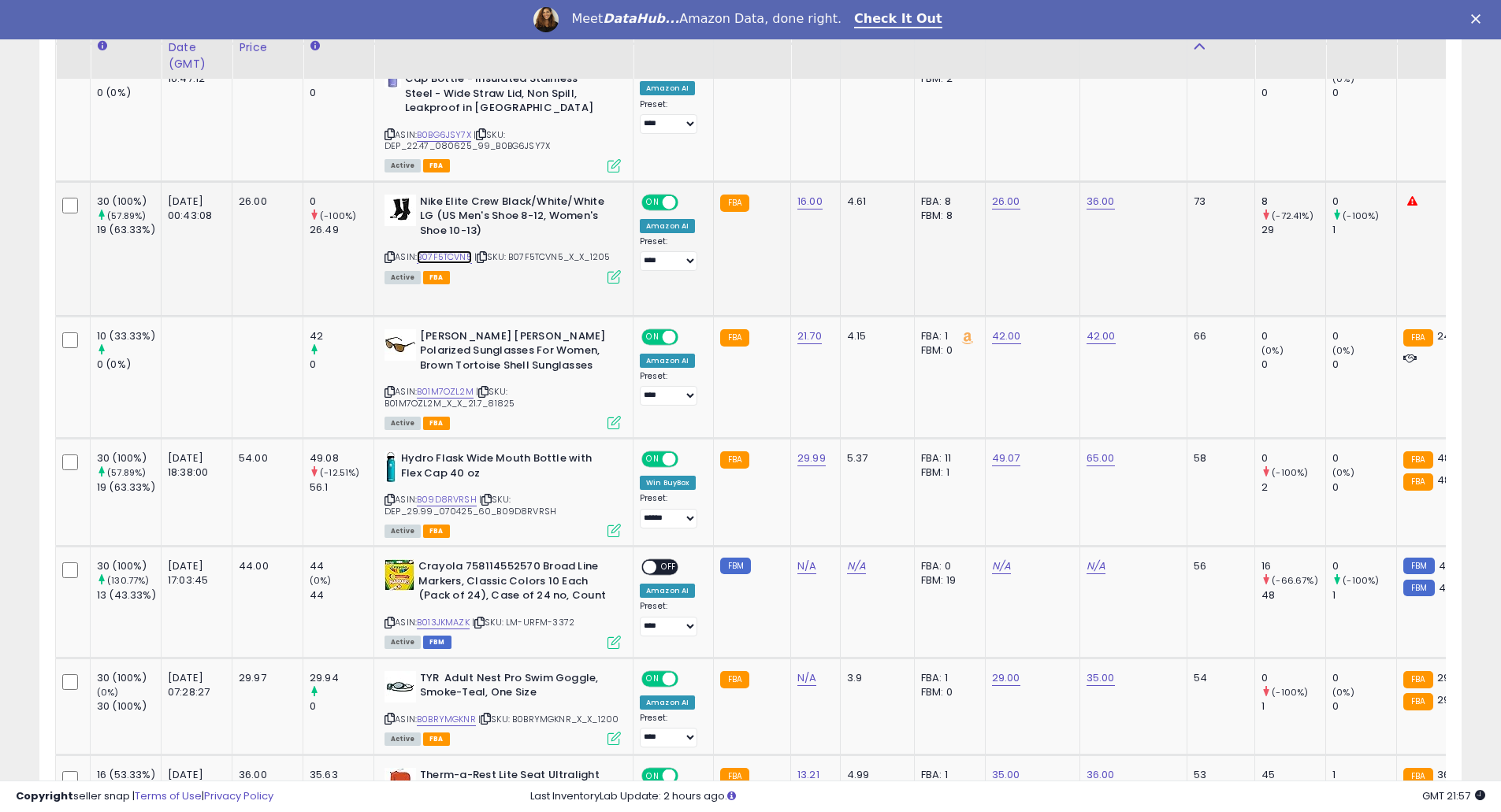
click at [460, 250] on link "B07F5TCVN5" at bounding box center [445, 257] width 55 height 13
click at [439, 385] on link "B01M7OZL2M" at bounding box center [445, 391] width 57 height 13
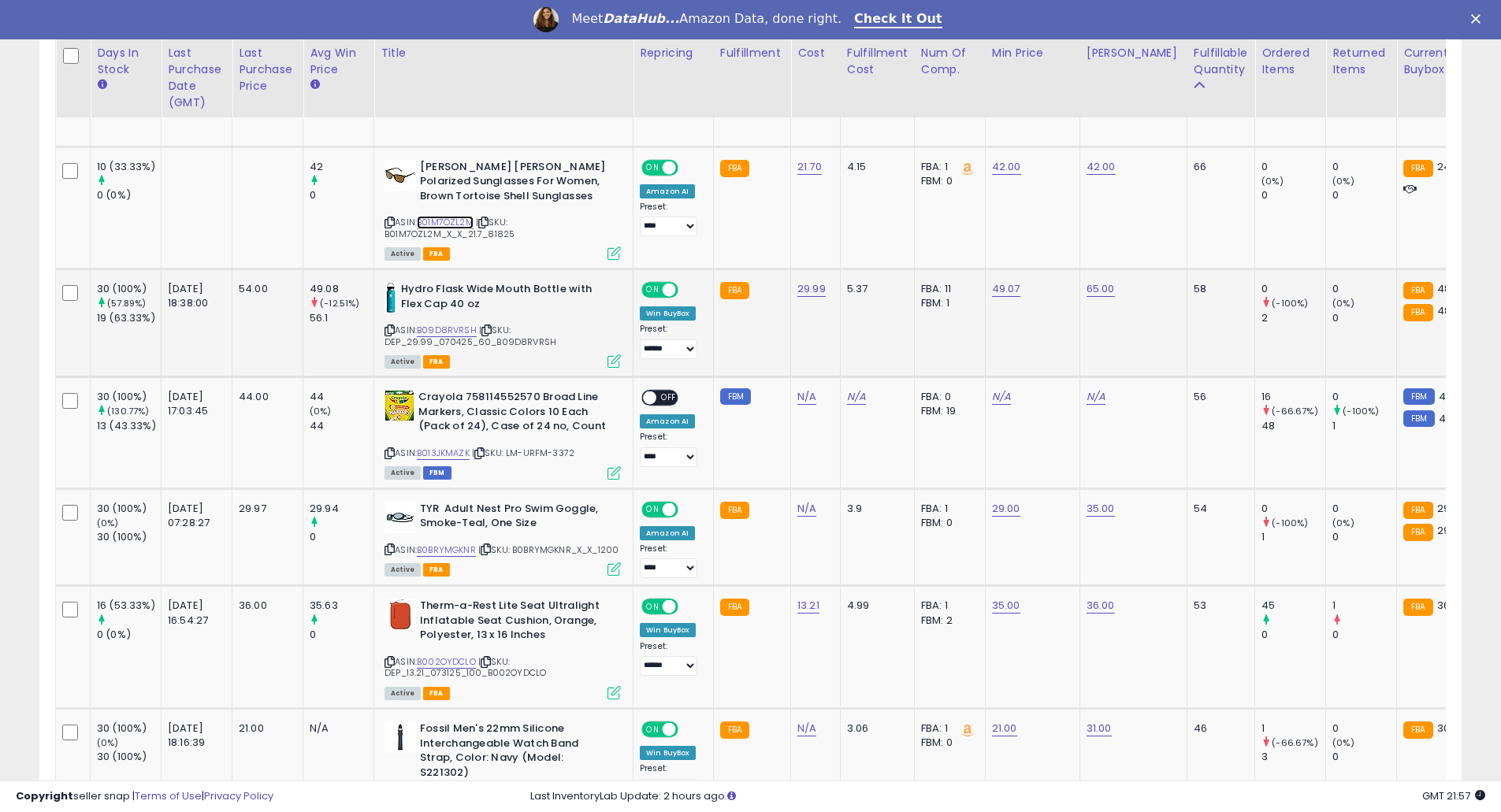
scroll to position [1890, 0]
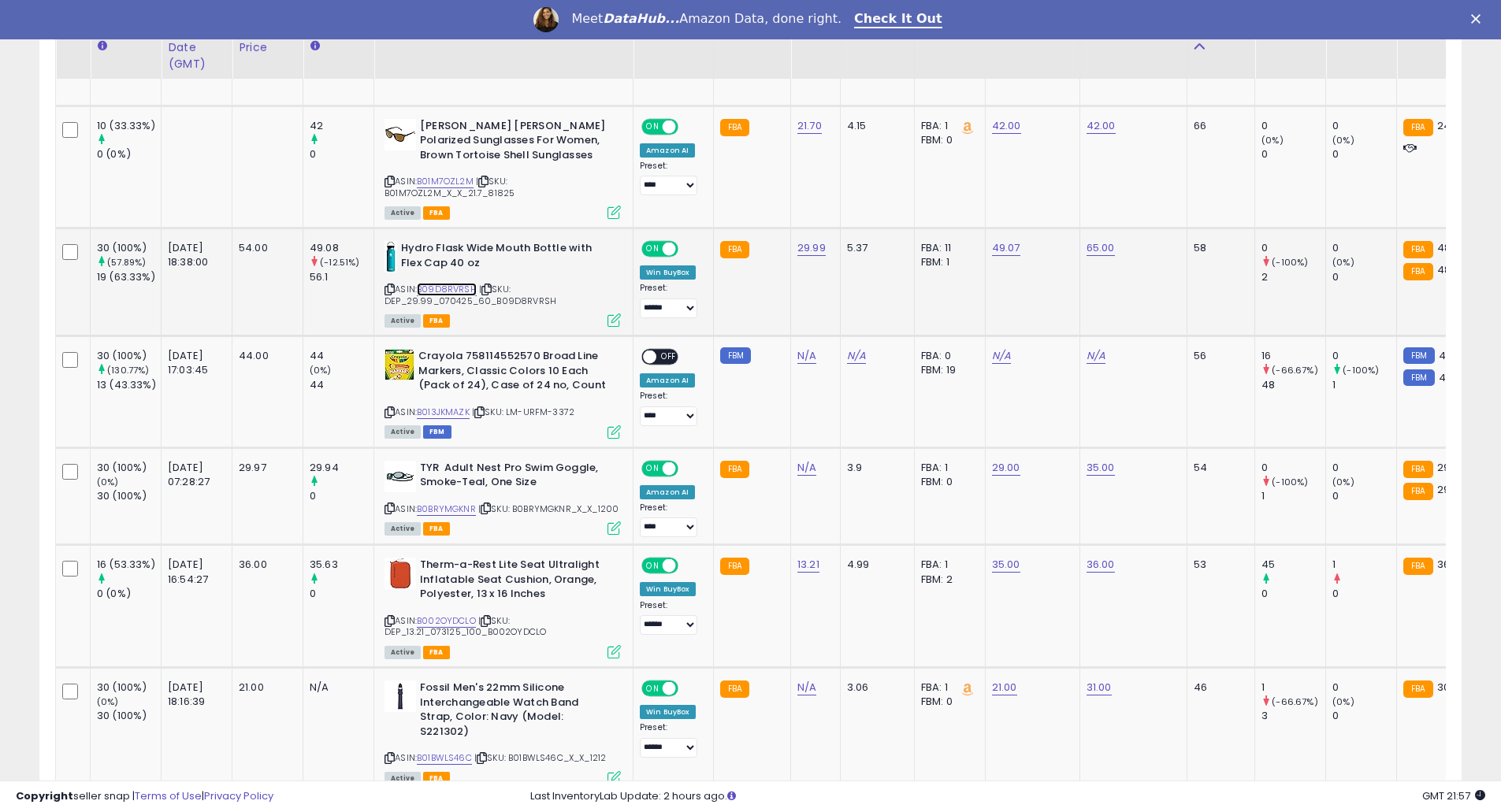
click at [437, 283] on link "B09D8RVRSH" at bounding box center [447, 289] width 60 height 13
click at [1008, 240] on link "49.07" at bounding box center [1006, 248] width 29 height 16
drag, startPoint x: 942, startPoint y: 197, endPoint x: 705, endPoint y: 196, distance: 237.0
click at [705, 196] on tbody "30 (100%) (100%) 15 (50%) 2025-08-23 19:35:28 45.00" at bounding box center [1359, 612] width 2606 height 3238
type input "****"
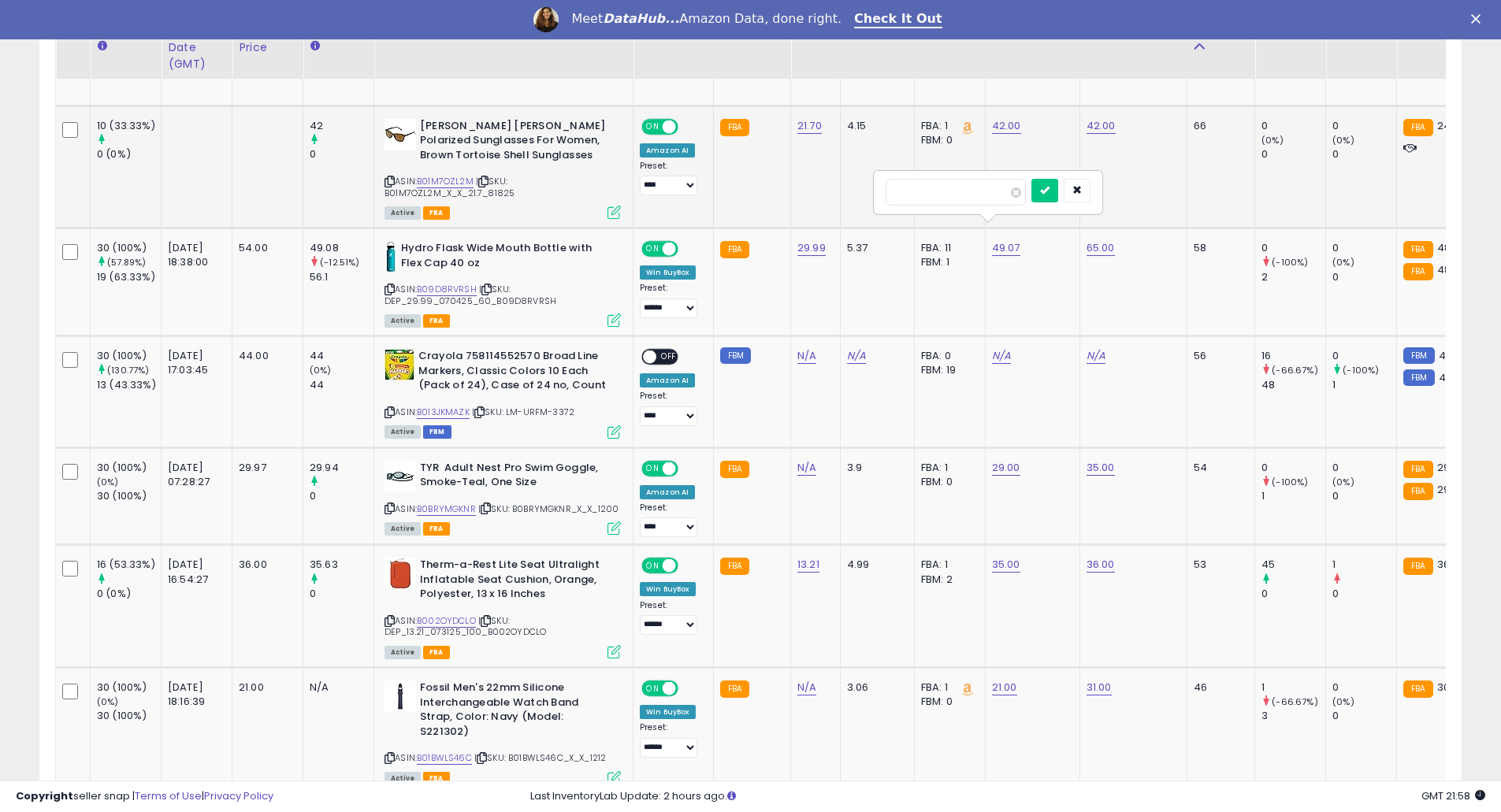
click button "submit" at bounding box center [1045, 191] width 27 height 24
click at [695, 299] on select "**********" at bounding box center [668, 308] width 58 height 20
select select "**********"
click at [640, 299] on select "**********" at bounding box center [668, 308] width 58 height 20
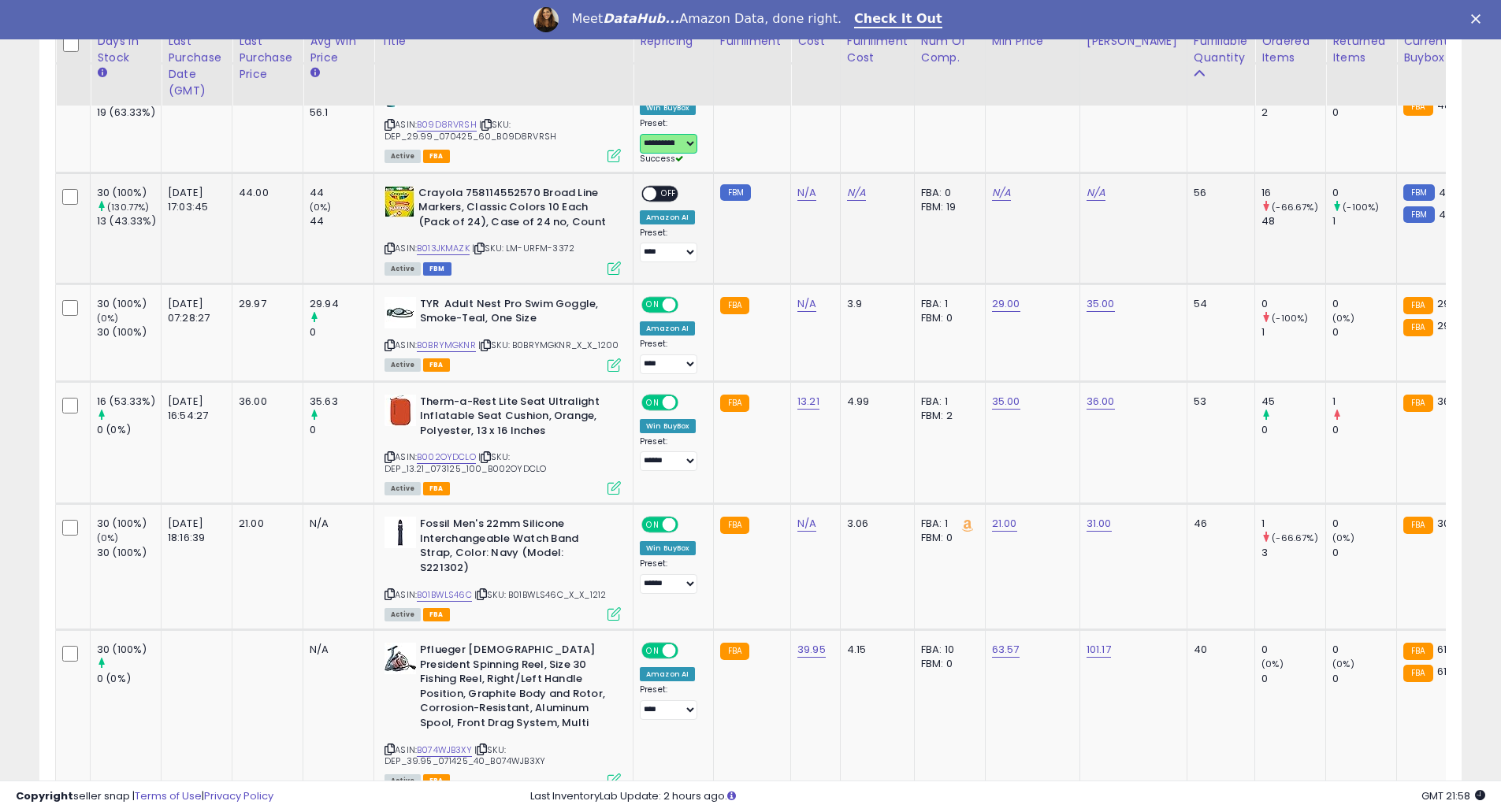
scroll to position [2100, 0]
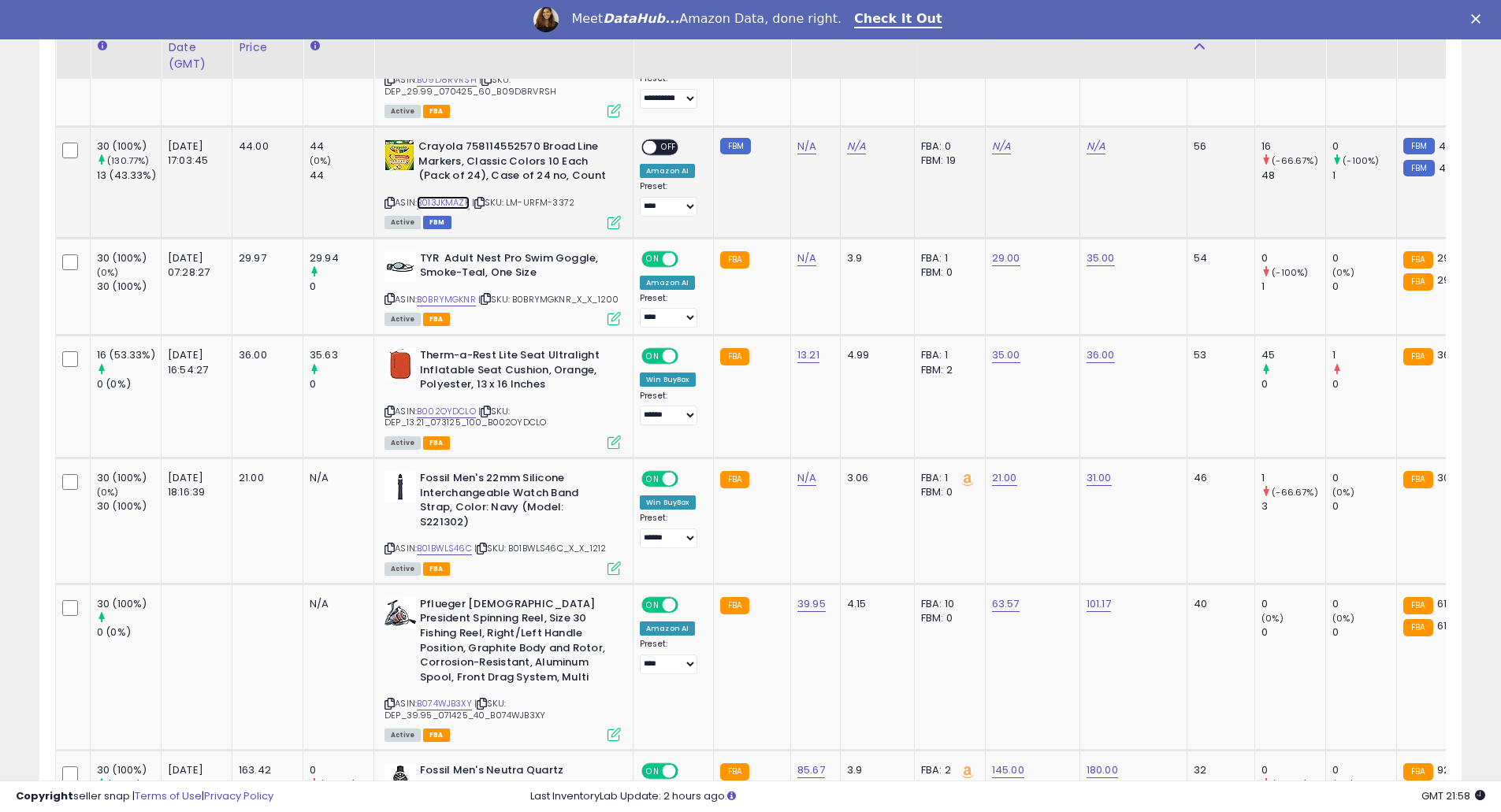
click at [465, 196] on link "B013JKMAZK" at bounding box center [443, 203] width 53 height 13
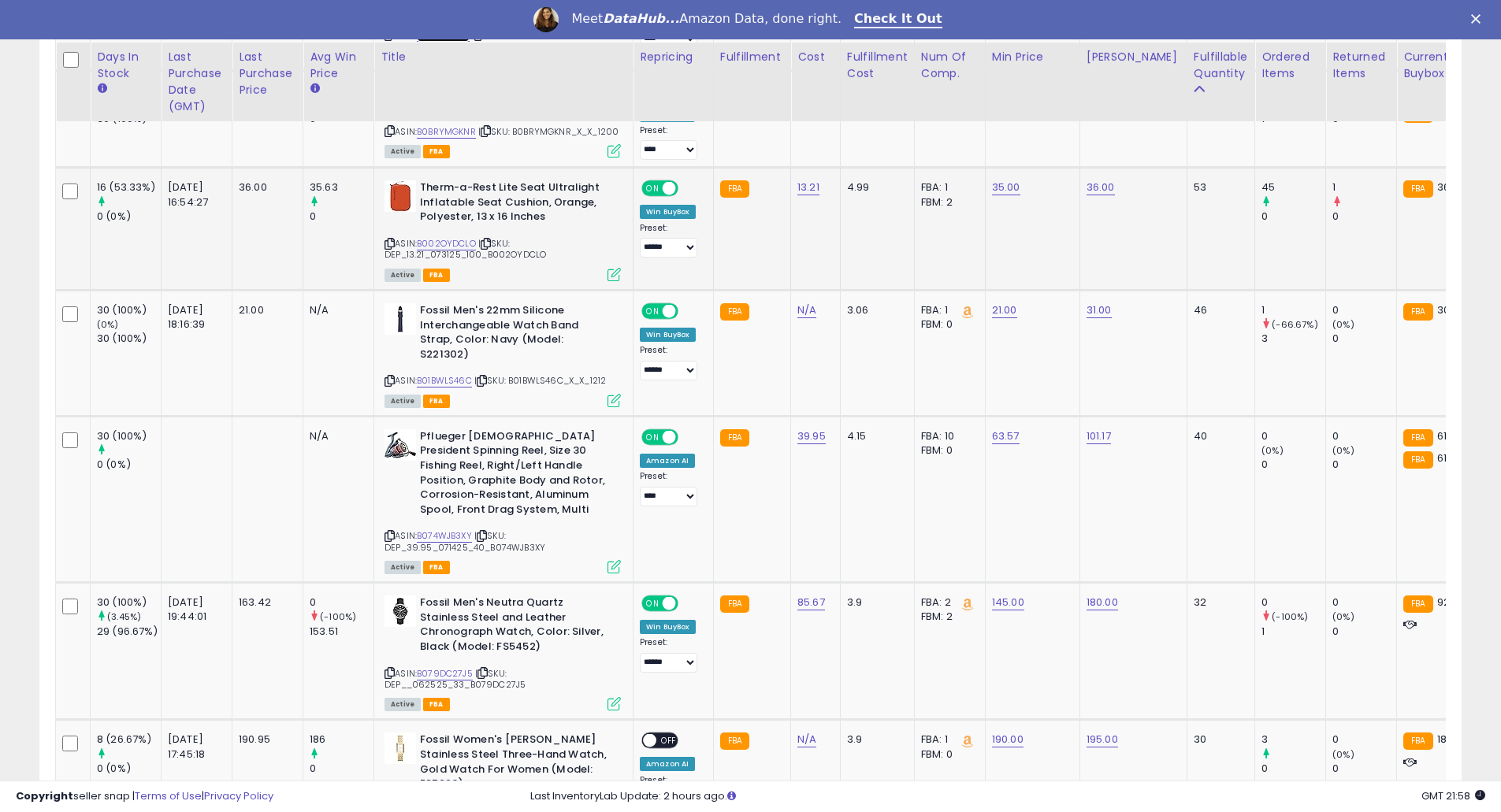
scroll to position [2310, 0]
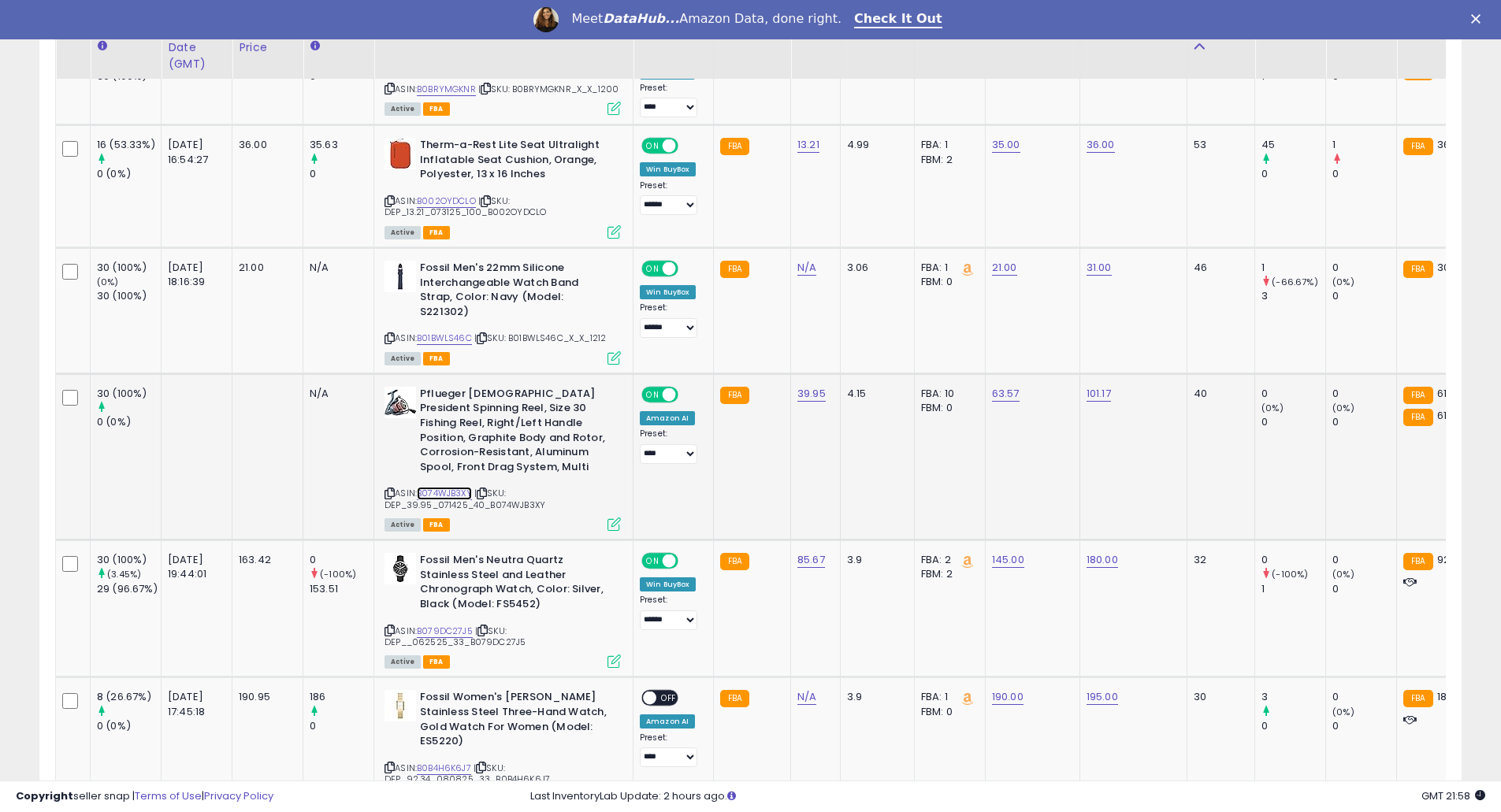
click at [446, 487] on link "B074WJB3XY" at bounding box center [445, 494] width 55 height 13
click at [994, 386] on link "63.57" at bounding box center [1006, 394] width 28 height 16
drag, startPoint x: 992, startPoint y: 337, endPoint x: 832, endPoint y: 326, distance: 160.4
click at [832, 326] on tbody "30 (100%) (100%) 15 (50%) 2025-08-23 19:35:28 45.00" at bounding box center [1359, 192] width 2606 height 3238
type input "**"
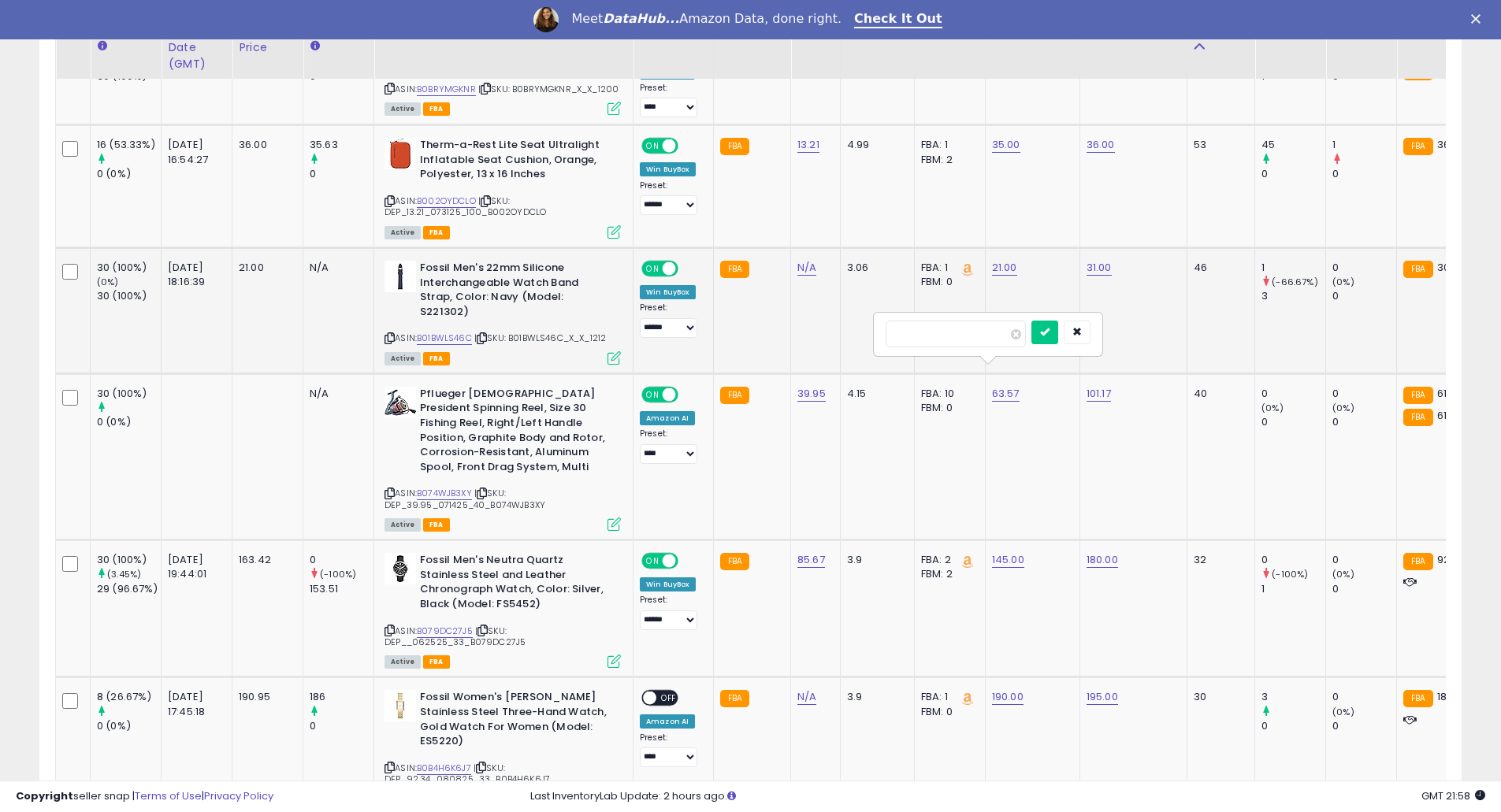
click button "submit" at bounding box center [1045, 333] width 27 height 24
click at [682, 444] on select "**********" at bounding box center [668, 454] width 58 height 20
select select "**********"
click at [640, 444] on select "**********" at bounding box center [668, 454] width 58 height 20
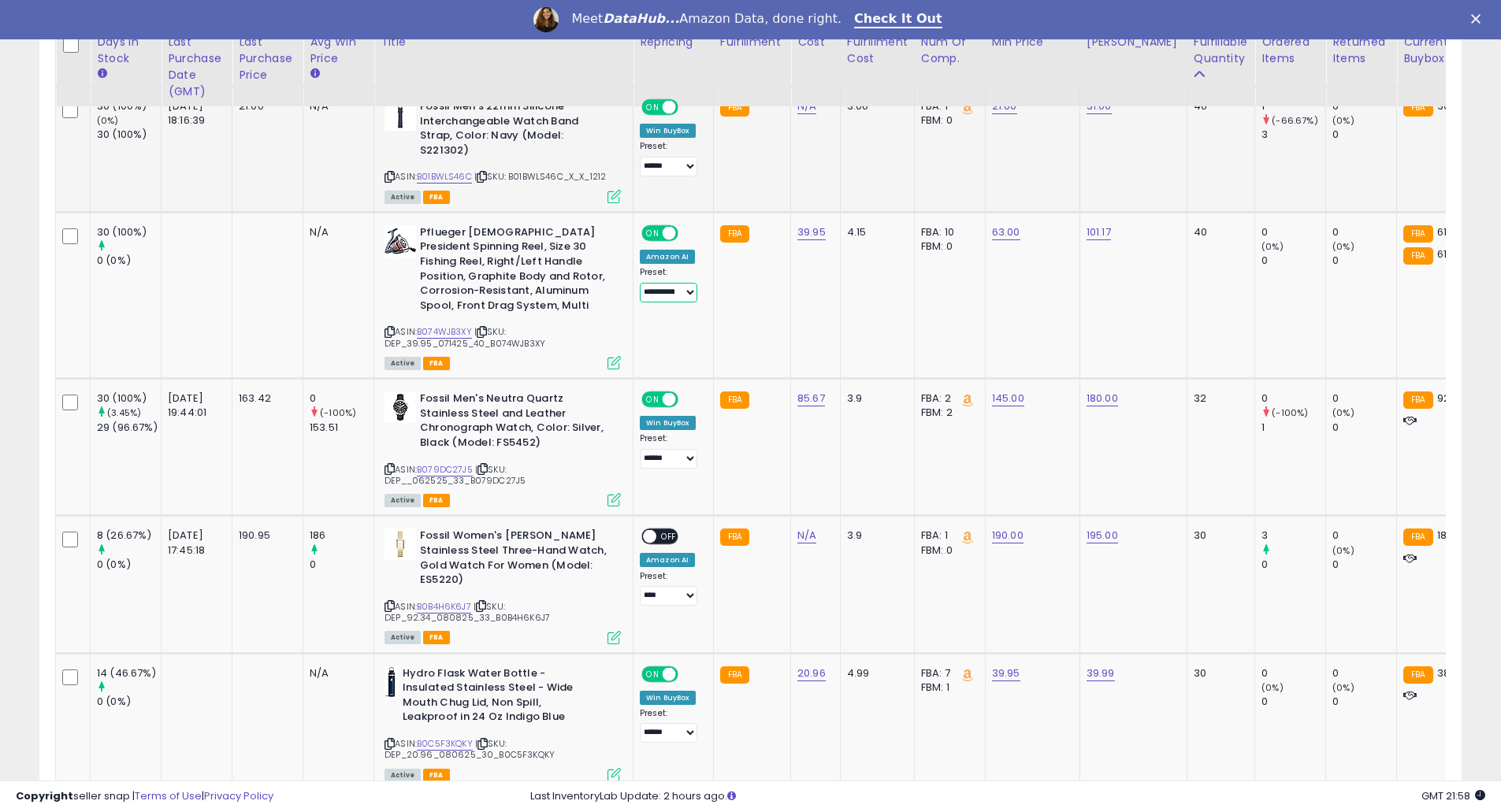
scroll to position [2521, 0]
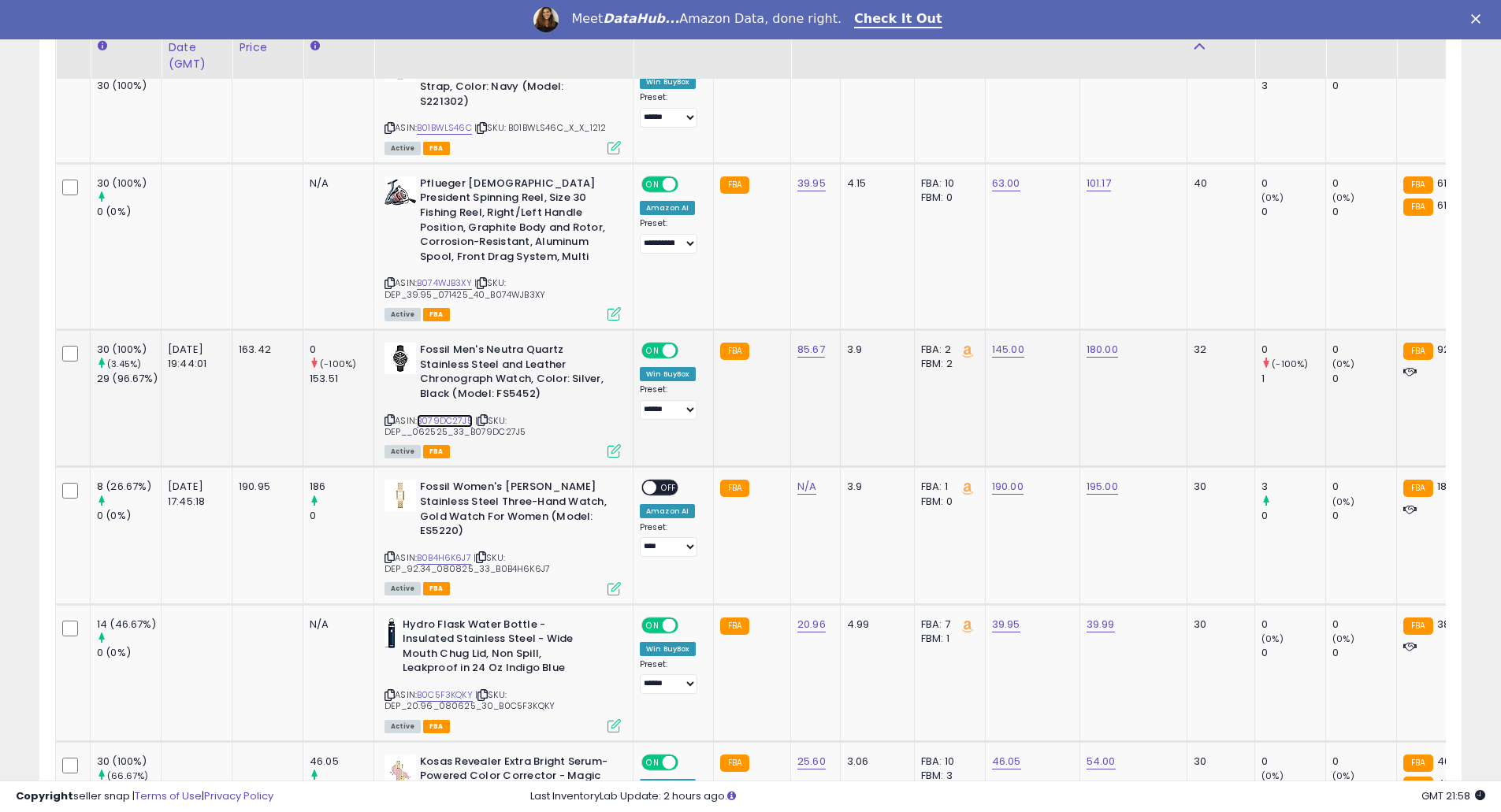
click at [445, 414] on link "B079DC27J5" at bounding box center [445, 421] width 56 height 13
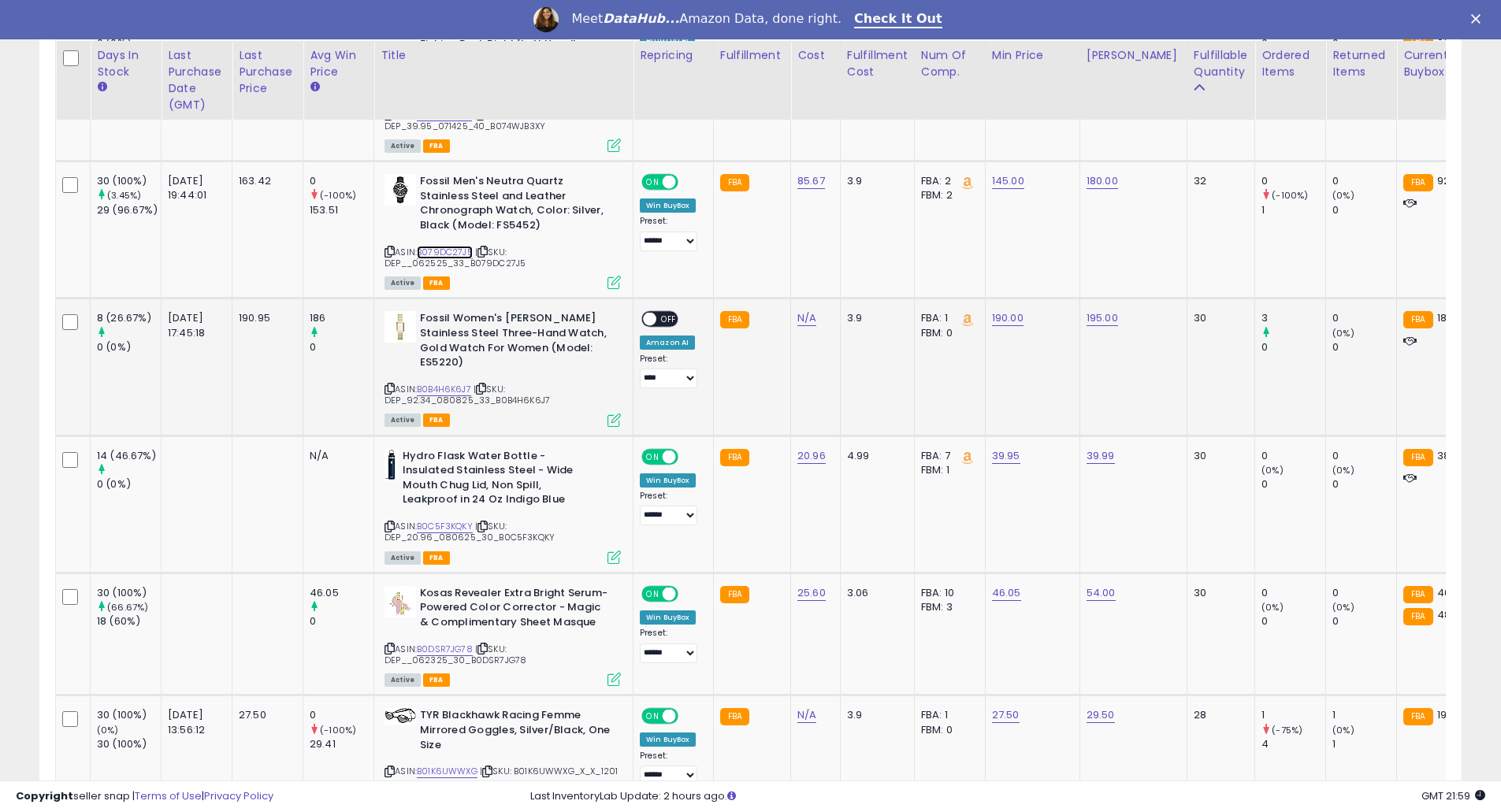
scroll to position [2730, 0]
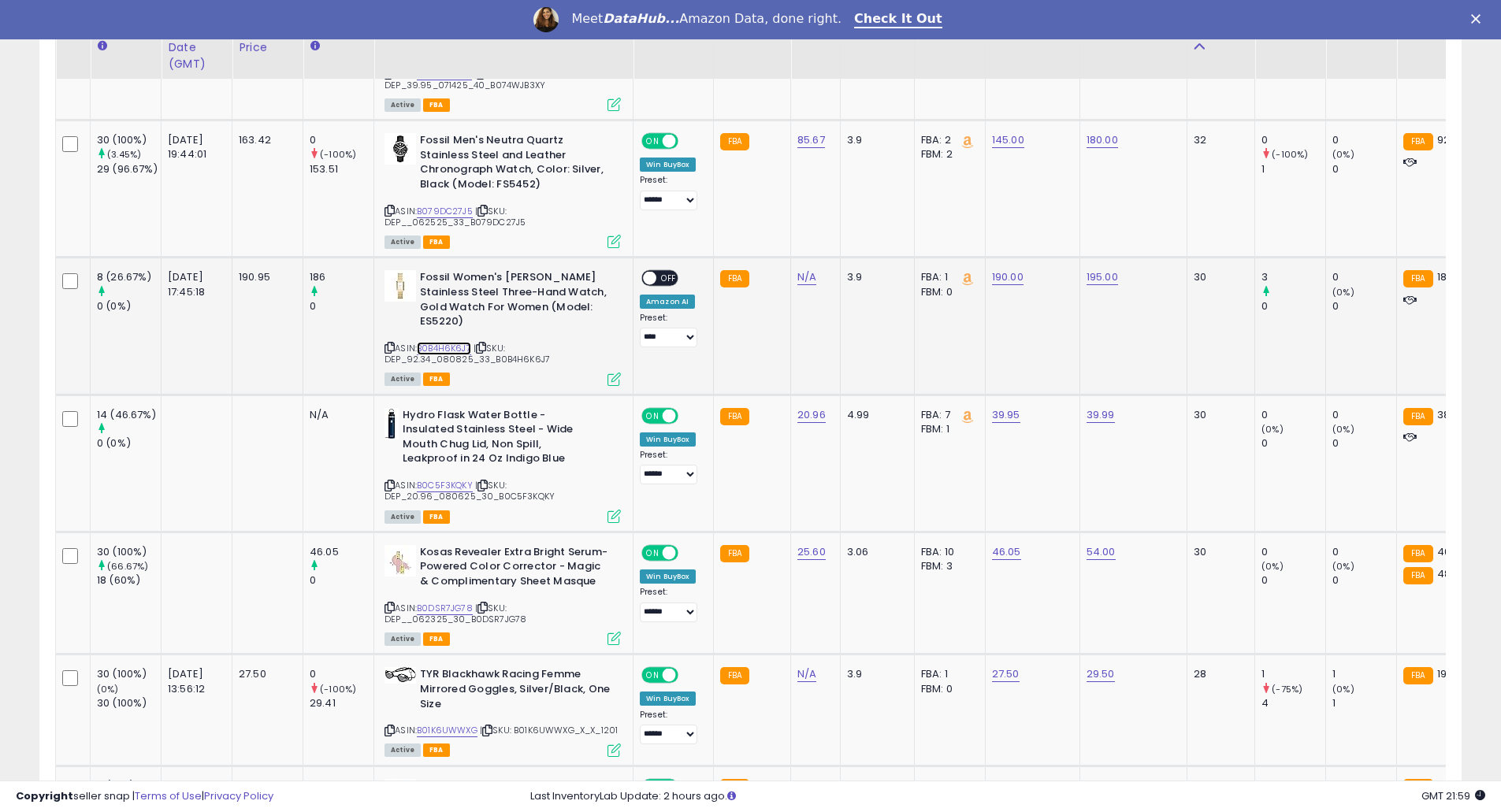
click at [462, 342] on link "B0B4H6K6J7" at bounding box center [444, 349] width 55 height 13
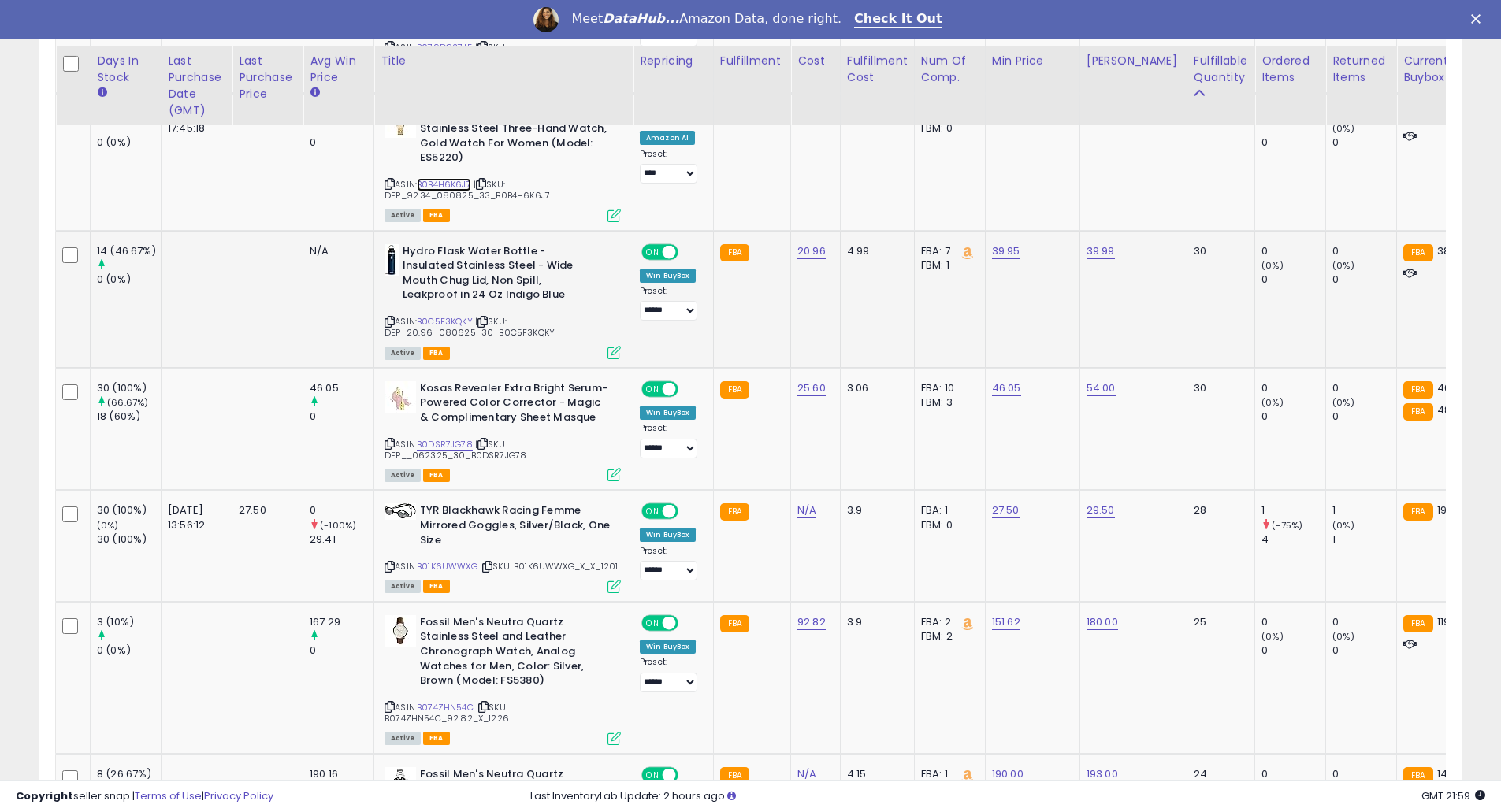
scroll to position [2941, 0]
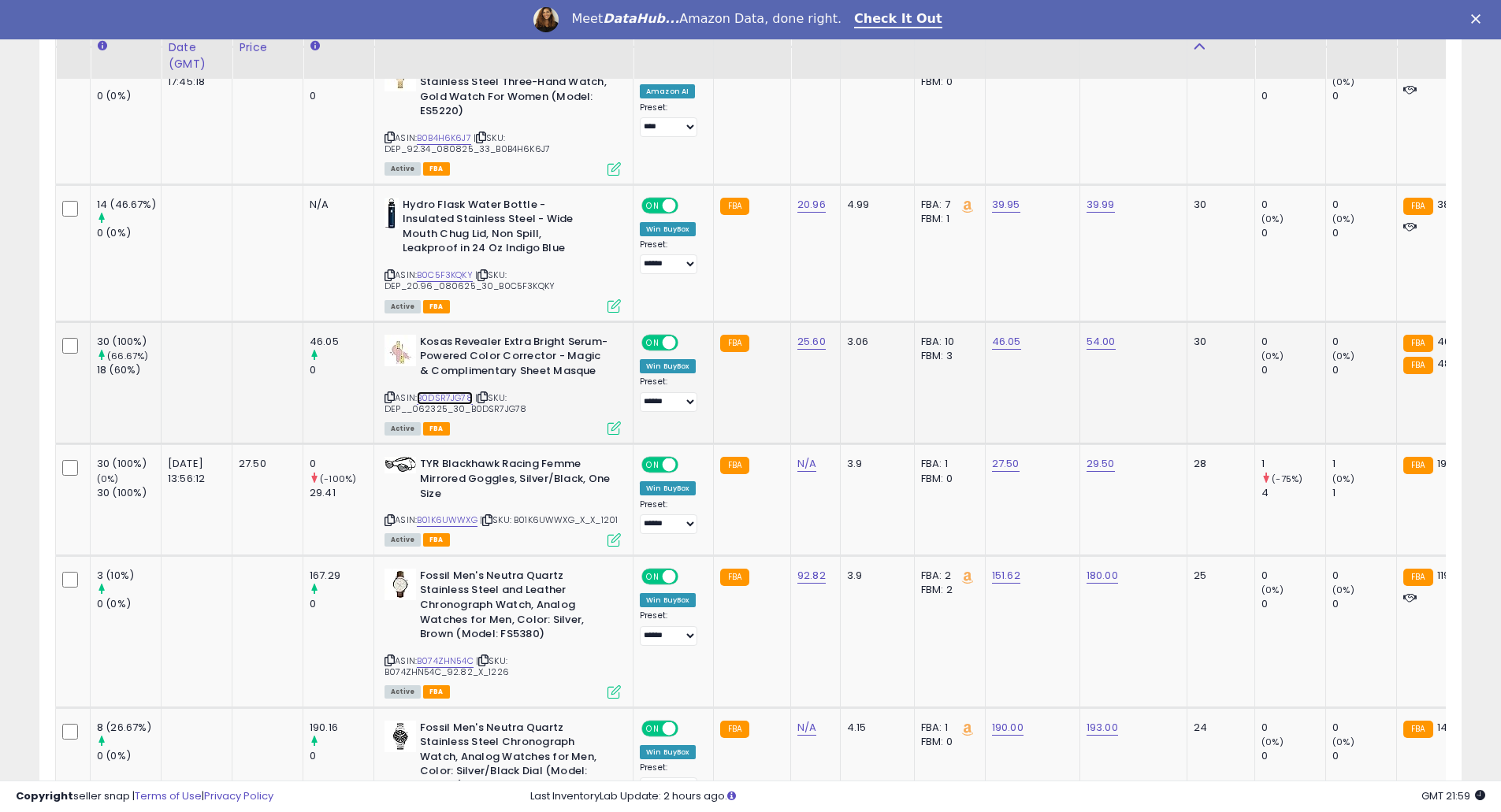
click at [469, 391] on link "B0DSR7JG78" at bounding box center [445, 398] width 56 height 13
click at [1011, 334] on link "46.05" at bounding box center [1006, 342] width 29 height 16
drag, startPoint x: 825, startPoint y: 275, endPoint x: 791, endPoint y: 272, distance: 34.1
type input "**"
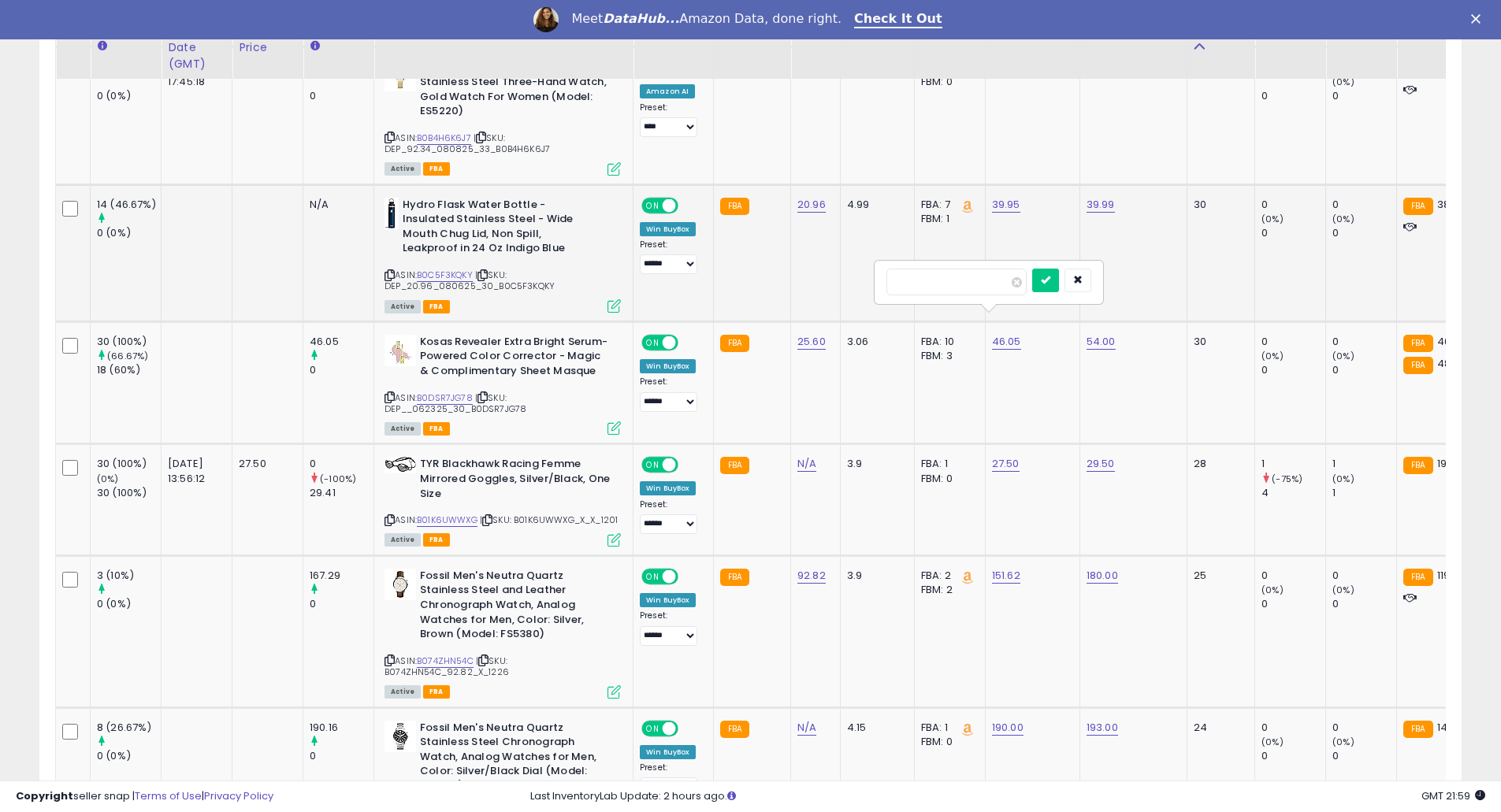
click button "submit" at bounding box center [1046, 280] width 27 height 24
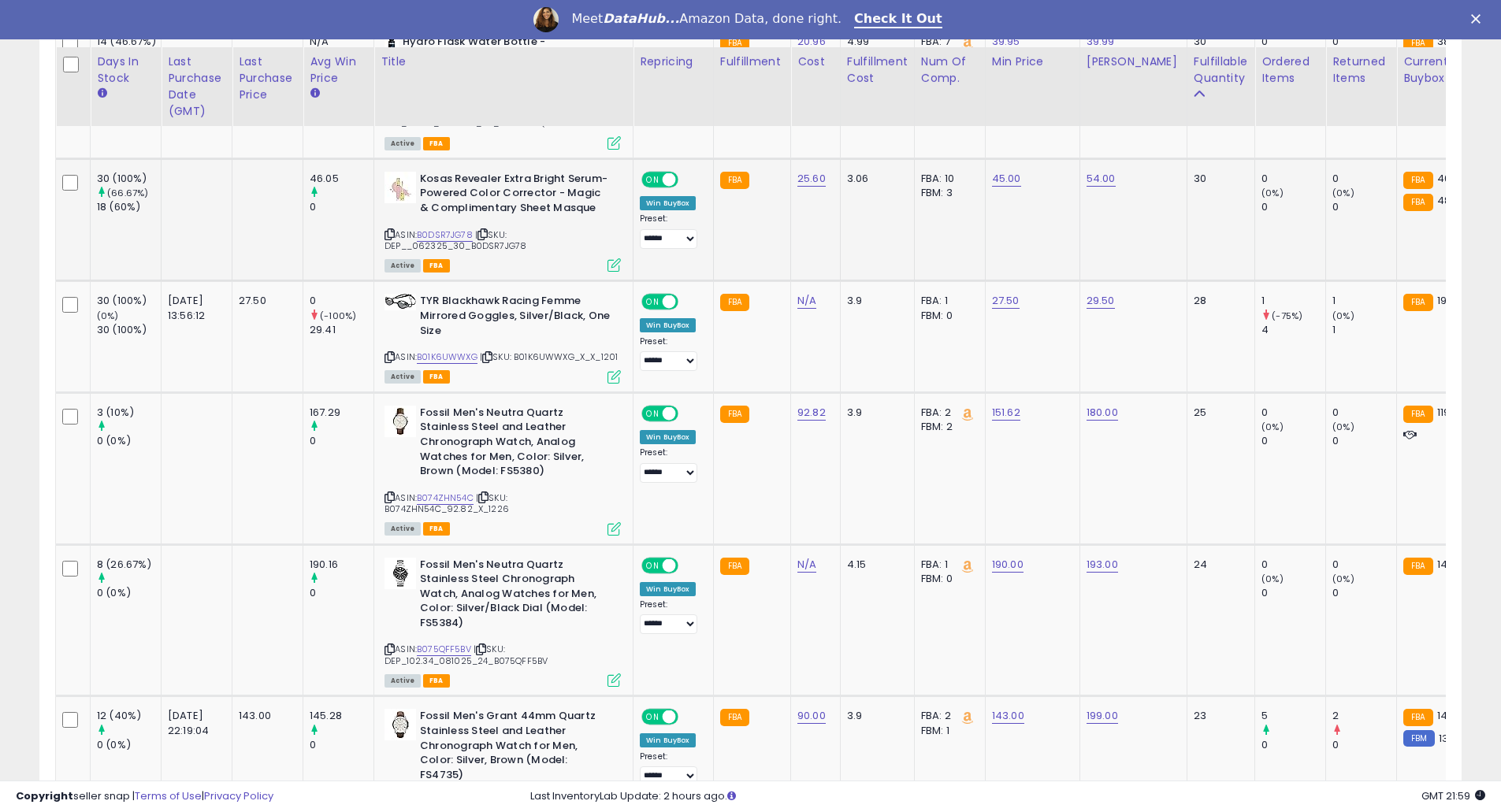
scroll to position [3151, 0]
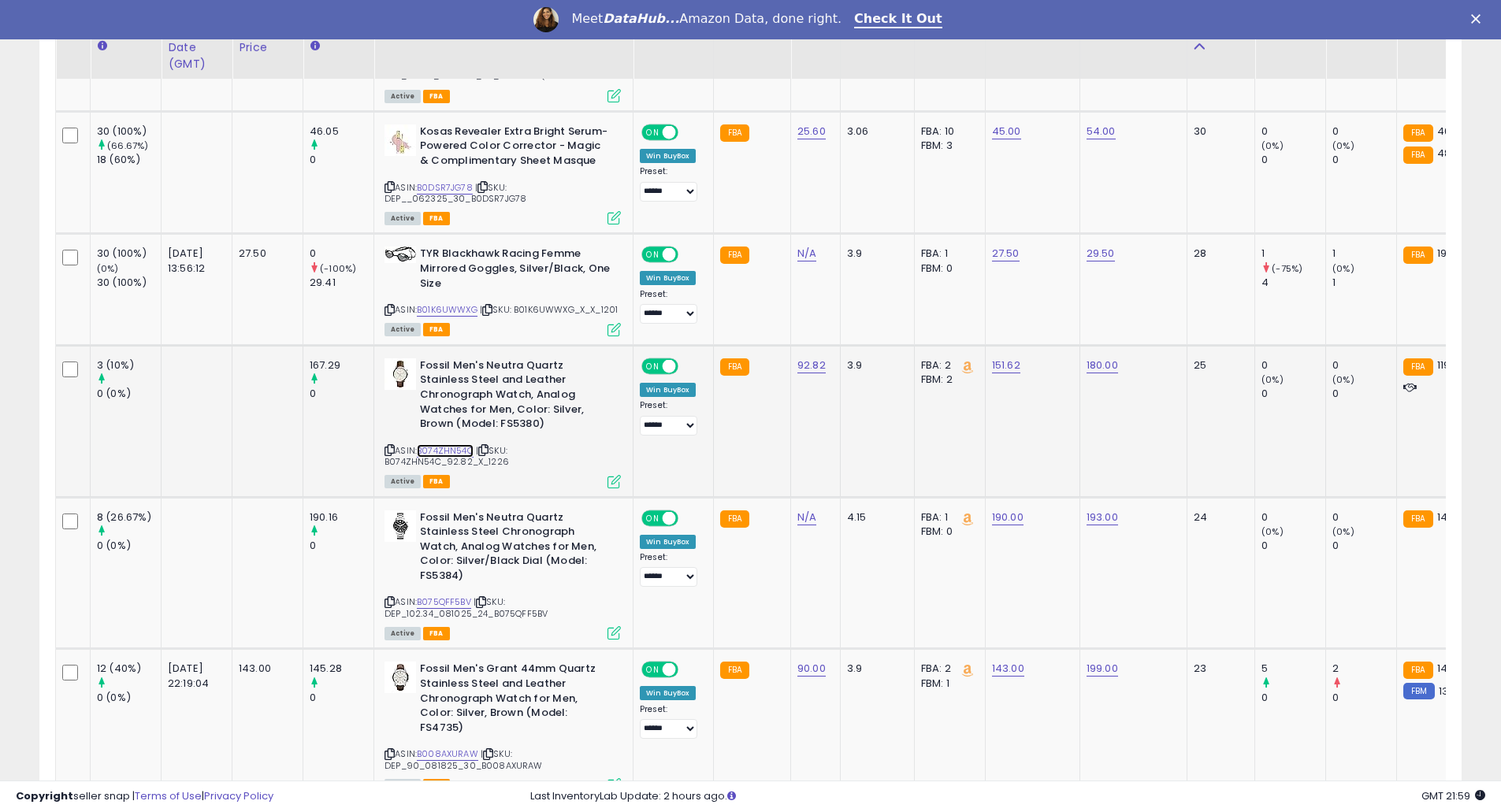
click at [457, 444] on link "B074ZHN54C" at bounding box center [445, 451] width 57 height 13
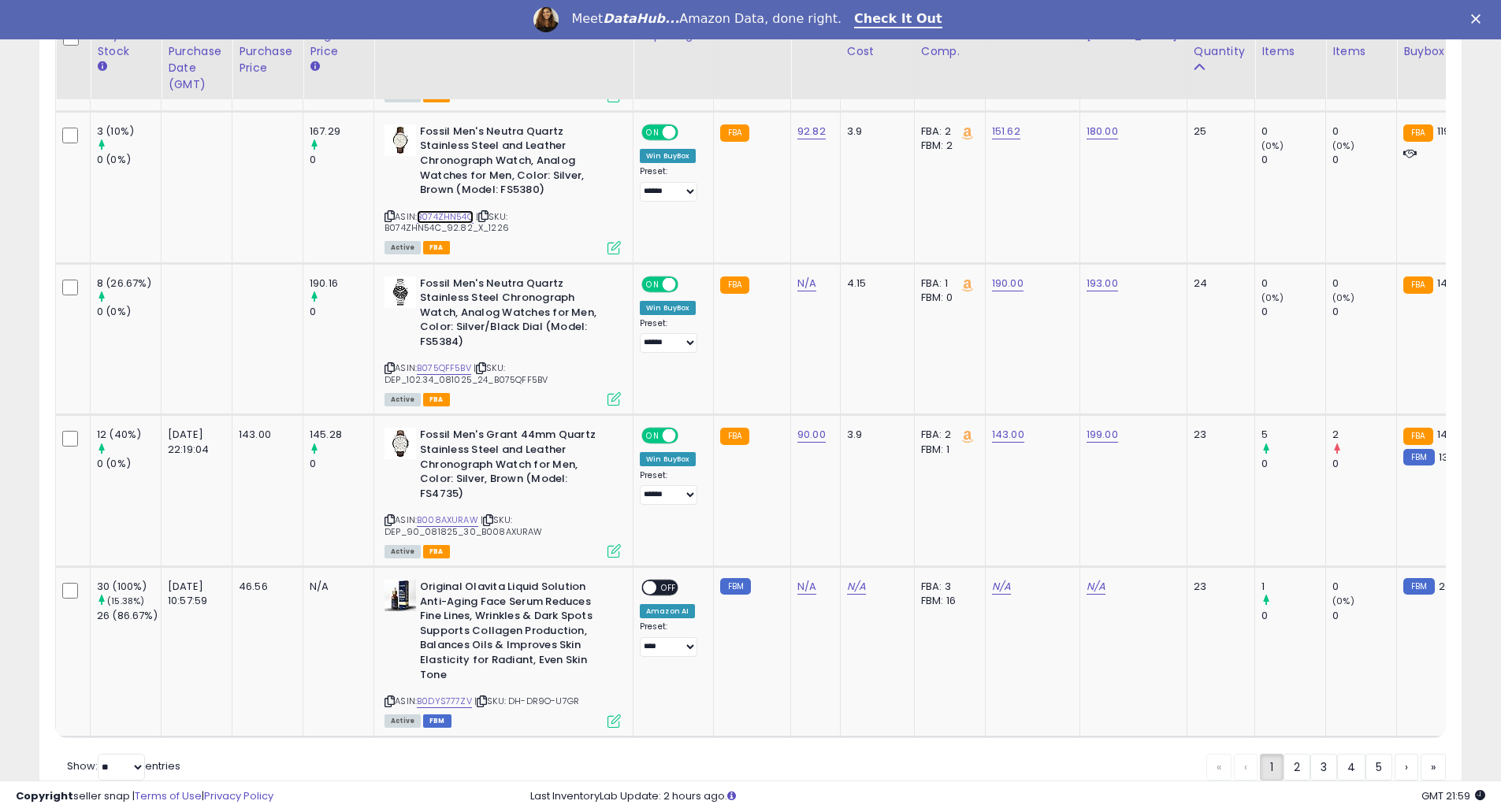
scroll to position [3406, 0]
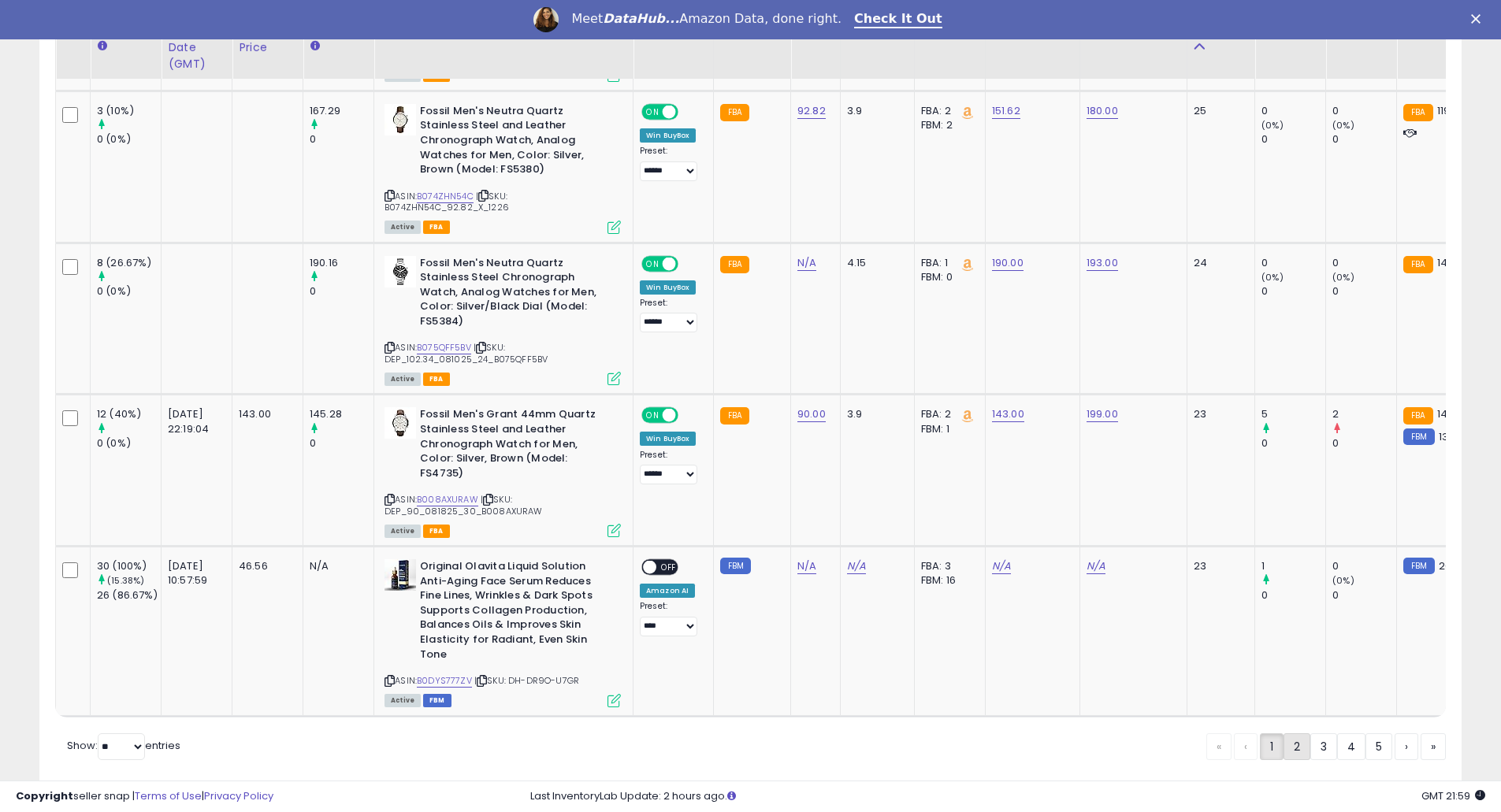
click at [1297, 734] on link "2" at bounding box center [1297, 747] width 27 height 27
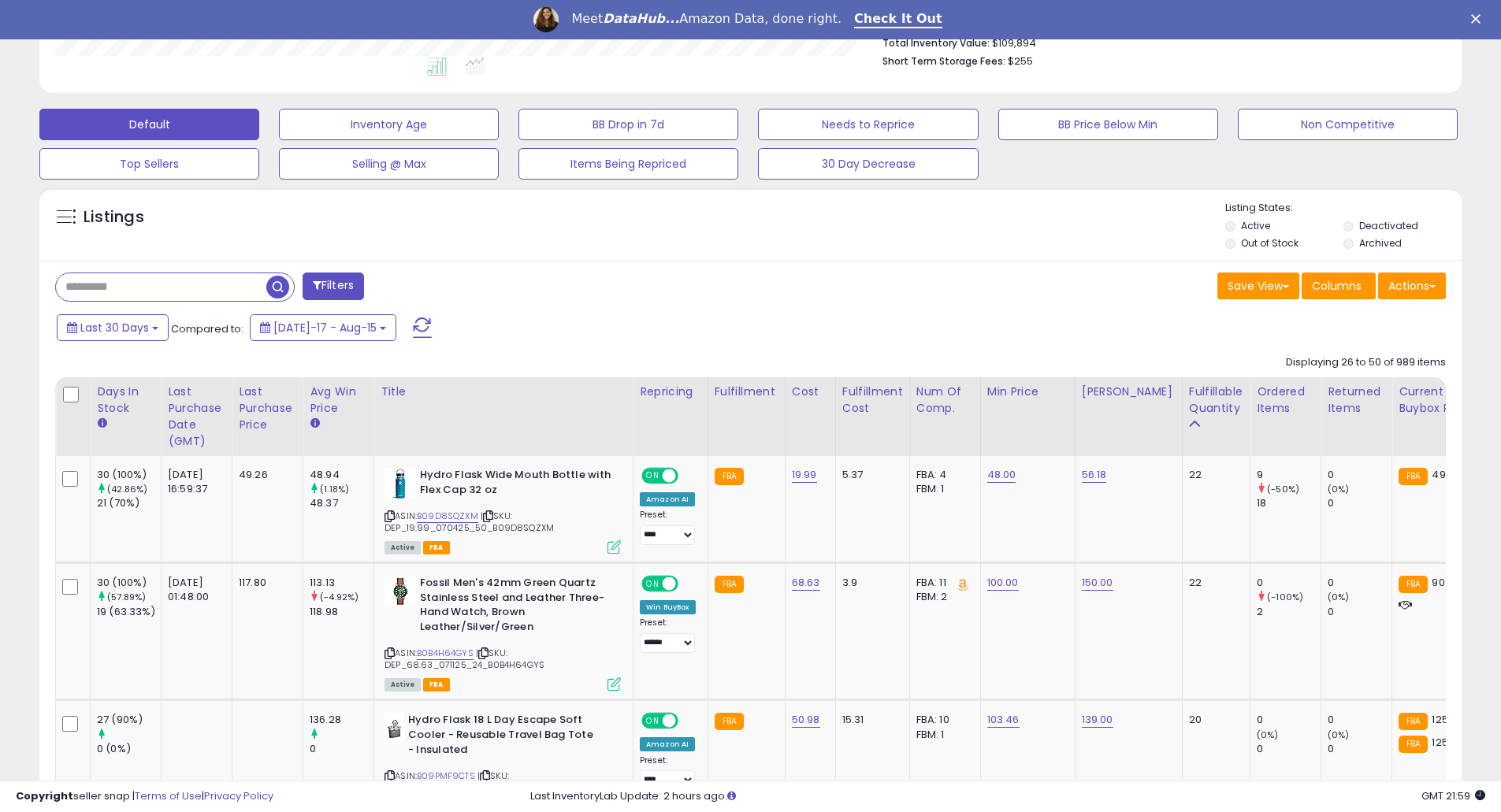
scroll to position [431, 0]
